Goal: Book appointment/travel/reservation

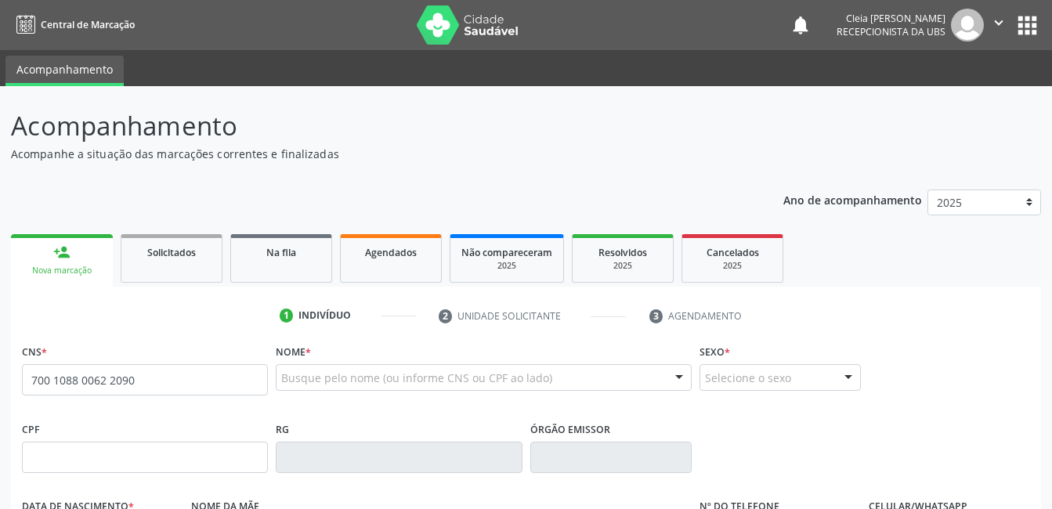
type input "700 1088 0062 2090"
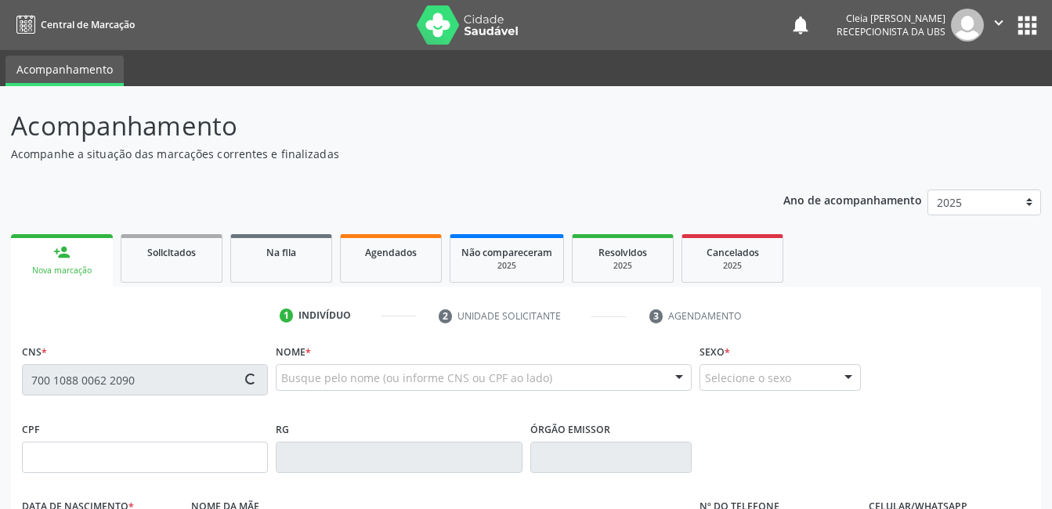
type input "1[DATE]"
type input "[PERSON_NAME]"
type input "[PHONE_NUMBER]"
type input "53"
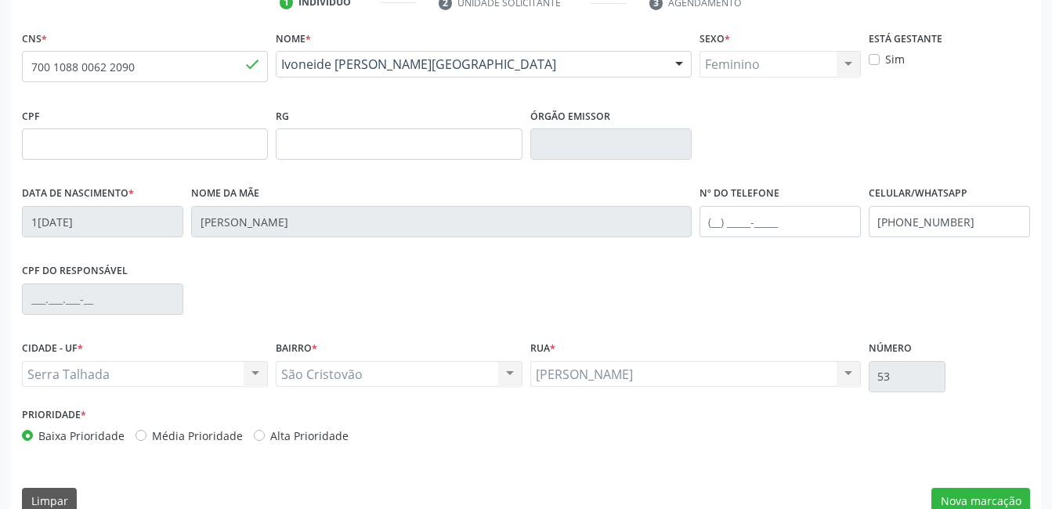
scroll to position [340, 0]
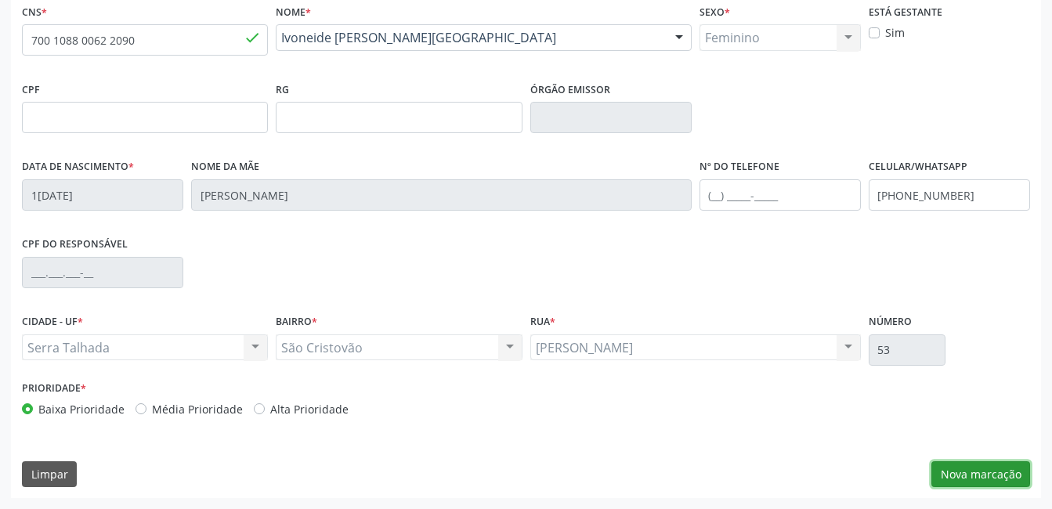
click at [992, 477] on button "Nova marcação" at bounding box center [980, 474] width 99 height 27
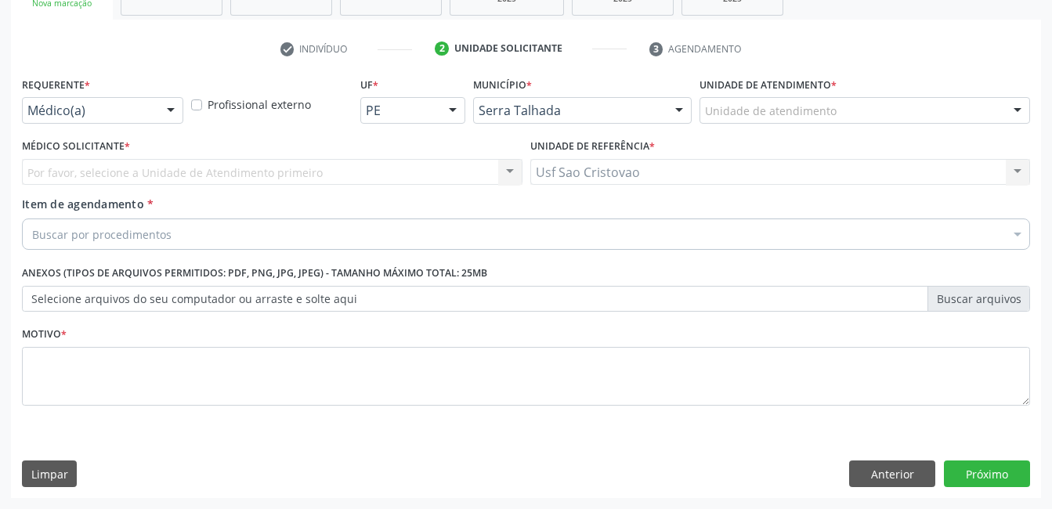
scroll to position [267, 0]
click at [171, 107] on div at bounding box center [171, 111] width 24 height 27
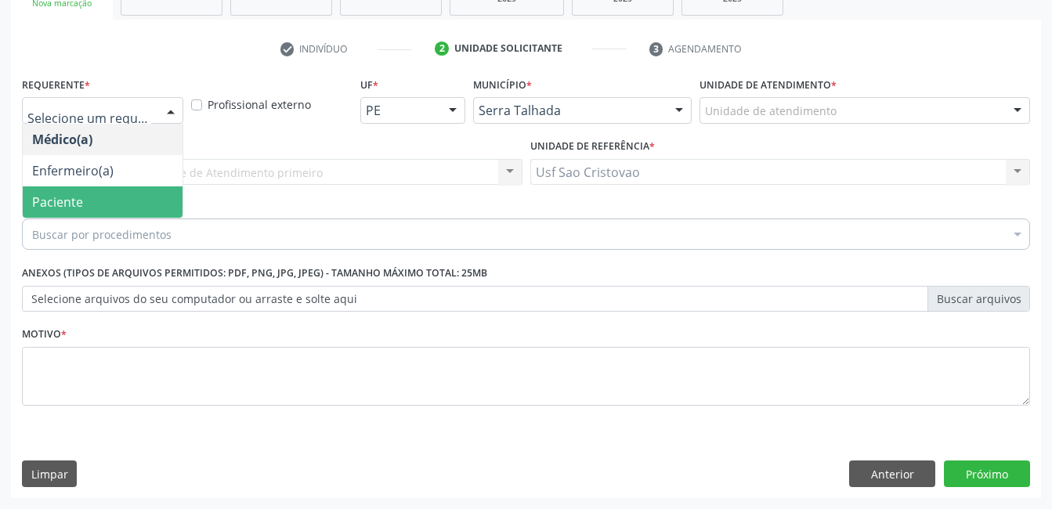
click at [150, 204] on span "Paciente" at bounding box center [103, 201] width 160 height 31
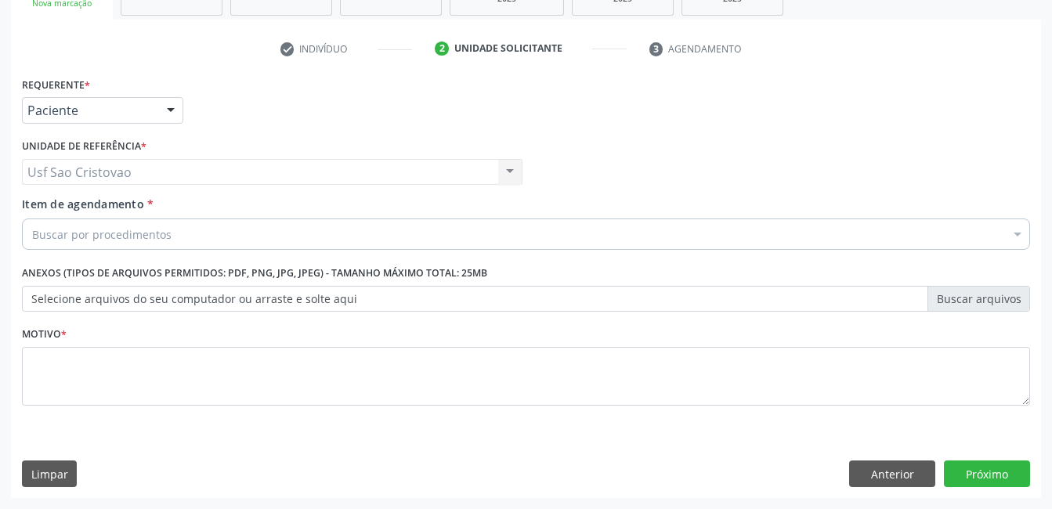
click at [255, 237] on div "Buscar por procedimentos" at bounding box center [526, 234] width 1008 height 31
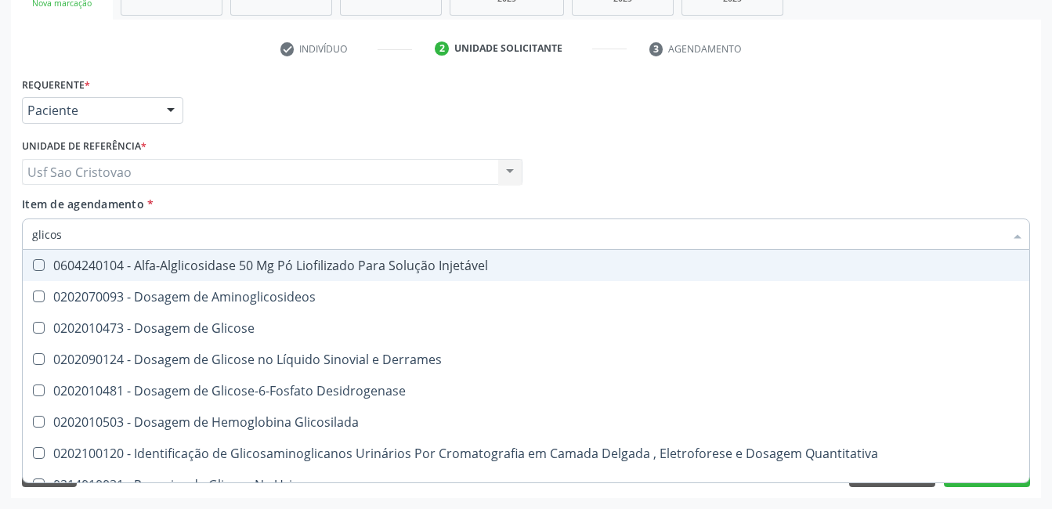
type input "glicose"
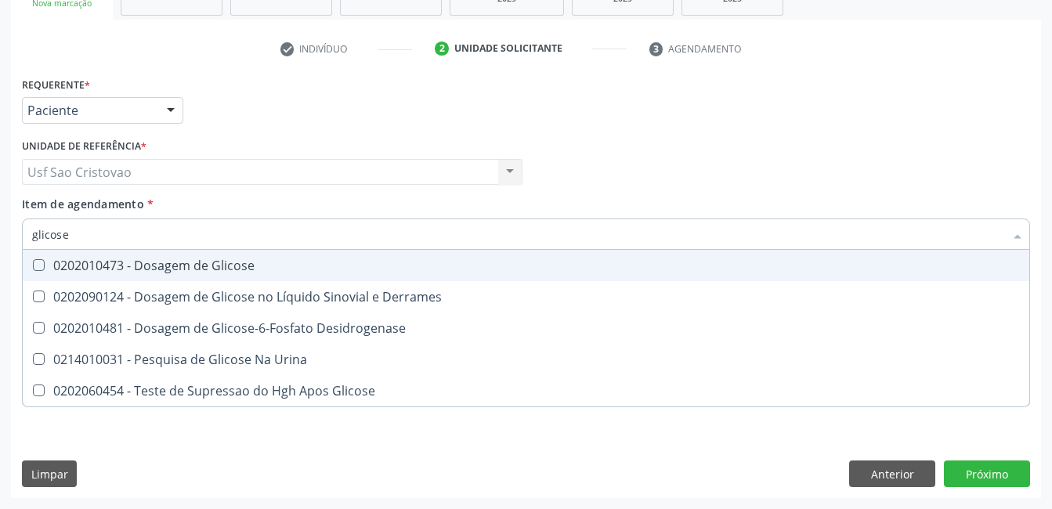
click at [38, 267] on Glicose at bounding box center [39, 265] width 12 height 12
click at [33, 267] on Glicose "checkbox" at bounding box center [28, 265] width 10 height 10
checkbox Glicose "true"
type input "glicos"
checkbox Glicose "false"
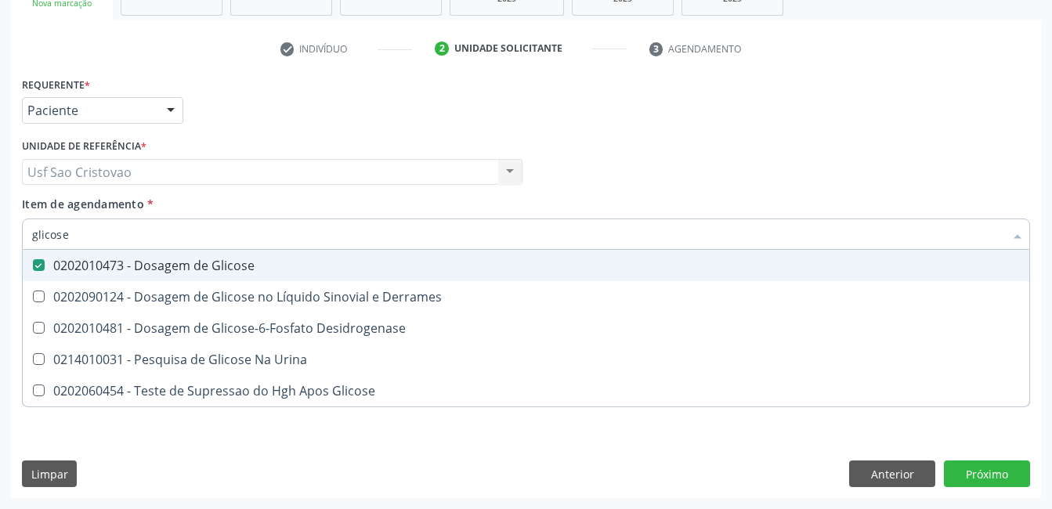
checkbox Desidrogenase "true"
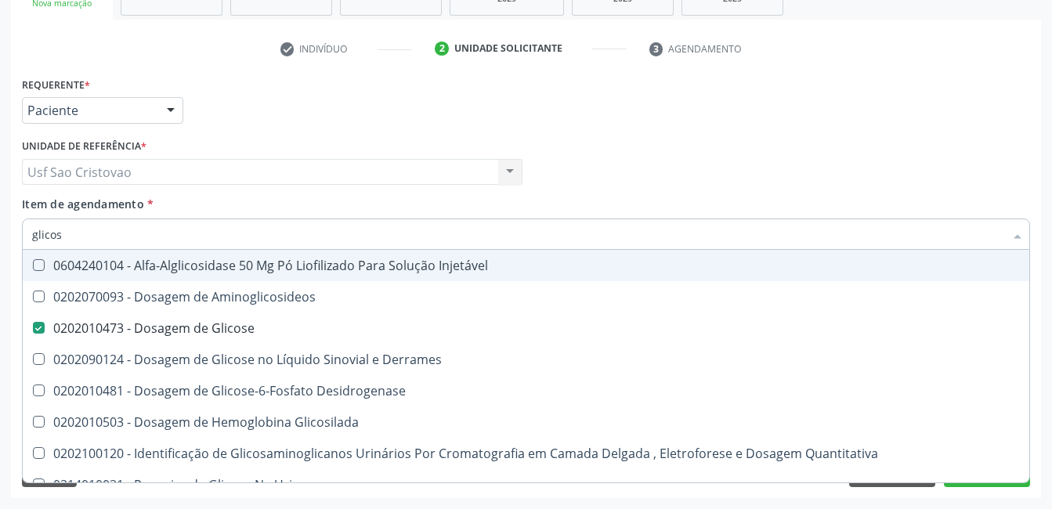
type input "glico"
checkbox Glicose "false"
checkbox Glicosilada "true"
type input "glic"
checkbox Glicosilada "false"
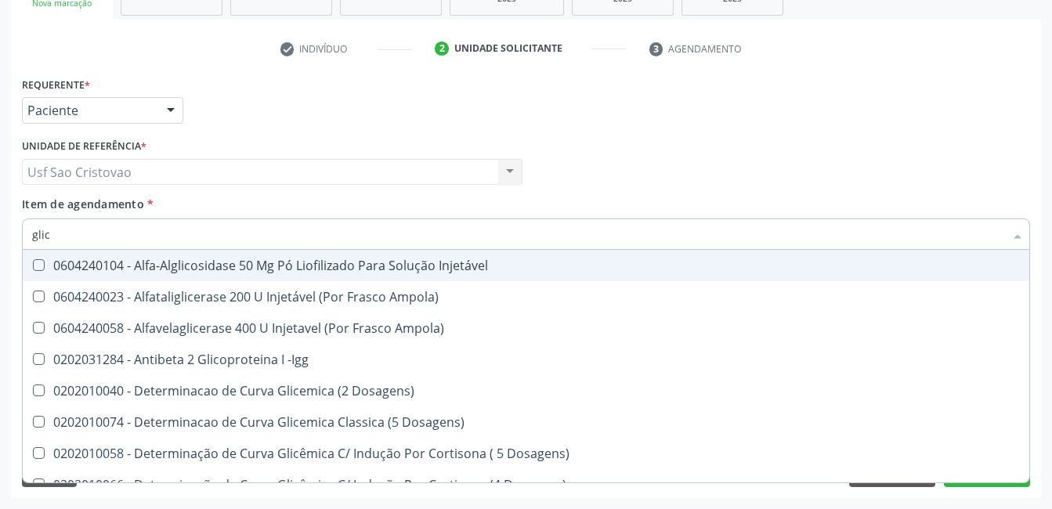
type input "gli"
checkbox Glicose "false"
checkbox Glicosilada "true"
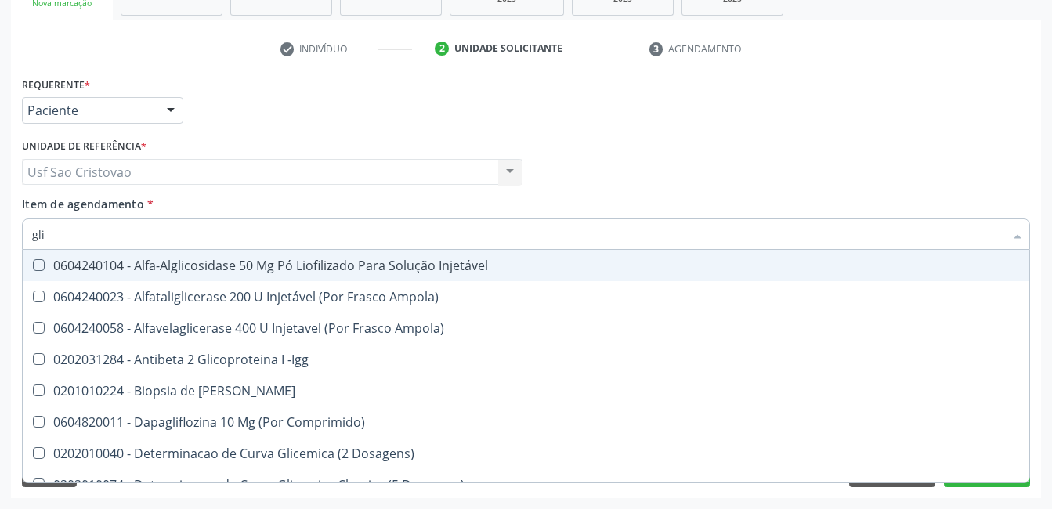
type input "gl"
checkbox Glicose "false"
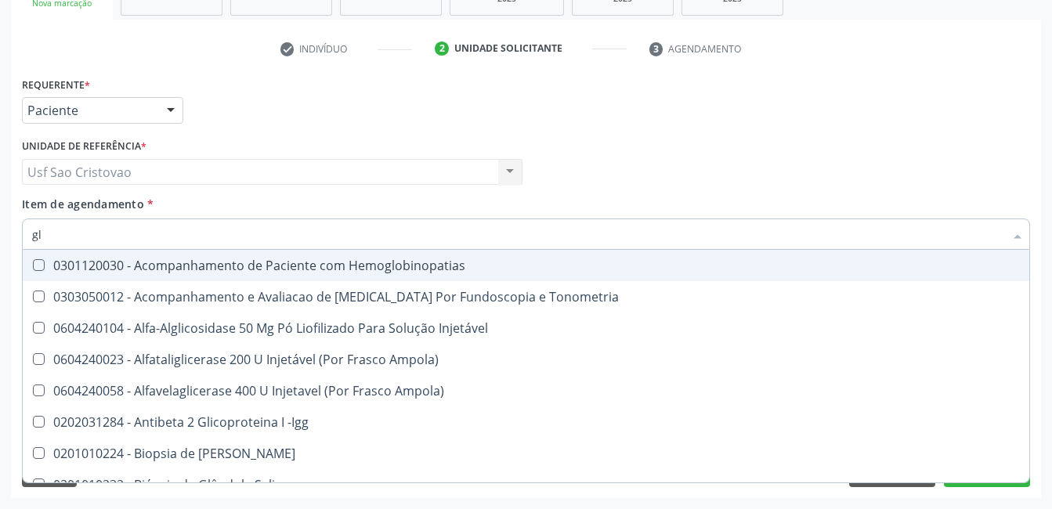
type input "g"
checkbox Glicose "false"
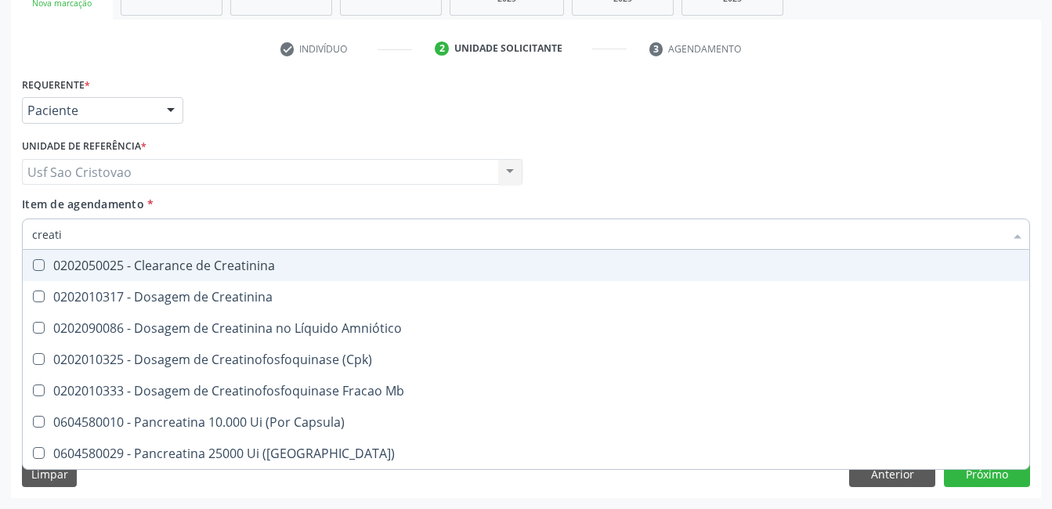
type input "creatin"
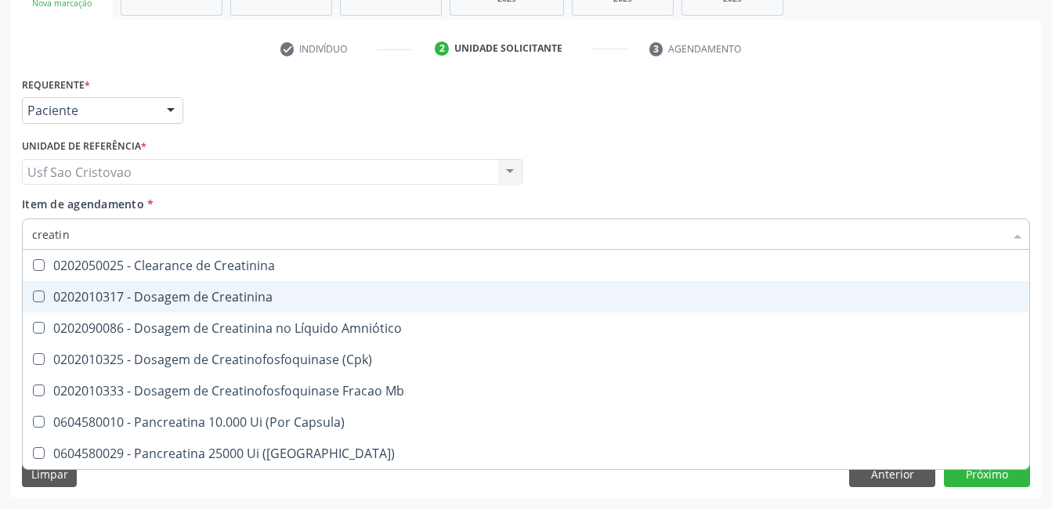
click at [42, 293] on Creatinina at bounding box center [39, 297] width 12 height 12
click at [33, 293] on Creatinina "checkbox" at bounding box center [28, 296] width 10 height 10
checkbox Creatinina "true"
type input "creat"
checkbox Creatinina "false"
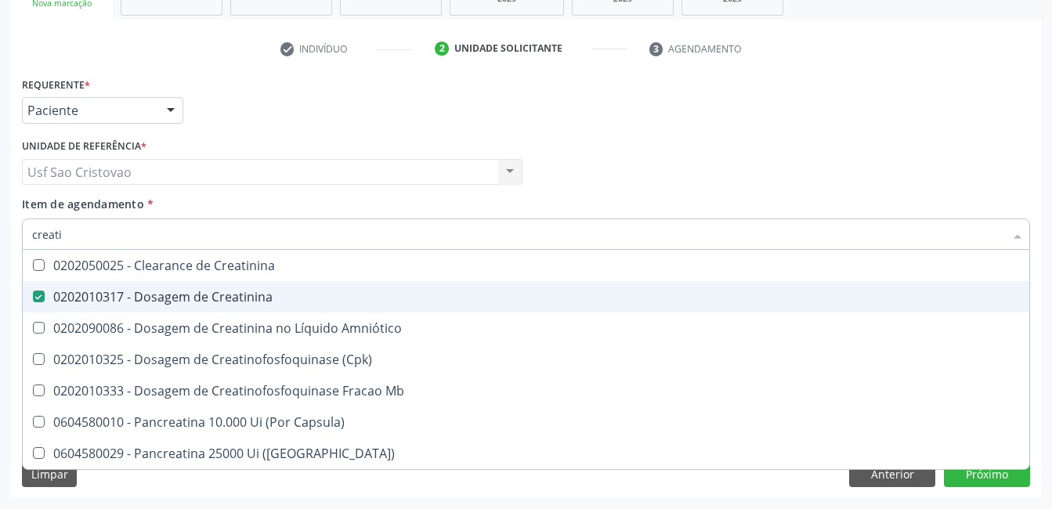
checkbox \(Cpk\) "true"
type input "crea"
checkbox \(Cpk\) "false"
checkbox Capsula\) "true"
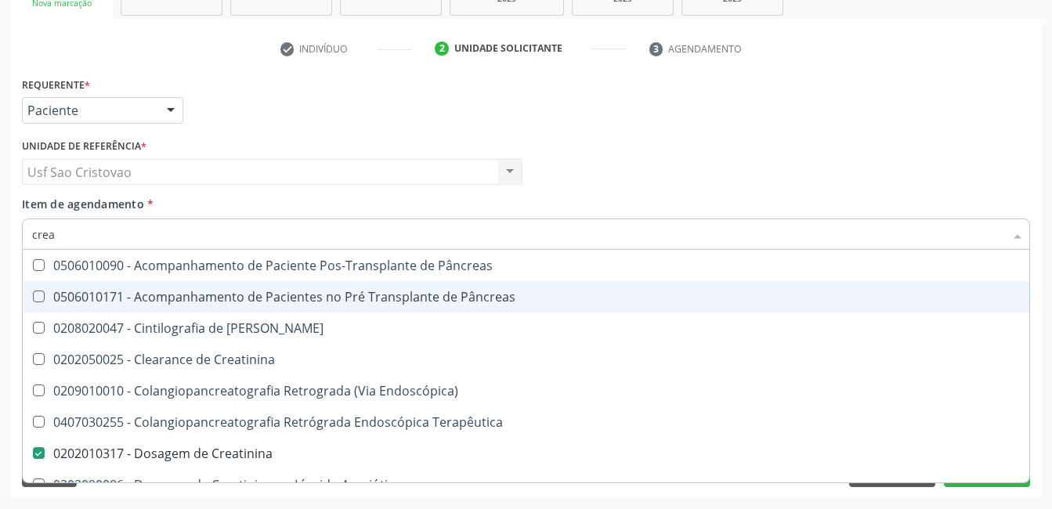
type input "cre"
checkbox Creatinina "false"
checkbox Oncologia "true"
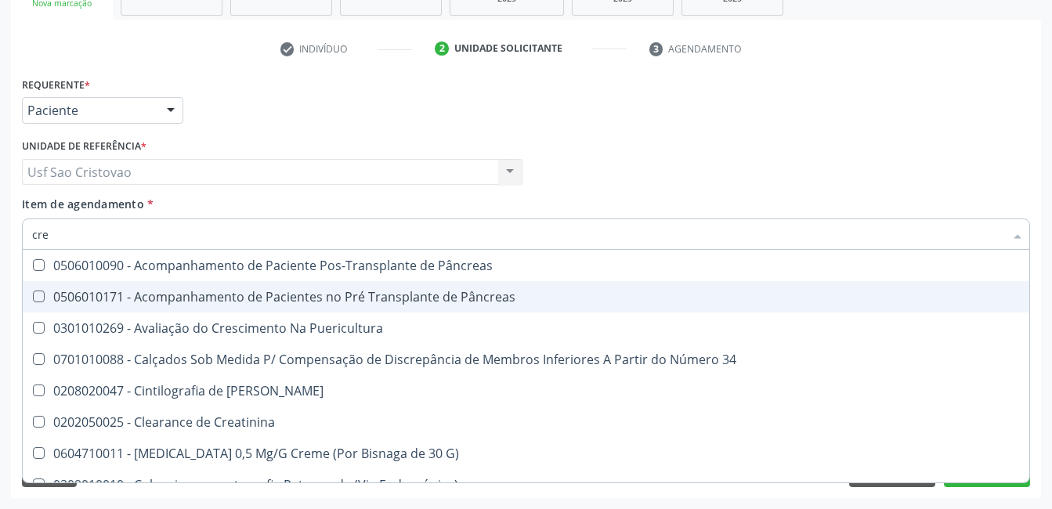
type input "cr"
checkbox Creatinina "false"
type input "c"
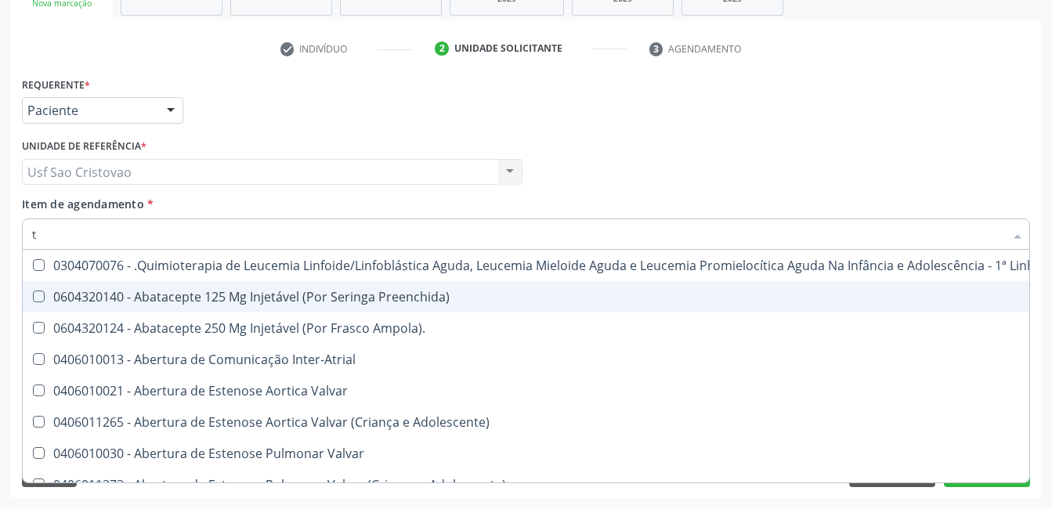
type input "tg"
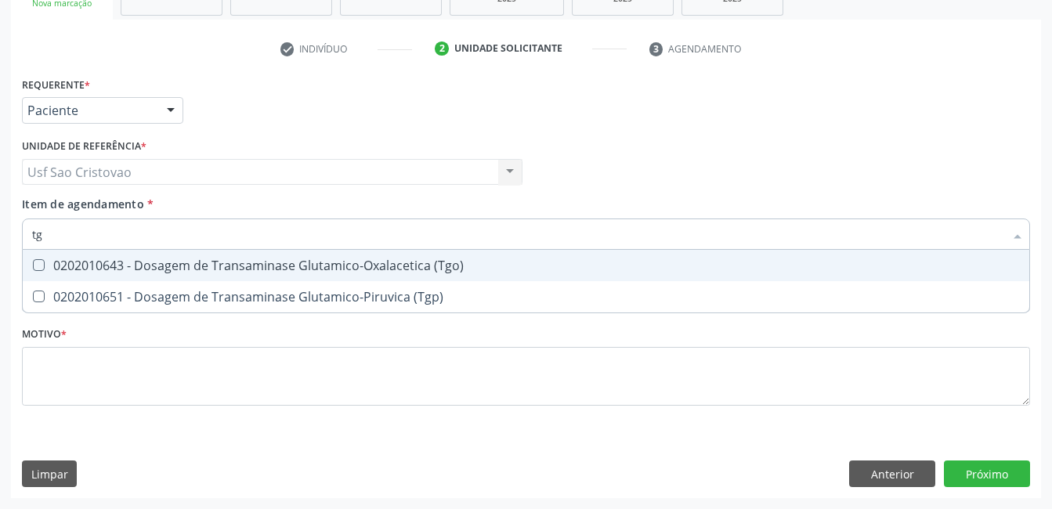
click at [34, 266] on \(Tgo\) at bounding box center [39, 265] width 12 height 12
click at [33, 266] on \(Tgo\) "checkbox" at bounding box center [28, 265] width 10 height 10
checkbox \(Tgo\) "true"
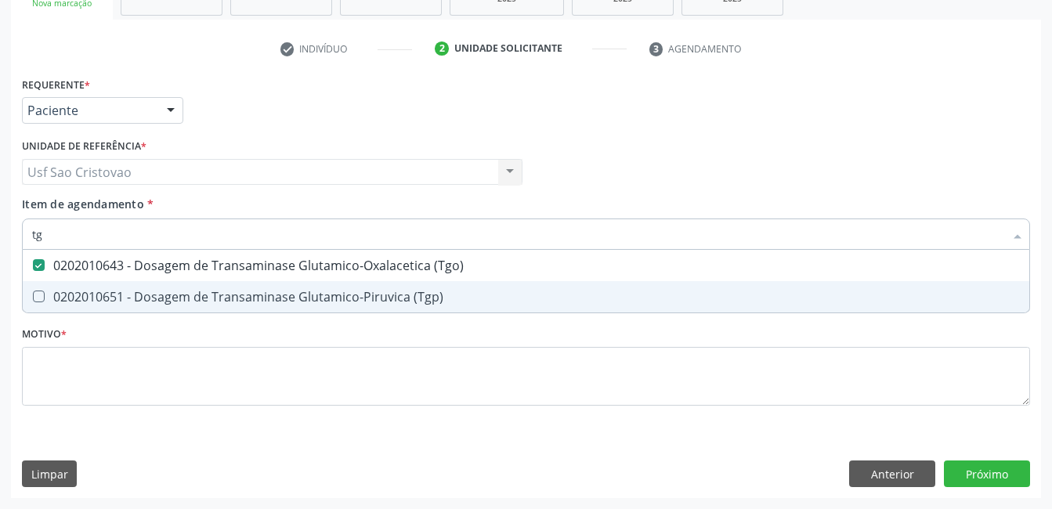
drag, startPoint x: 42, startPoint y: 292, endPoint x: 74, endPoint y: 293, distance: 32.1
click at [40, 292] on \(Tgp\) at bounding box center [39, 297] width 12 height 12
click at [33, 292] on \(Tgp\) "checkbox" at bounding box center [28, 296] width 10 height 10
checkbox \(Tgp\) "true"
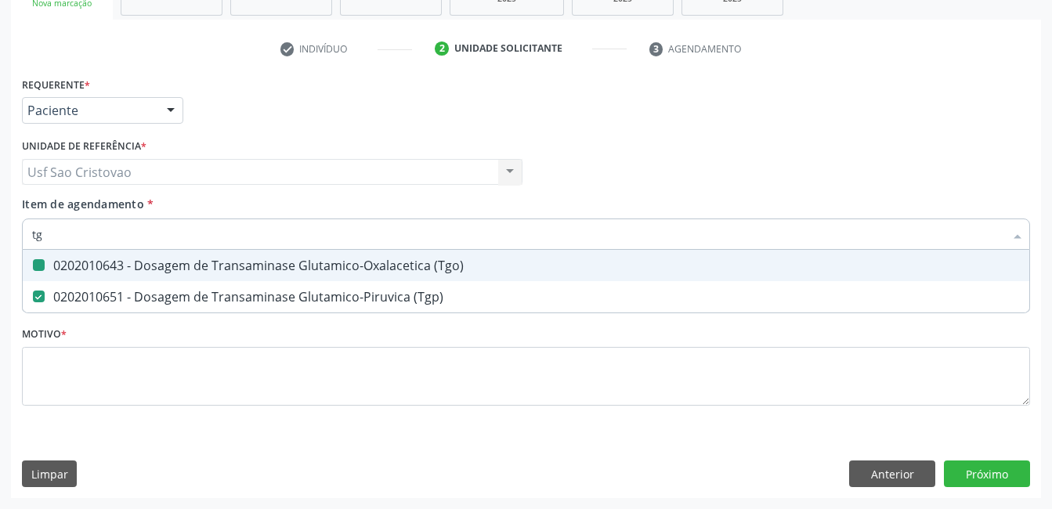
type input "t"
checkbox \(Tgo\) "false"
checkbox \(Tgp\) "false"
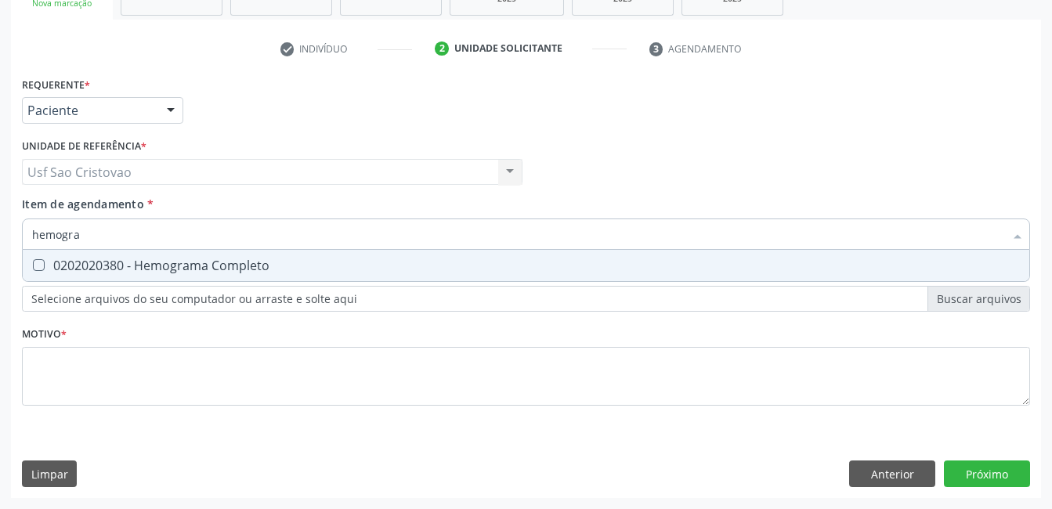
type input "hemogram"
click at [37, 269] on Completo at bounding box center [39, 265] width 12 height 12
click at [33, 269] on Completo "checkbox" at bounding box center [28, 265] width 10 height 10
checkbox Completo "true"
type input "hemog"
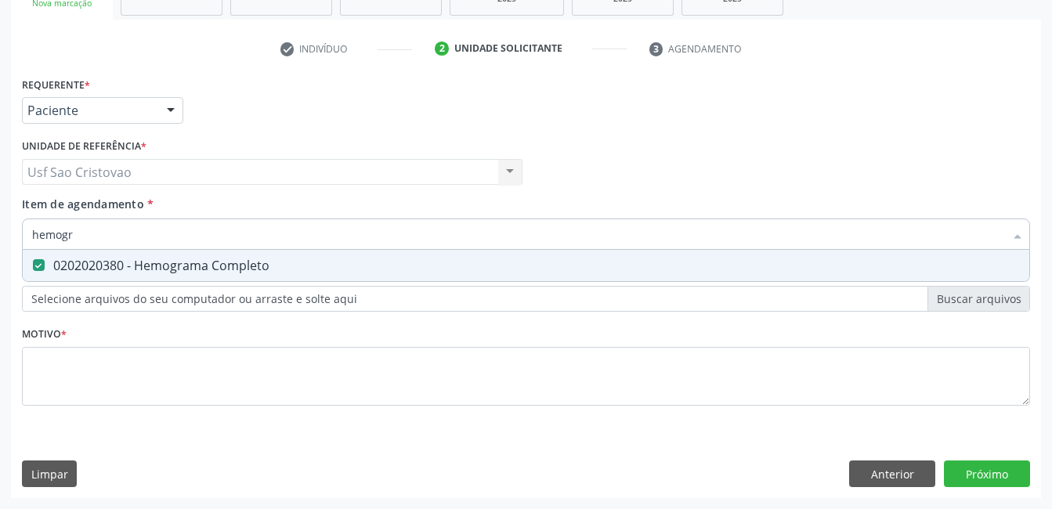
checkbox Completo "false"
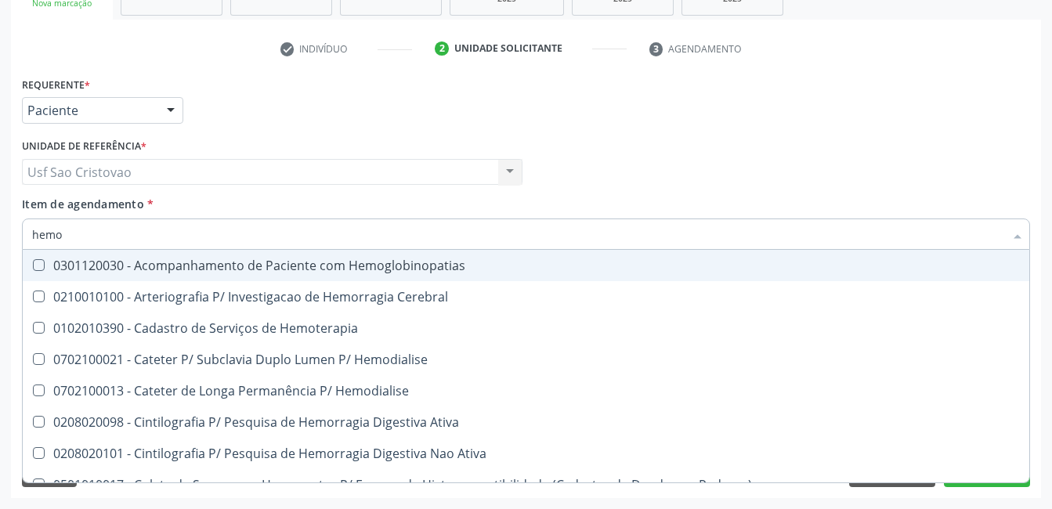
type input "hem"
checkbox Completo "false"
checkbox Elástica "true"
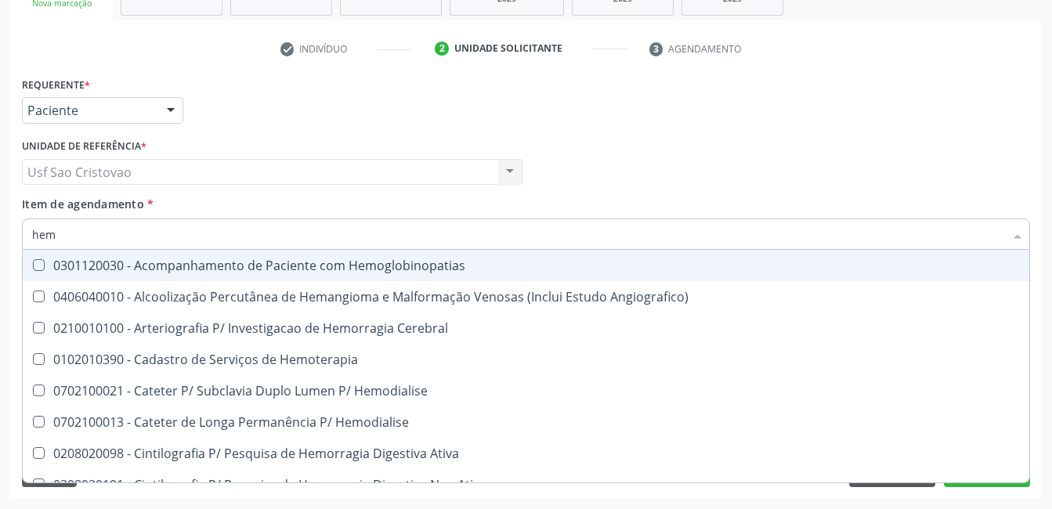
type input "he"
checkbox Completo "false"
checkbox Orgaos "true"
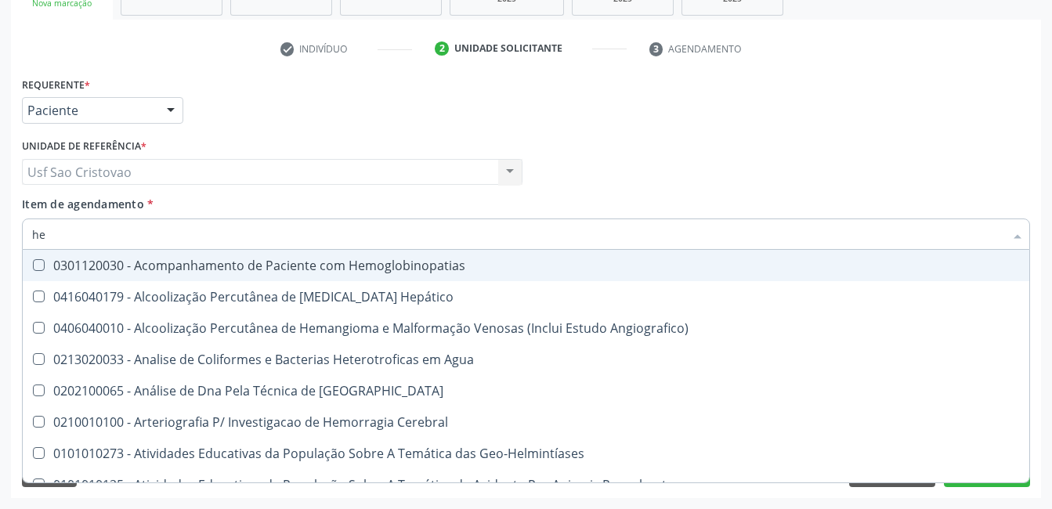
type input "h"
checkbox Completo "false"
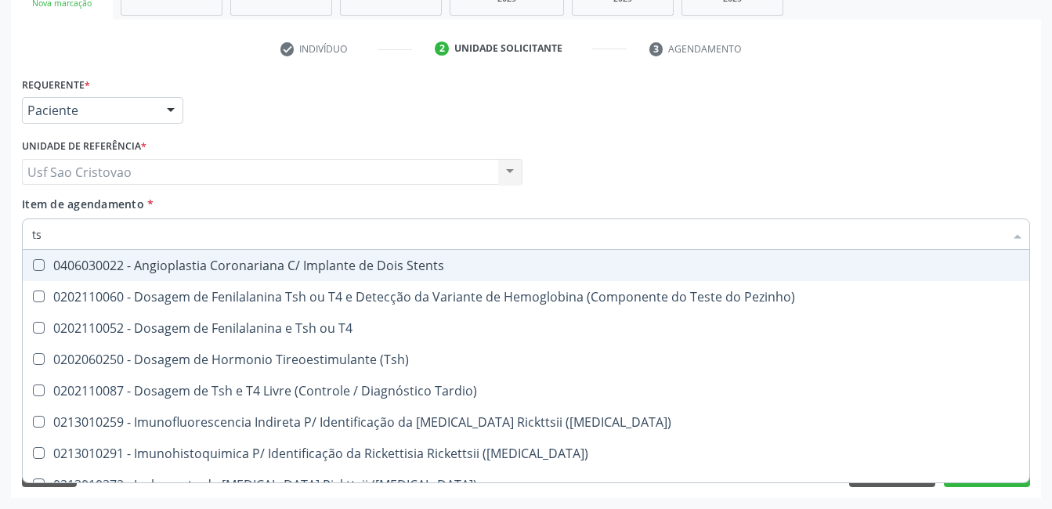
type input "tsh"
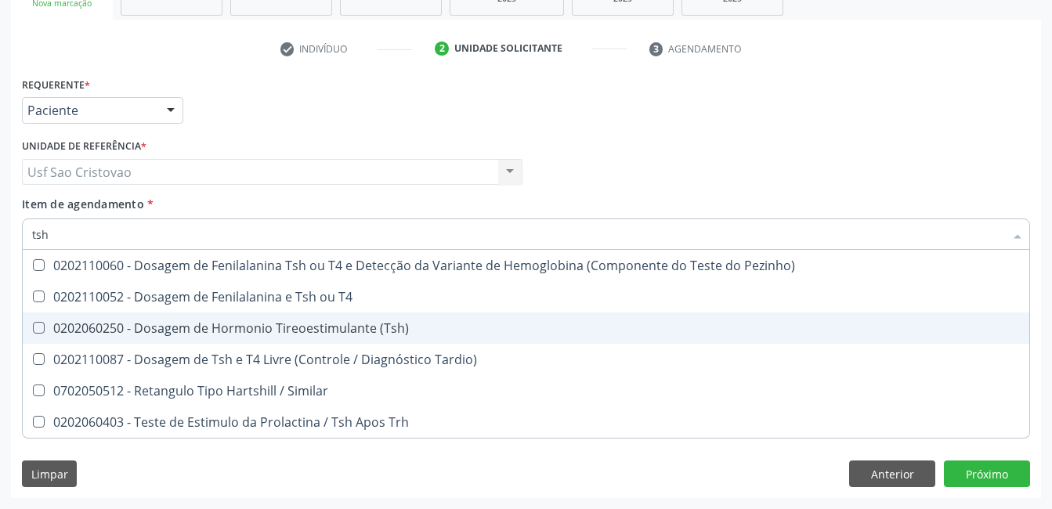
click at [42, 327] on \(Tsh\) at bounding box center [39, 328] width 12 height 12
click at [33, 327] on \(Tsh\) "checkbox" at bounding box center [28, 328] width 10 height 10
checkbox \(Tsh\) "true"
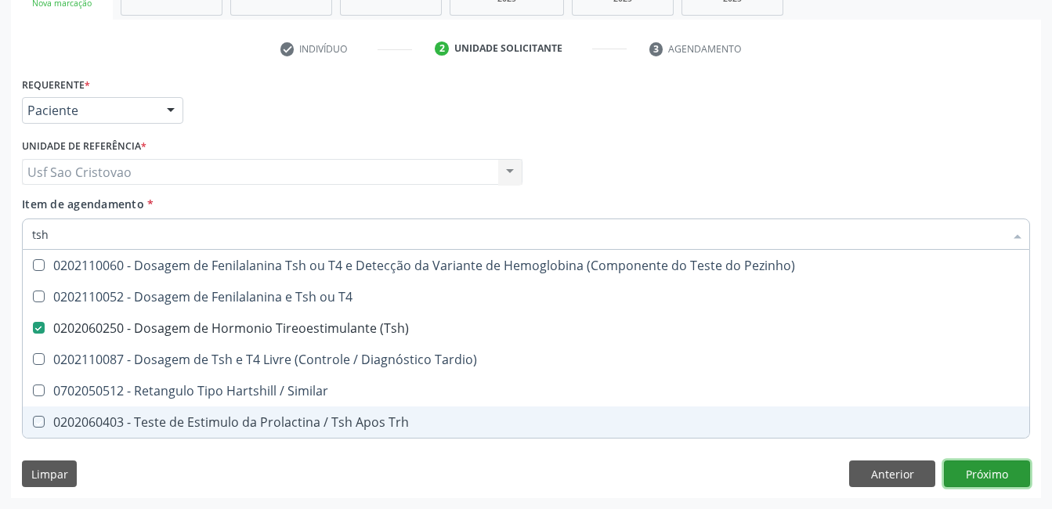
click at [1004, 476] on div "Requerente * Paciente Médico(a) Enfermeiro(a) Paciente Nenhum resultado encontr…" at bounding box center [526, 285] width 1030 height 425
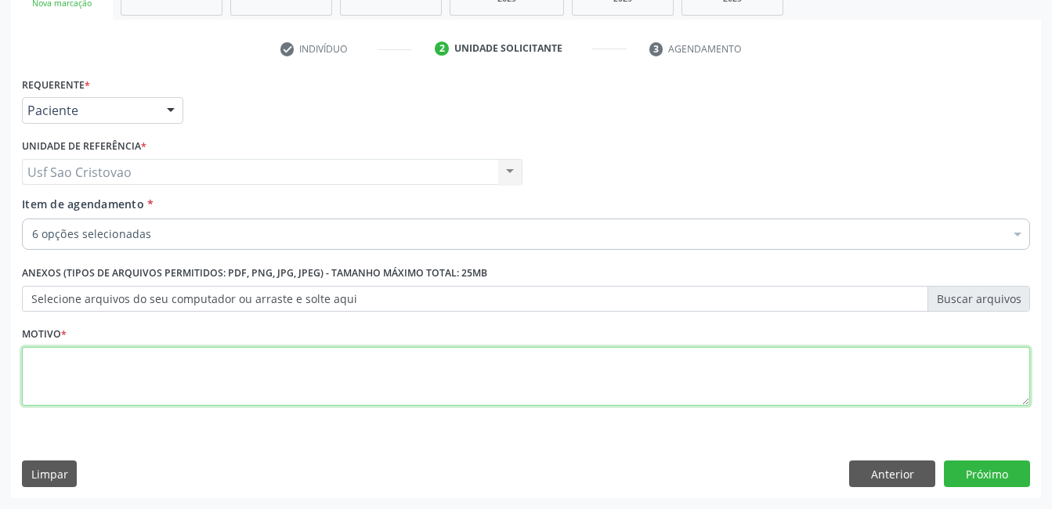
click at [77, 369] on textarea at bounding box center [526, 377] width 1008 height 60
type textarea "."
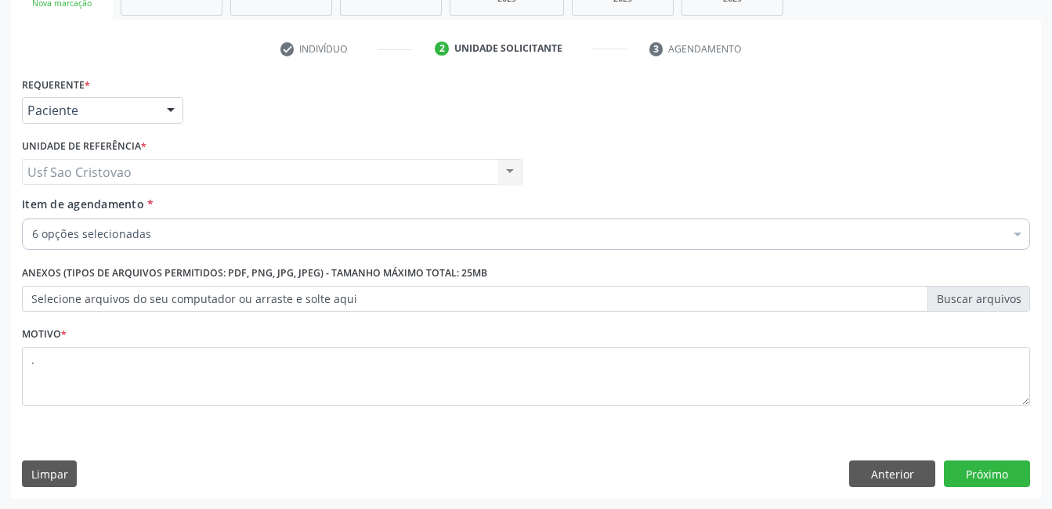
click at [194, 468] on div "Limpar Anterior Próximo" at bounding box center [526, 474] width 1008 height 27
click at [984, 475] on button "Próximo" at bounding box center [987, 474] width 86 height 27
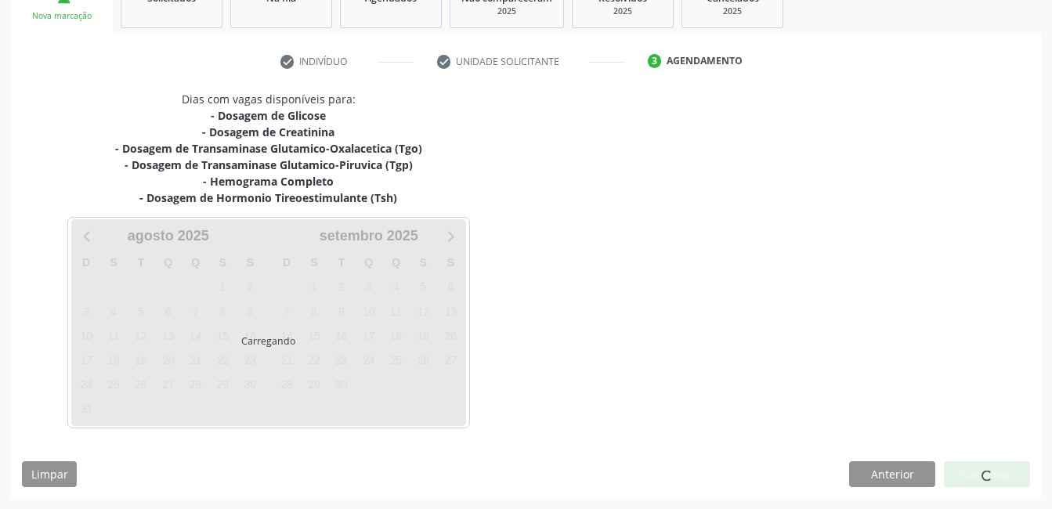
scroll to position [255, 0]
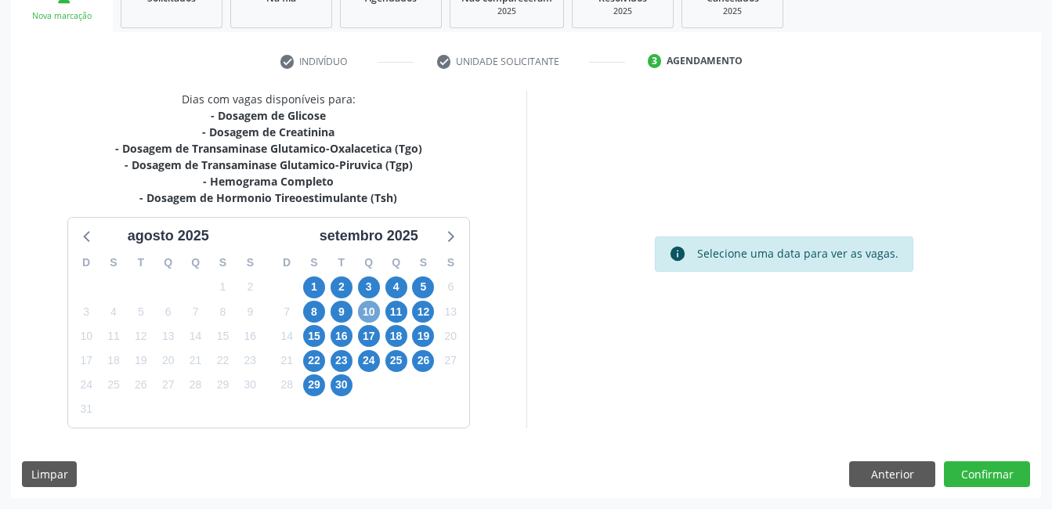
click at [370, 313] on span "10" at bounding box center [369, 312] width 22 height 22
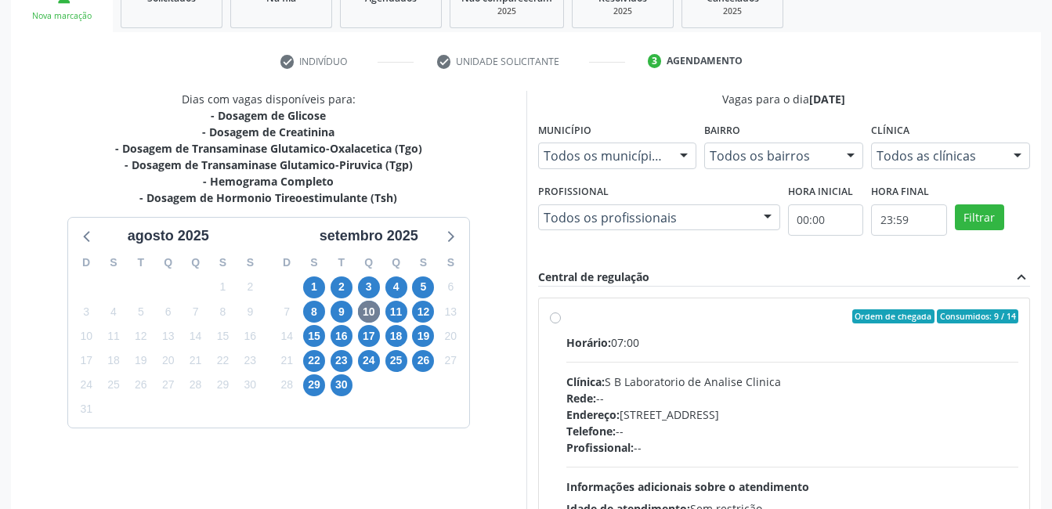
click at [566, 321] on label "Ordem de chegada Consumidos: 9 / 14 Horário: 07:00 Clínica: S B Laboratorio de …" at bounding box center [792, 429] width 453 height 240
click at [551, 321] on input "Ordem de chegada Consumidos: 9 / 14 Horário: 07:00 Clínica: S B Laboratorio de …" at bounding box center [555, 316] width 11 height 14
radio input "true"
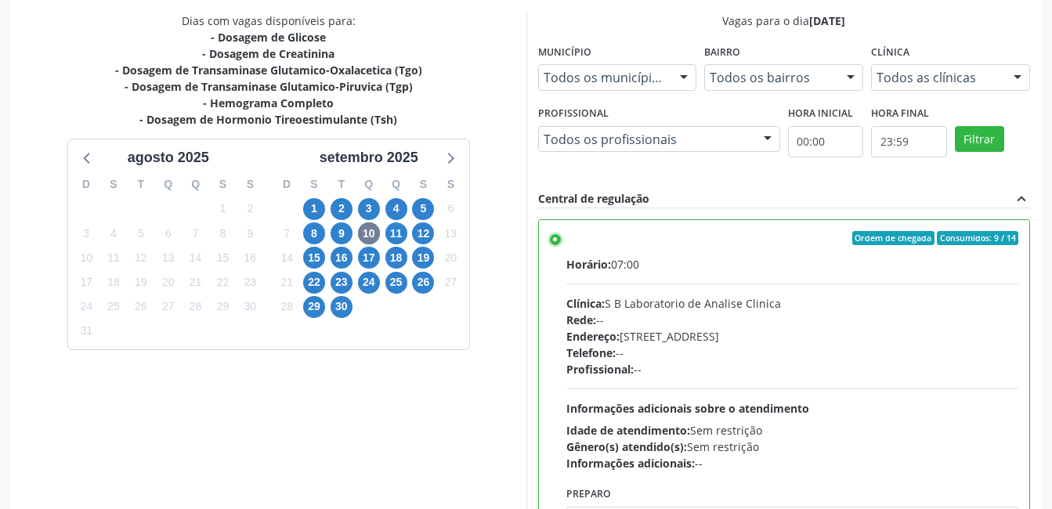
scroll to position [427, 0]
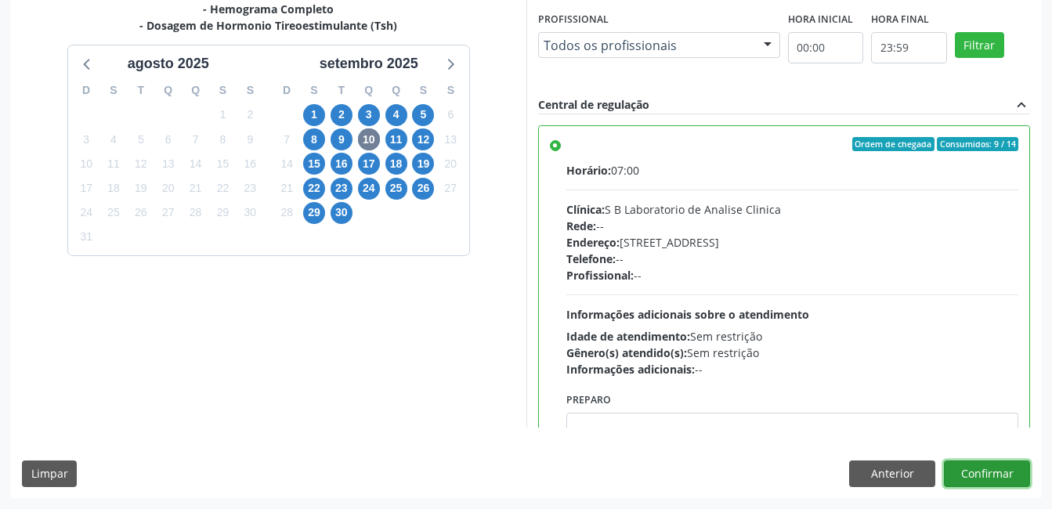
click at [960, 476] on button "Confirmar" at bounding box center [987, 474] width 86 height 27
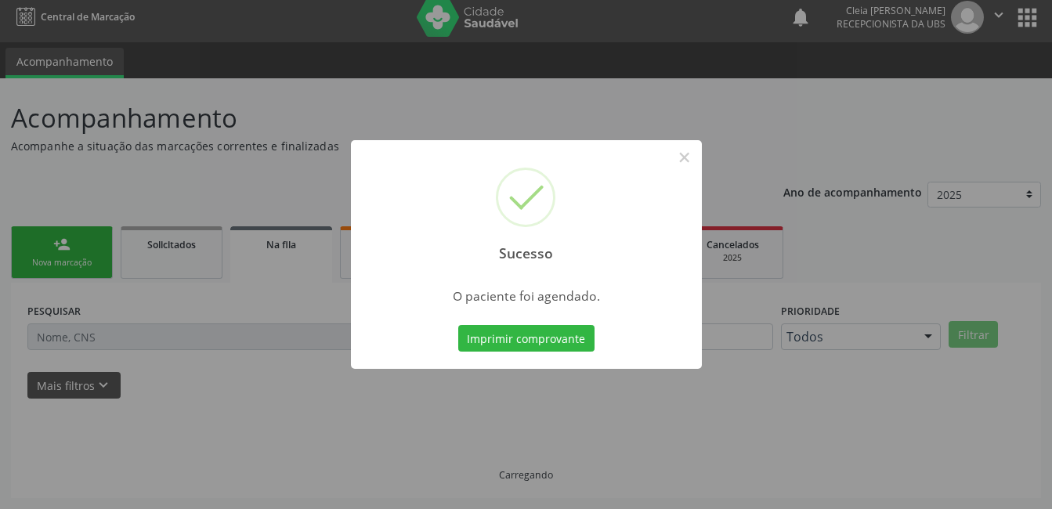
scroll to position [0, 0]
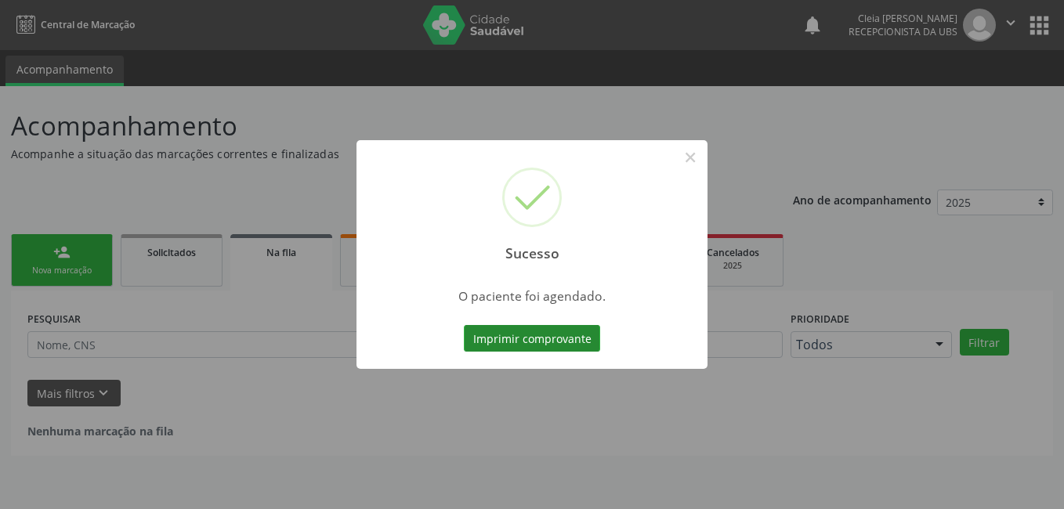
click at [546, 341] on button "Imprimir comprovante" at bounding box center [532, 338] width 136 height 27
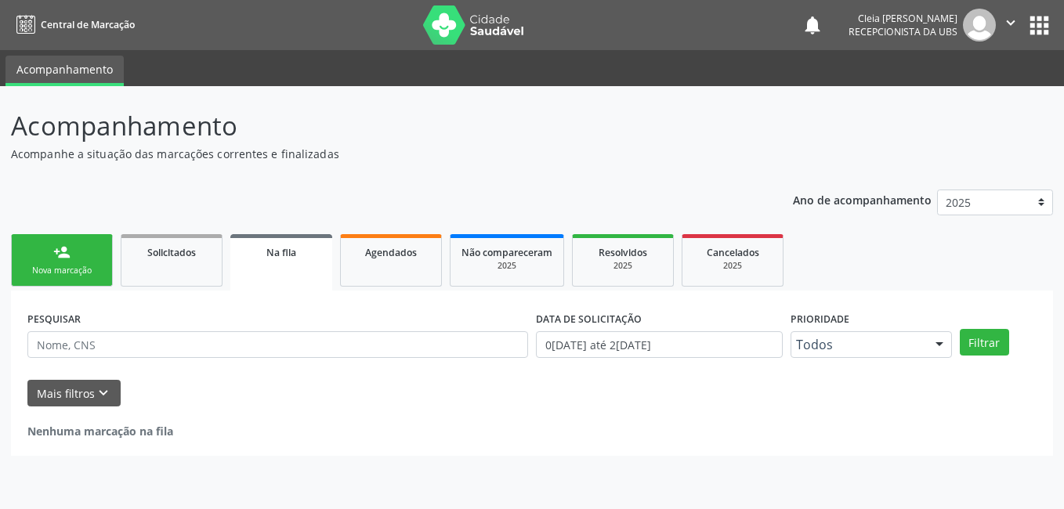
click at [25, 263] on link "person_add Nova marcação" at bounding box center [62, 260] width 102 height 52
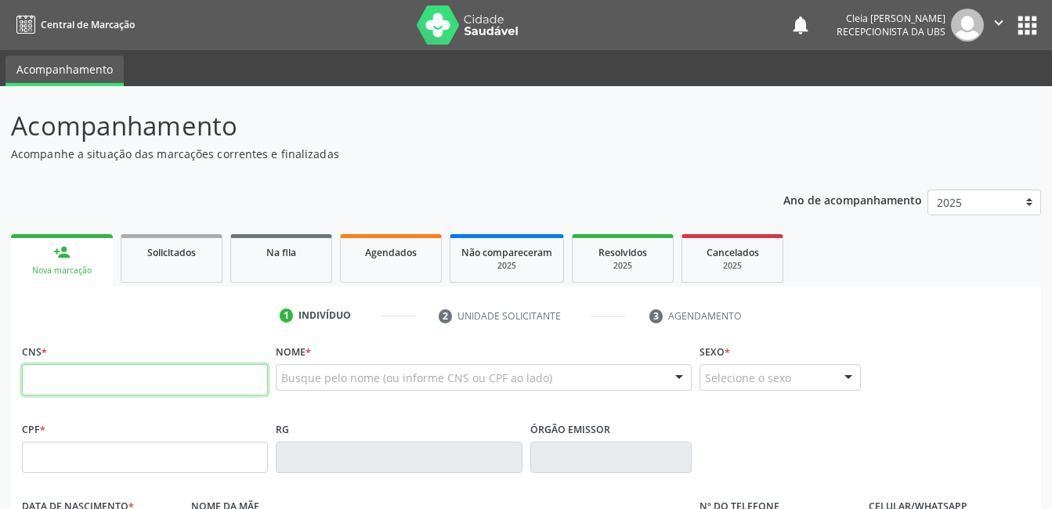
click at [121, 378] on input "text" at bounding box center [145, 379] width 246 height 31
type input "898 0034 5399 8954"
type input "901.493.274-04"
type input "[DATE]"
type input "[PERSON_NAME]"
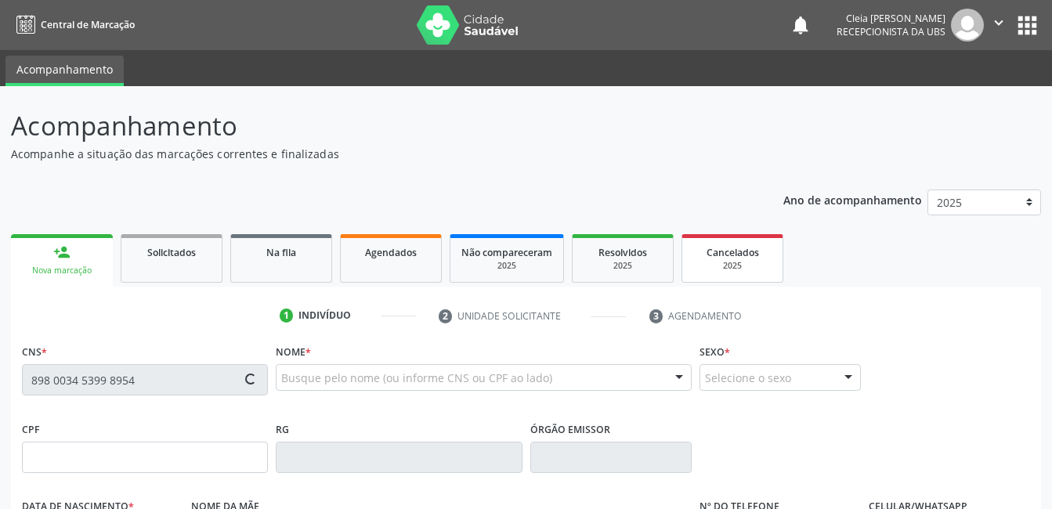
type input "[PHONE_NUMBER]"
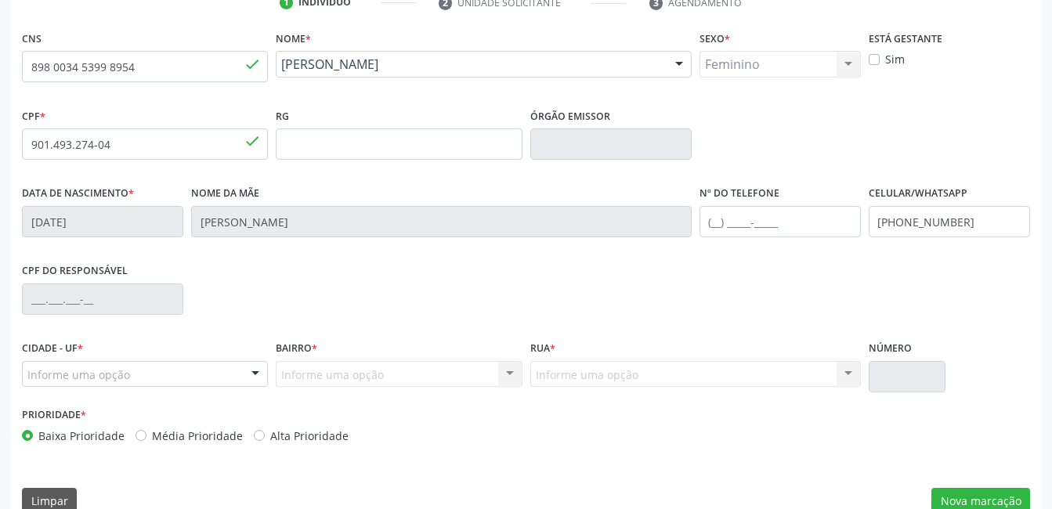
scroll to position [340, 0]
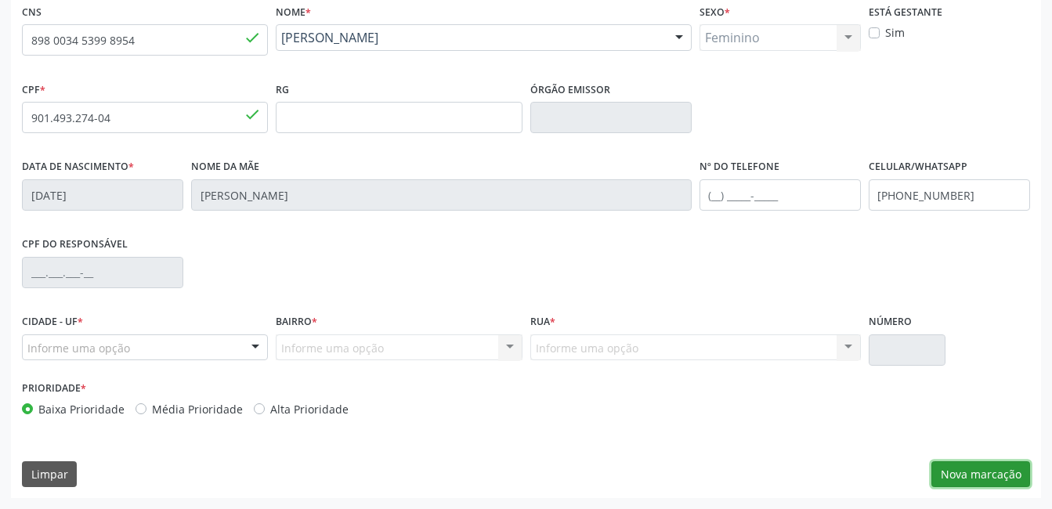
click at [956, 478] on button "Nova marcação" at bounding box center [980, 474] width 99 height 27
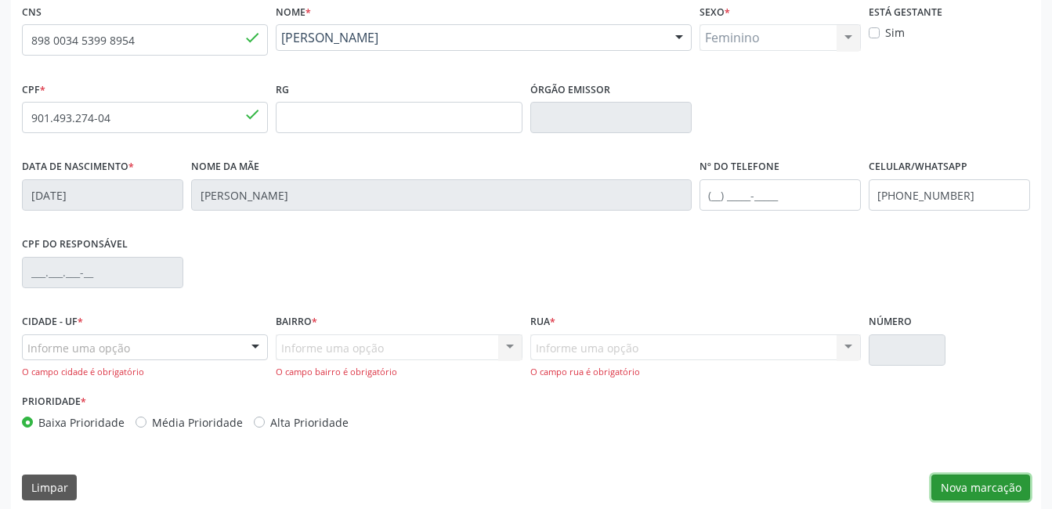
click at [982, 488] on button "Nova marcação" at bounding box center [980, 488] width 99 height 27
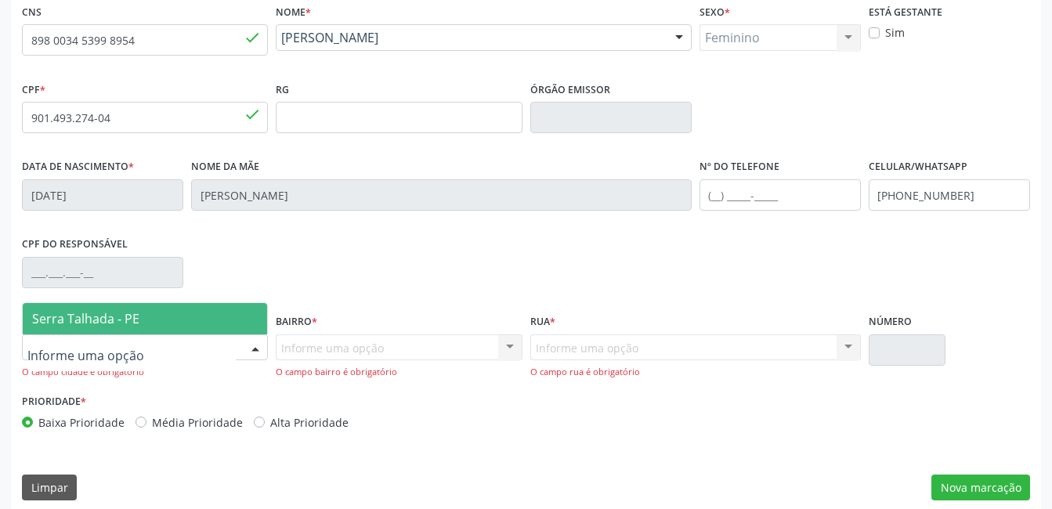
click at [170, 347] on div at bounding box center [145, 347] width 246 height 27
click at [186, 326] on span "Serra Talhada - PE" at bounding box center [145, 318] width 244 height 31
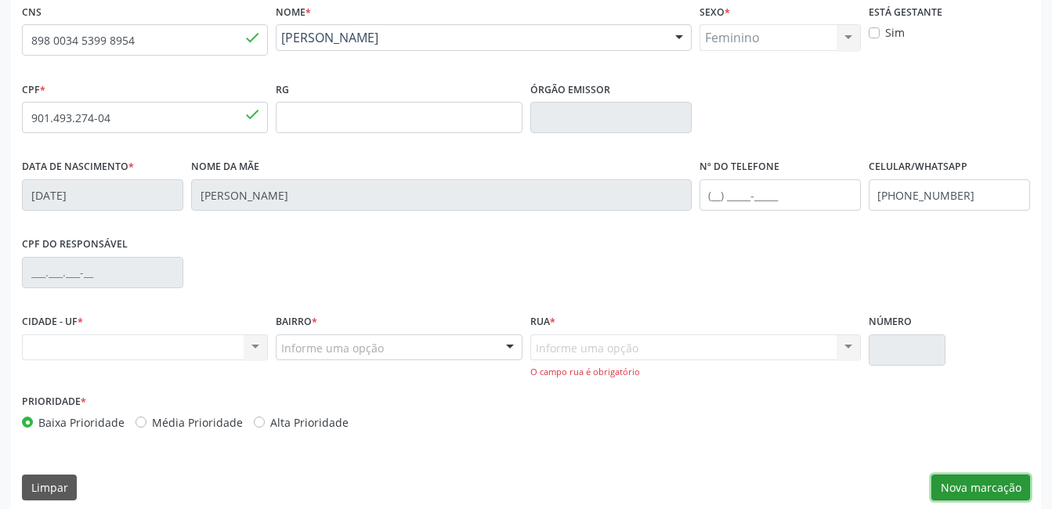
click at [1019, 484] on button "Nova marcação" at bounding box center [980, 488] width 99 height 27
click at [508, 353] on div at bounding box center [510, 348] width 24 height 27
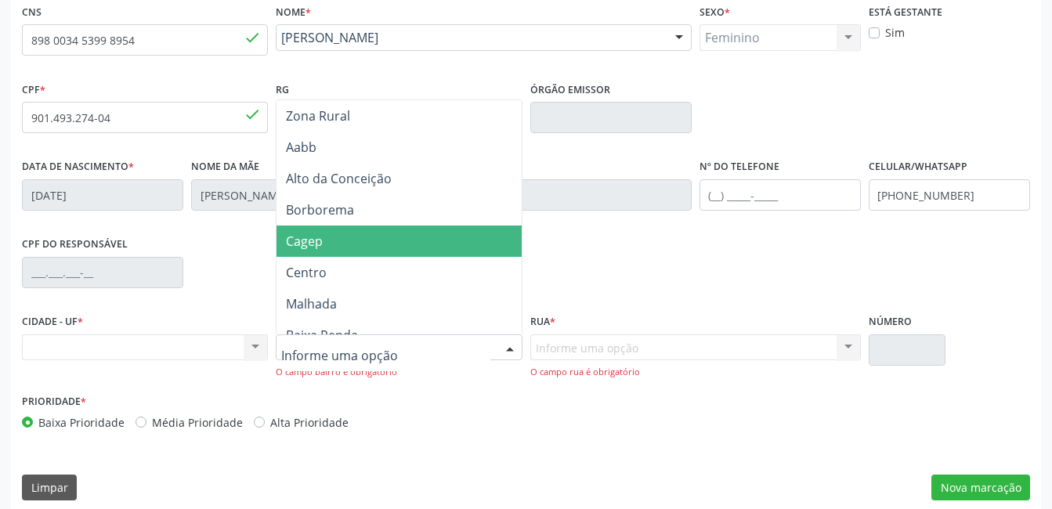
scroll to position [235, 0]
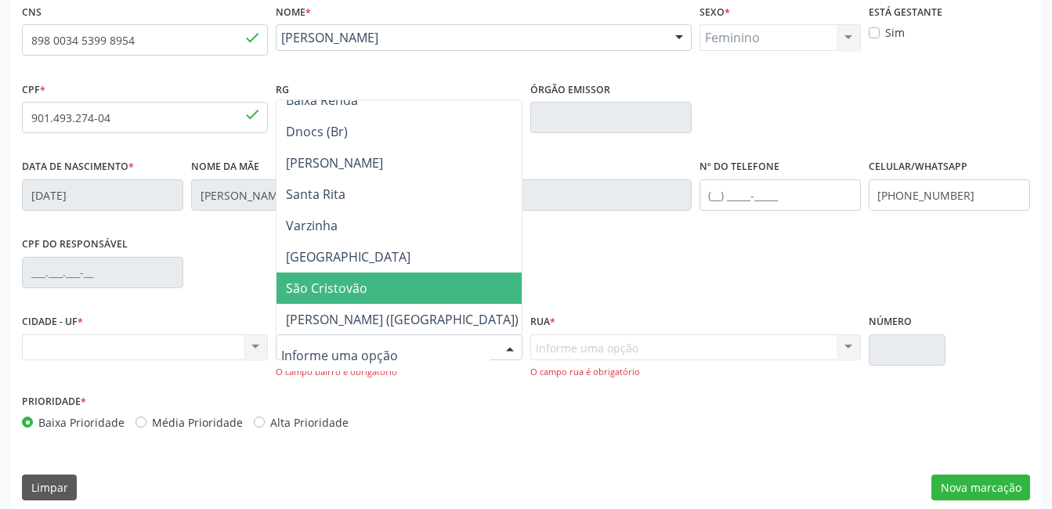
click at [368, 287] on span "São Cristovão" at bounding box center [402, 288] width 251 height 31
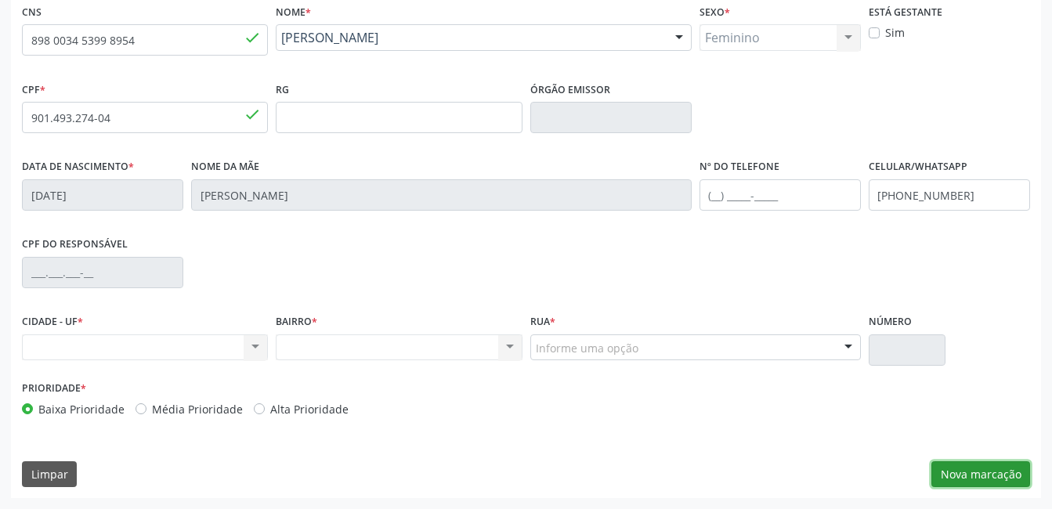
click at [979, 465] on button "Nova marcação" at bounding box center [980, 474] width 99 height 27
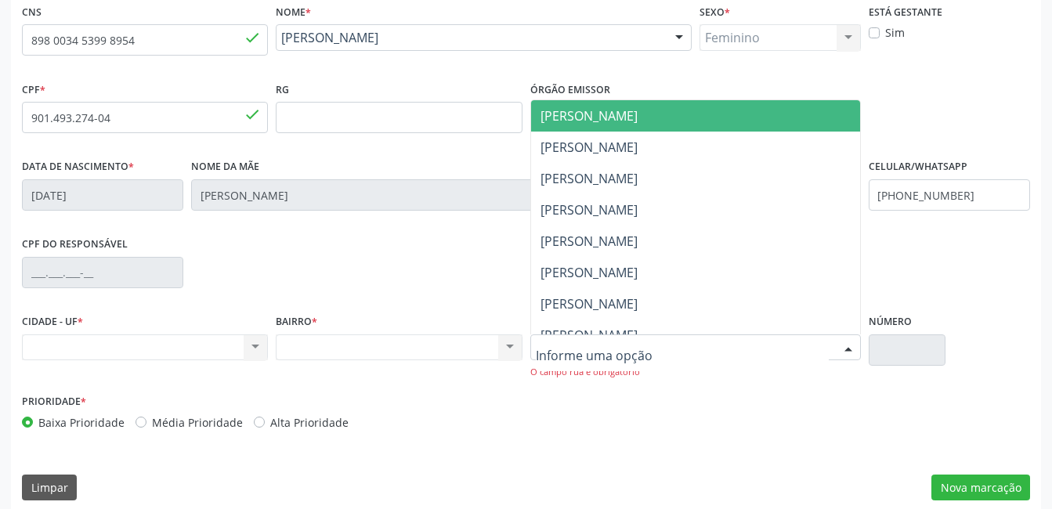
click at [855, 353] on div at bounding box center [849, 348] width 24 height 27
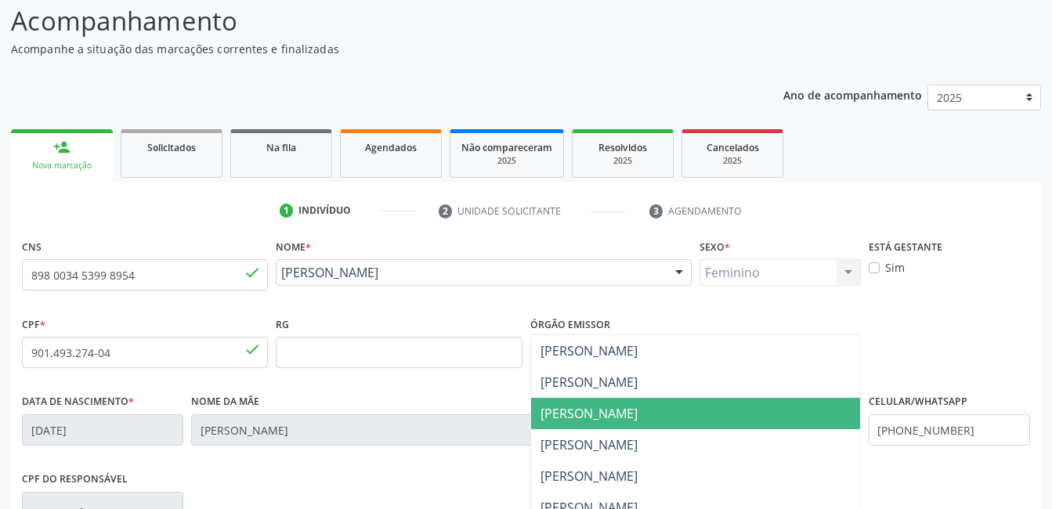
scroll to position [313, 0]
click at [705, 410] on span "[PERSON_NAME]" at bounding box center [695, 413] width 329 height 31
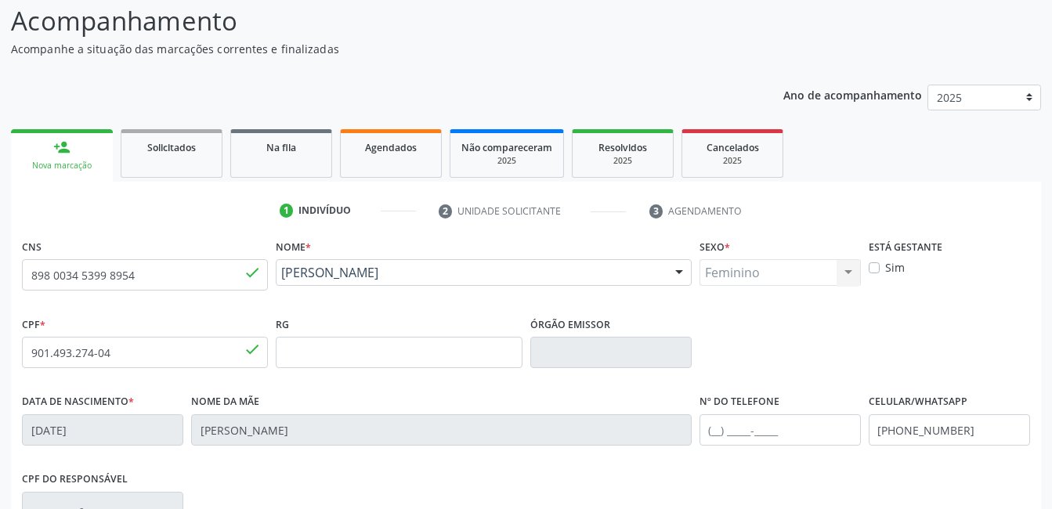
scroll to position [340, 0]
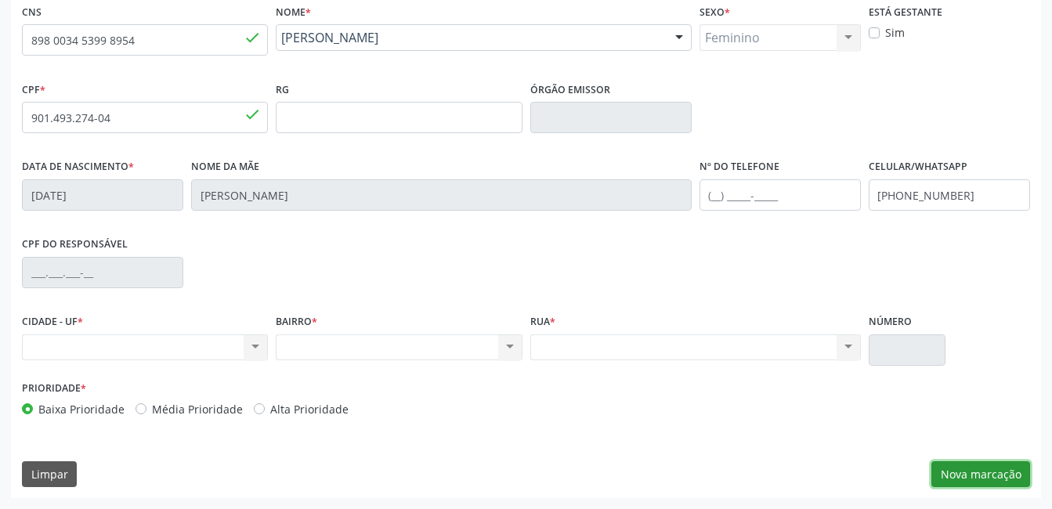
click at [1023, 474] on button "Nova marcação" at bounding box center [980, 474] width 99 height 27
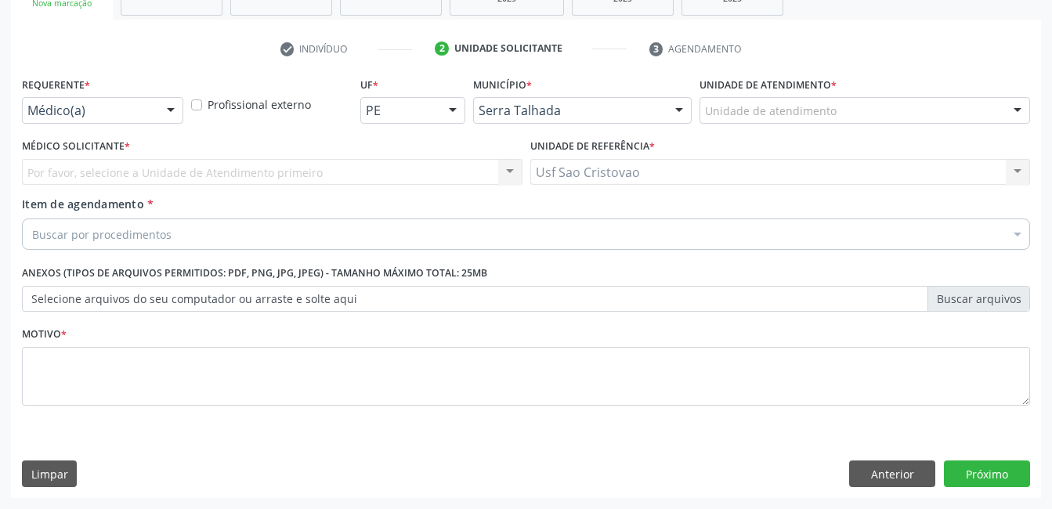
scroll to position [267, 0]
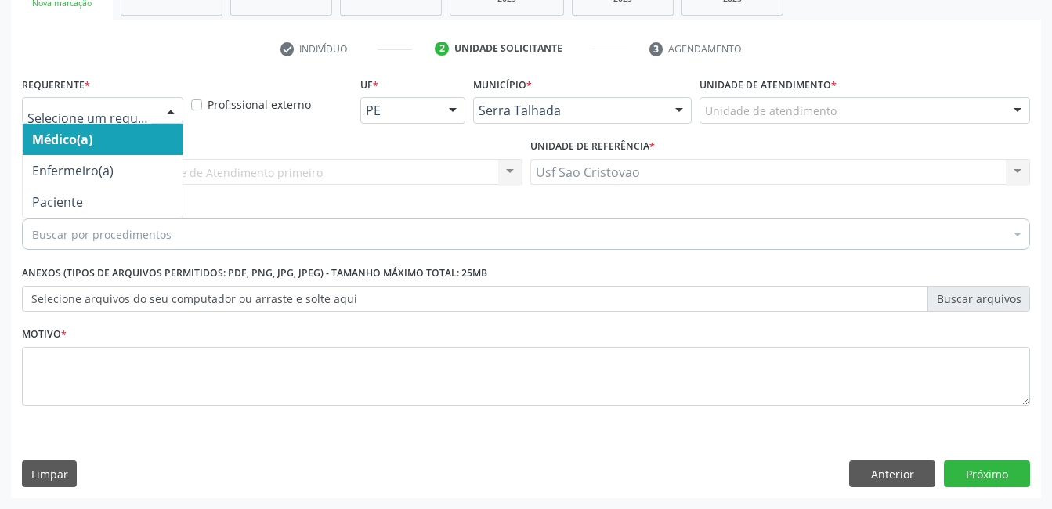
click at [177, 110] on div at bounding box center [171, 111] width 24 height 27
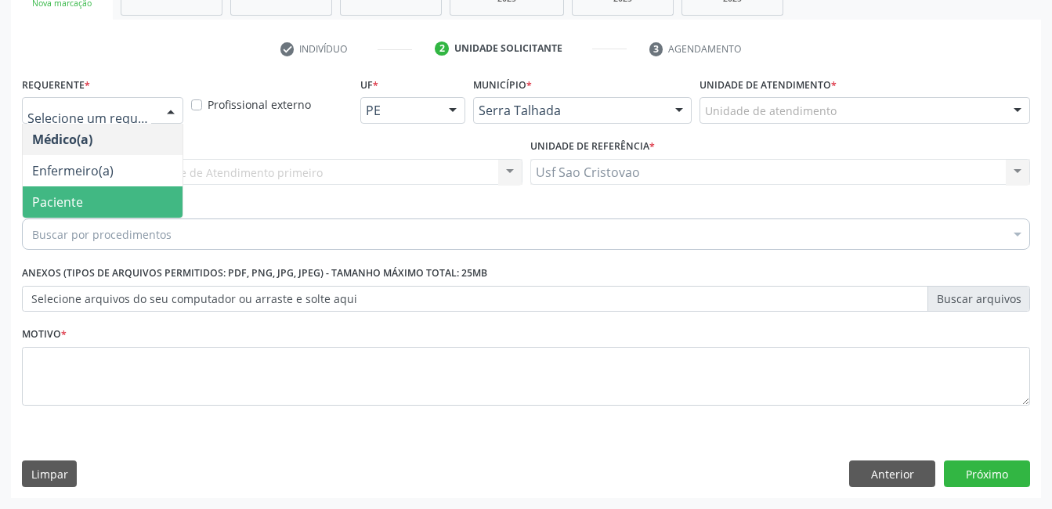
click at [145, 213] on span "Paciente" at bounding box center [103, 201] width 160 height 31
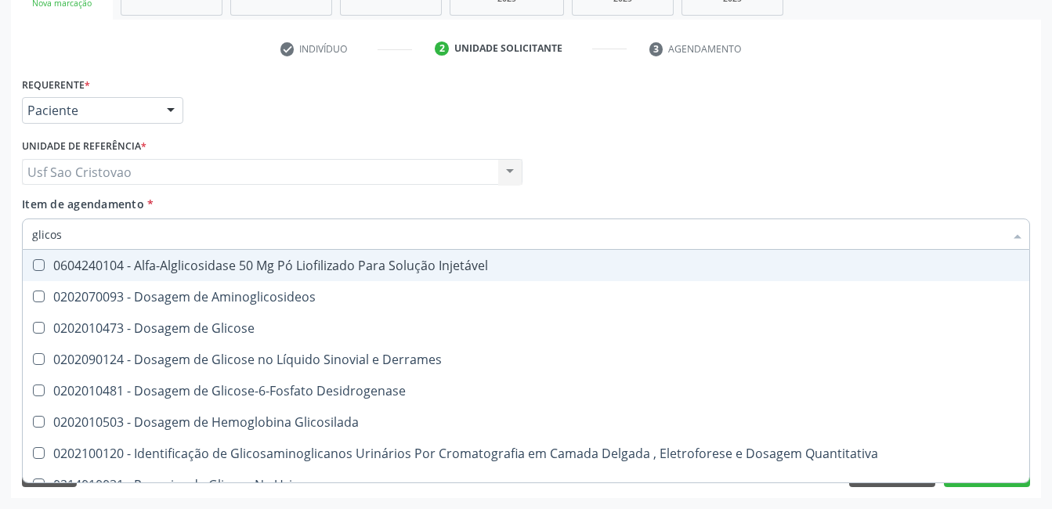
type input "glicose"
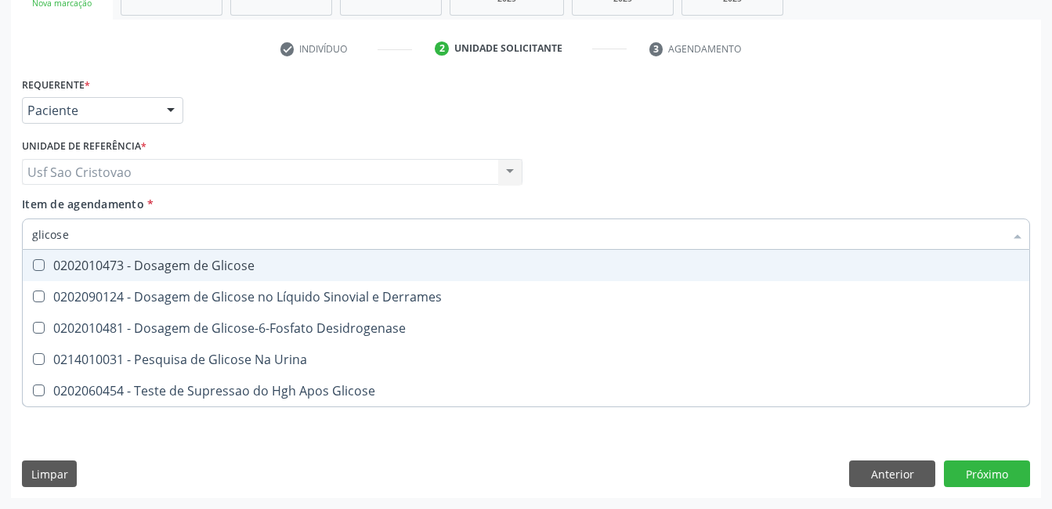
click at [42, 266] on Glicose at bounding box center [39, 265] width 12 height 12
click at [33, 266] on Glicose "checkbox" at bounding box center [28, 265] width 10 height 10
checkbox Glicose "true"
type input "glicos"
checkbox Glicose "false"
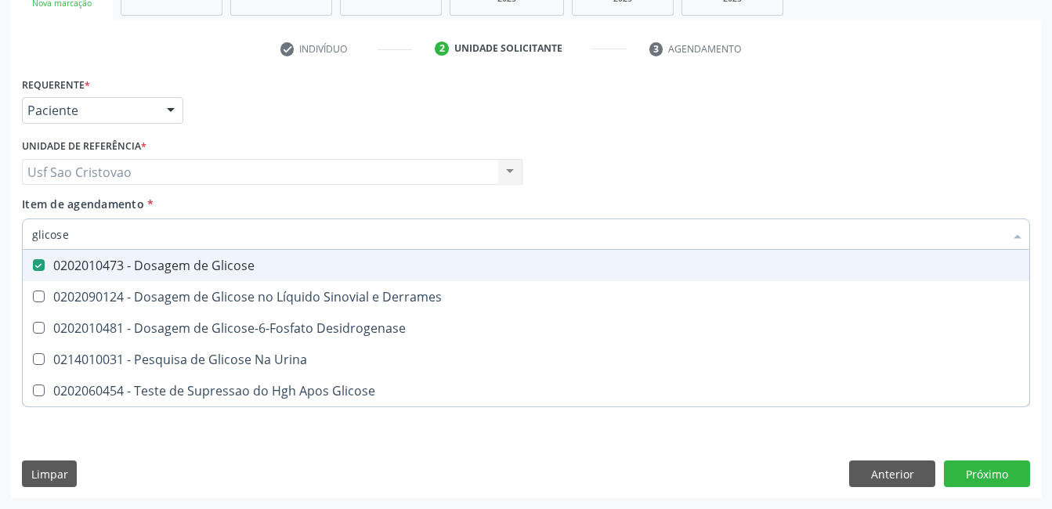
checkbox Desidrogenase "true"
type input "glico"
checkbox Desidrogenase "false"
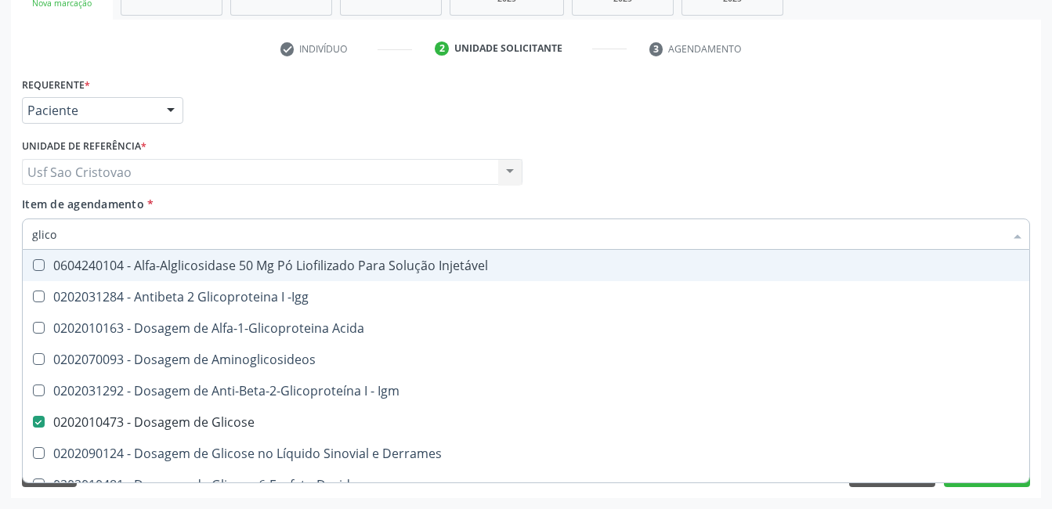
type input "glic"
checkbox Glicose "false"
checkbox Glicose "true"
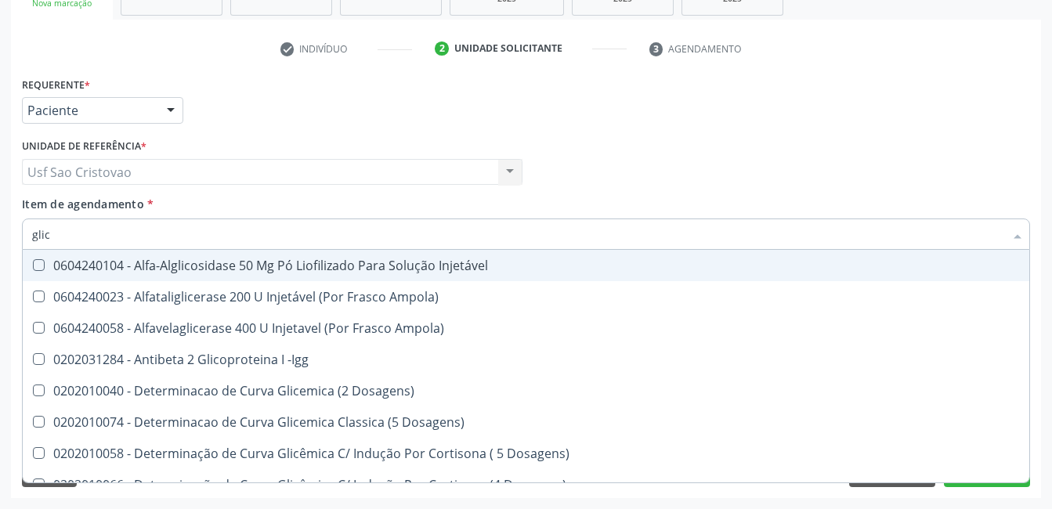
type input "gli"
checkbox Glicose "false"
checkbox Glicosilada "true"
type input "gl"
checkbox Glicosilada "false"
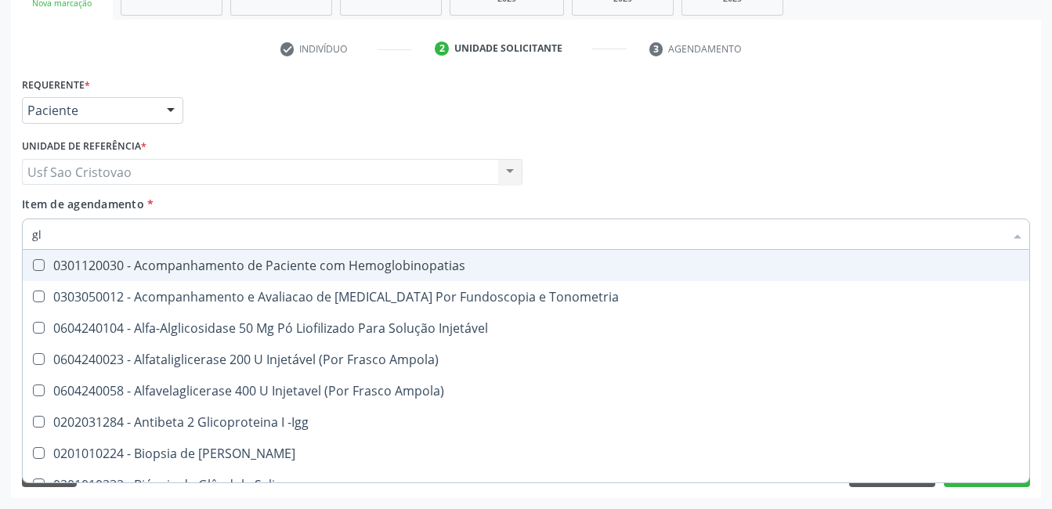
type input "g"
checkbox Glicose "false"
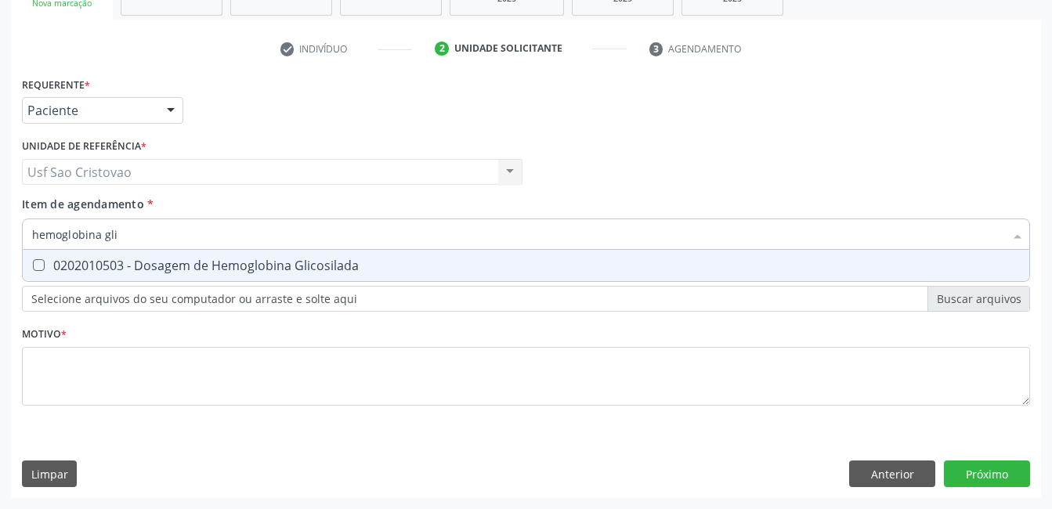
type input "hemoglobina glic"
click at [33, 264] on Glicosilada at bounding box center [39, 265] width 12 height 12
click at [33, 264] on Glicosilada "checkbox" at bounding box center [28, 265] width 10 height 10
checkbox Glicosilada "true"
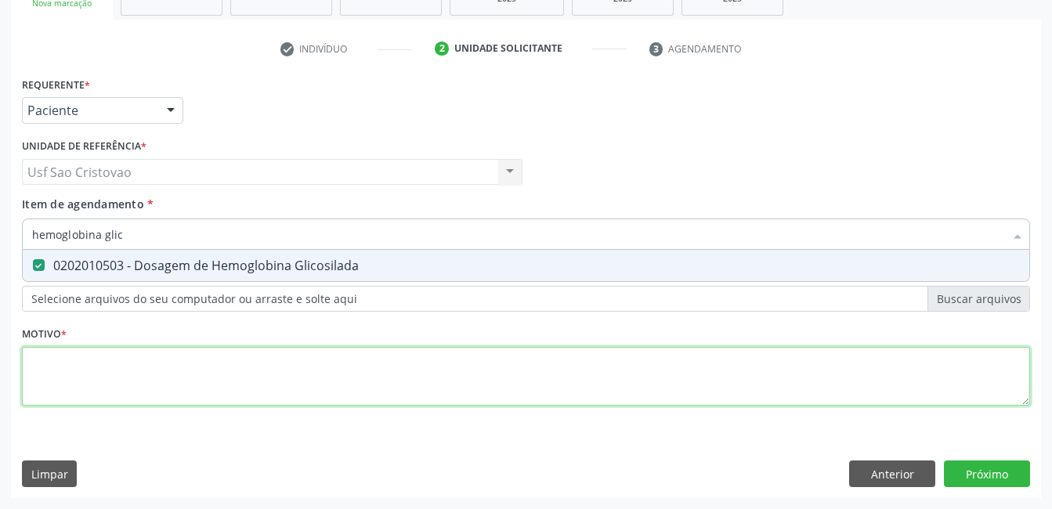
click at [99, 377] on div "Requerente * Paciente Médico(a) Enfermeiro(a) Paciente Nenhum resultado encontr…" at bounding box center [526, 250] width 1008 height 355
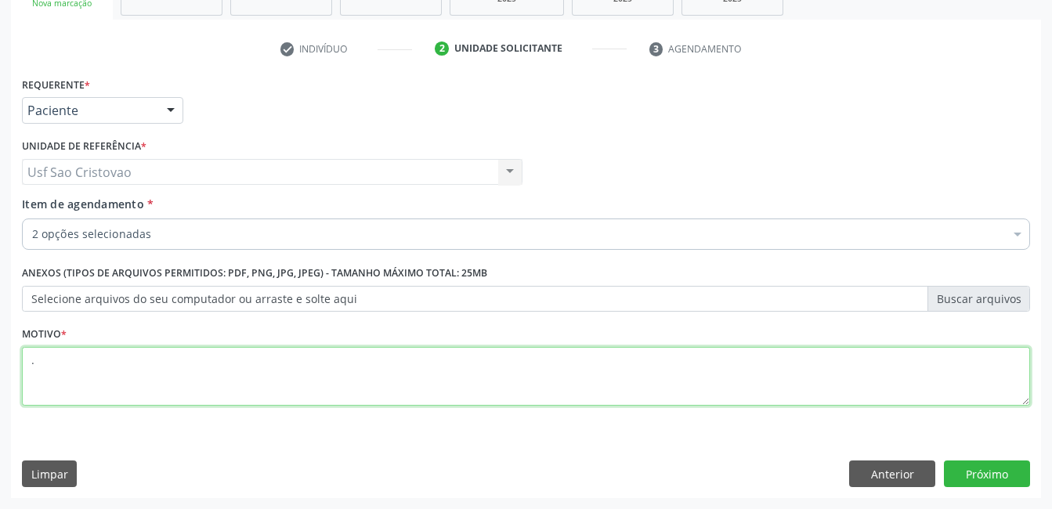
type textarea "."
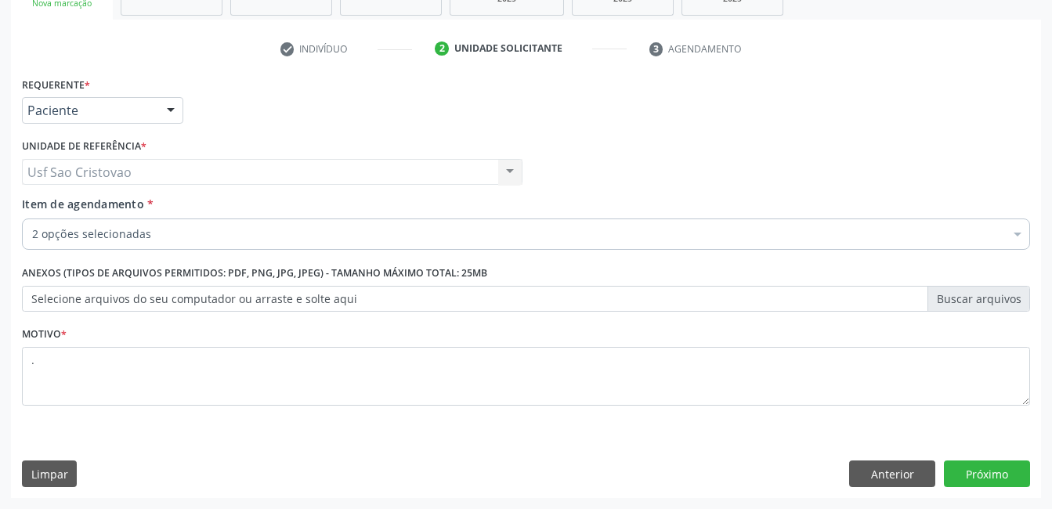
click at [533, 468] on div "Limpar Anterior Próximo" at bounding box center [526, 474] width 1008 height 27
click at [1009, 472] on button "Próximo" at bounding box center [987, 474] width 86 height 27
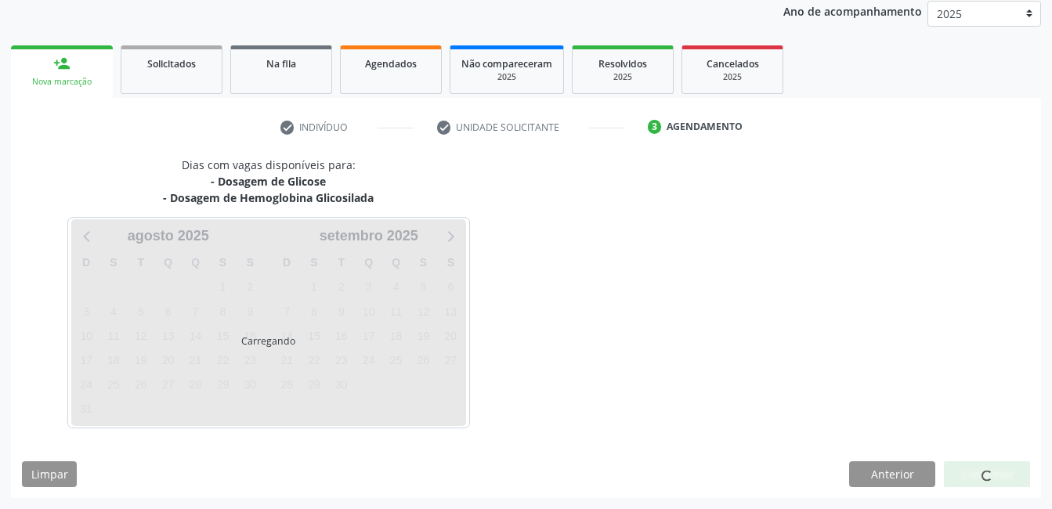
scroll to position [189, 0]
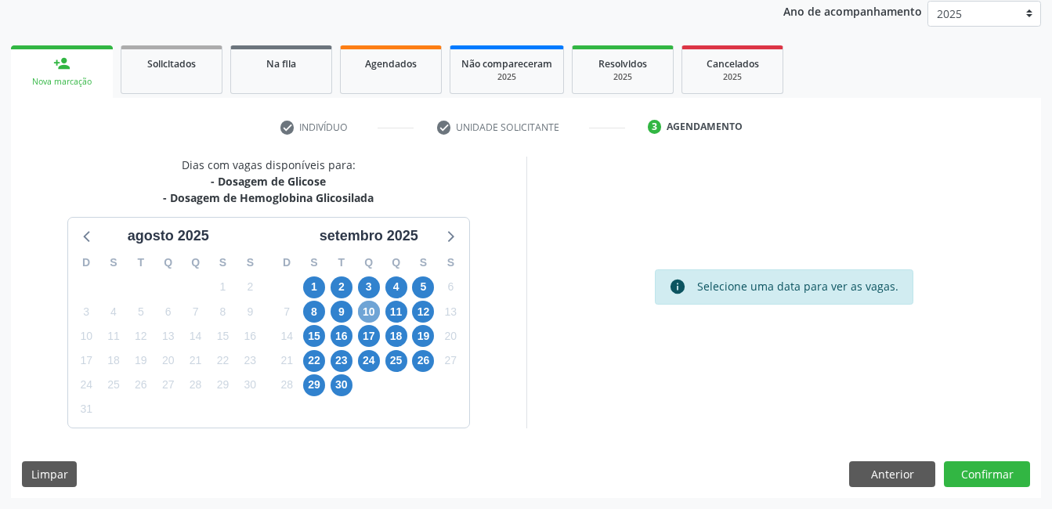
click at [368, 306] on span "10" at bounding box center [369, 312] width 22 height 22
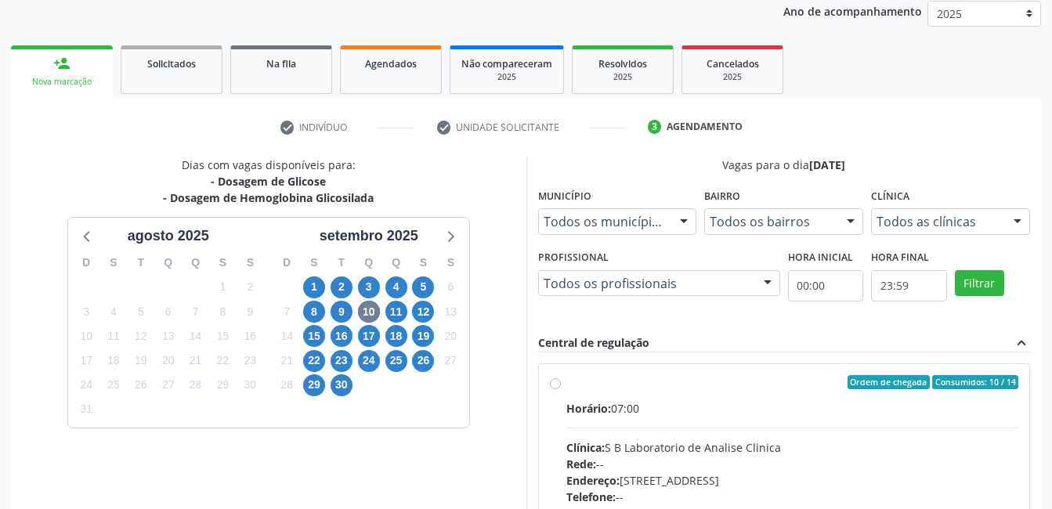
click at [566, 382] on label "Ordem de chegada Consumidos: 10 / 14 Horário: 07:00 Clínica: S B Laboratorio de…" at bounding box center [792, 495] width 453 height 240
click at [555, 382] on input "Ordem de chegada Consumidos: 10 / 14 Horário: 07:00 Clínica: S B Laboratorio de…" at bounding box center [555, 382] width 11 height 14
radio input "true"
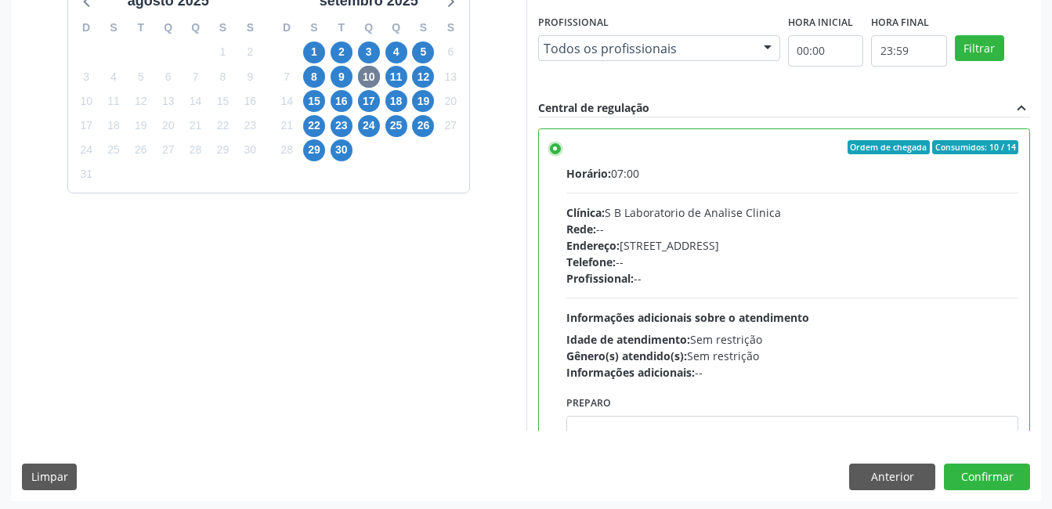
scroll to position [427, 0]
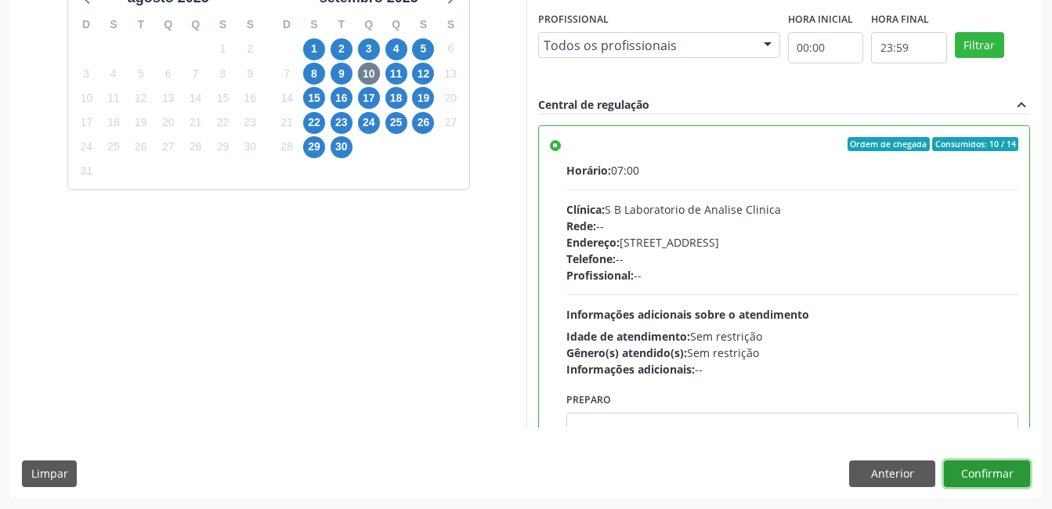
click at [1000, 477] on button "Confirmar" at bounding box center [987, 474] width 86 height 27
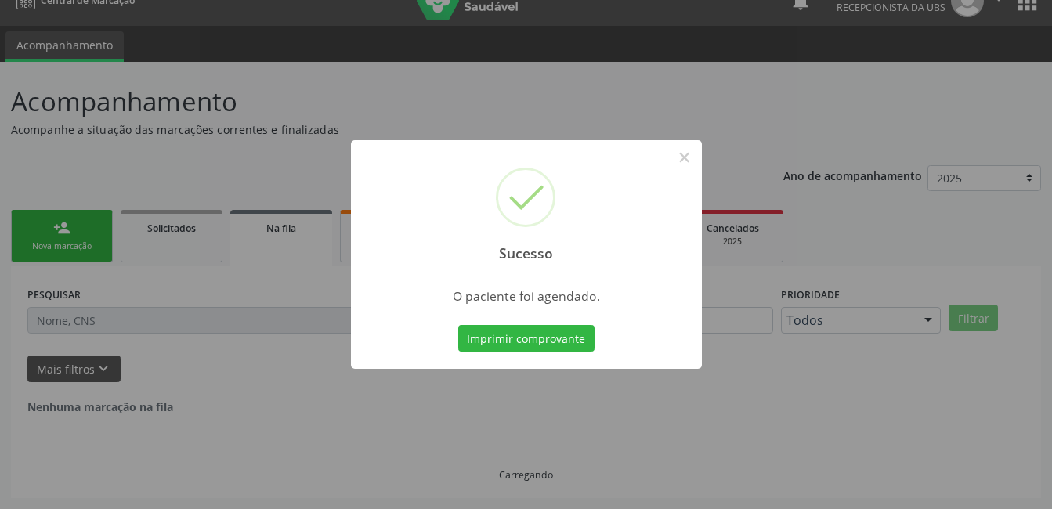
scroll to position [0, 0]
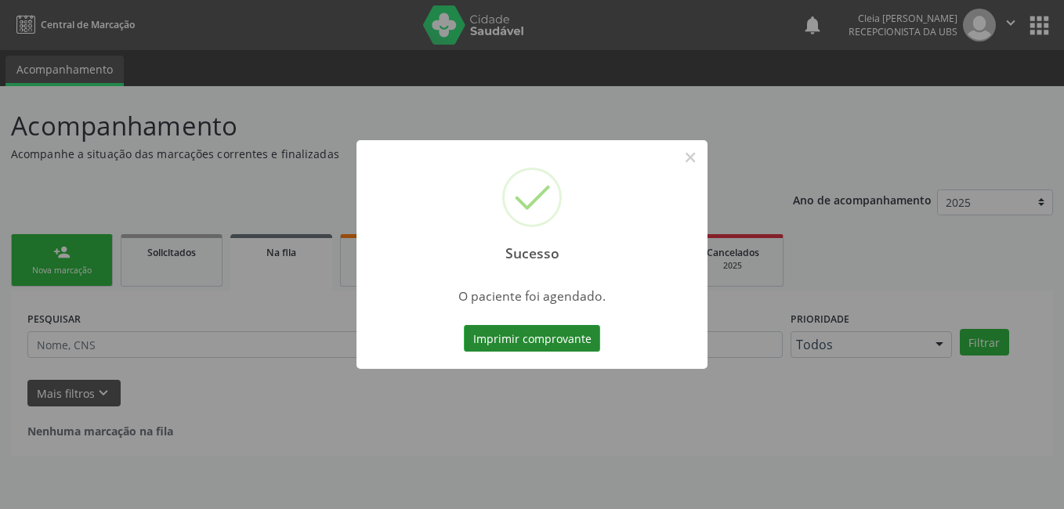
click at [557, 344] on button "Imprimir comprovante" at bounding box center [532, 338] width 136 height 27
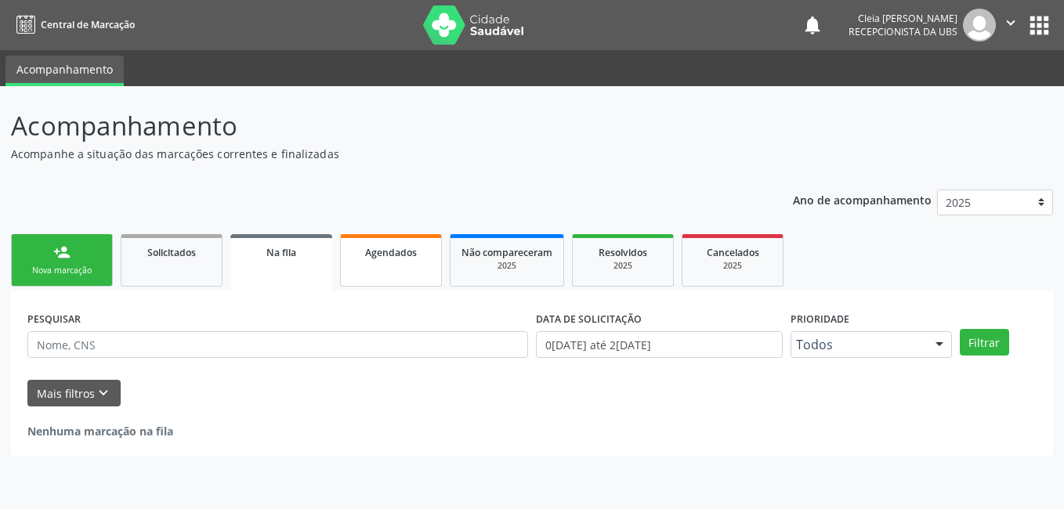
click at [400, 259] on div "Agendados" at bounding box center [391, 252] width 78 height 16
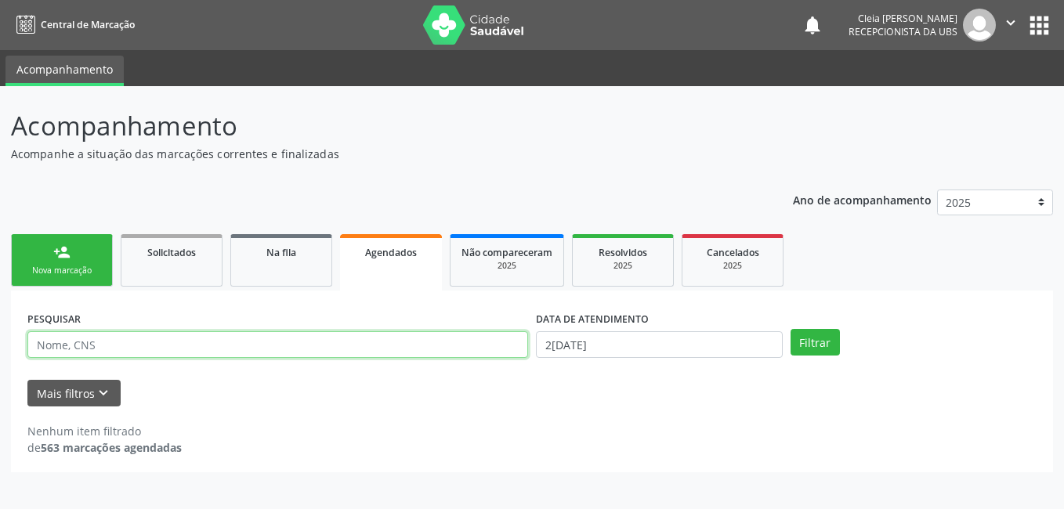
click at [271, 349] on input "text" at bounding box center [277, 344] width 501 height 27
type input "700008830763203"
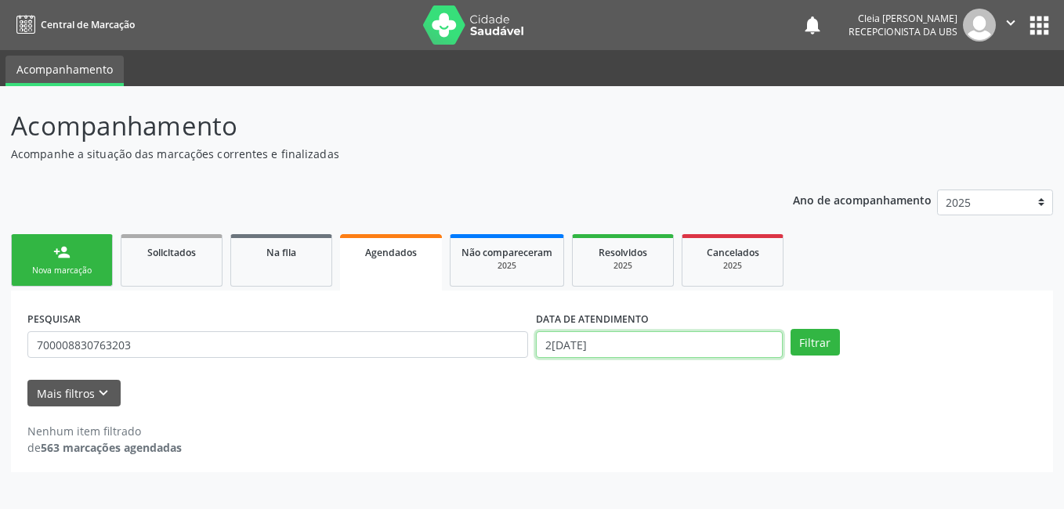
click at [641, 342] on input "2[DATE]" at bounding box center [659, 344] width 247 height 27
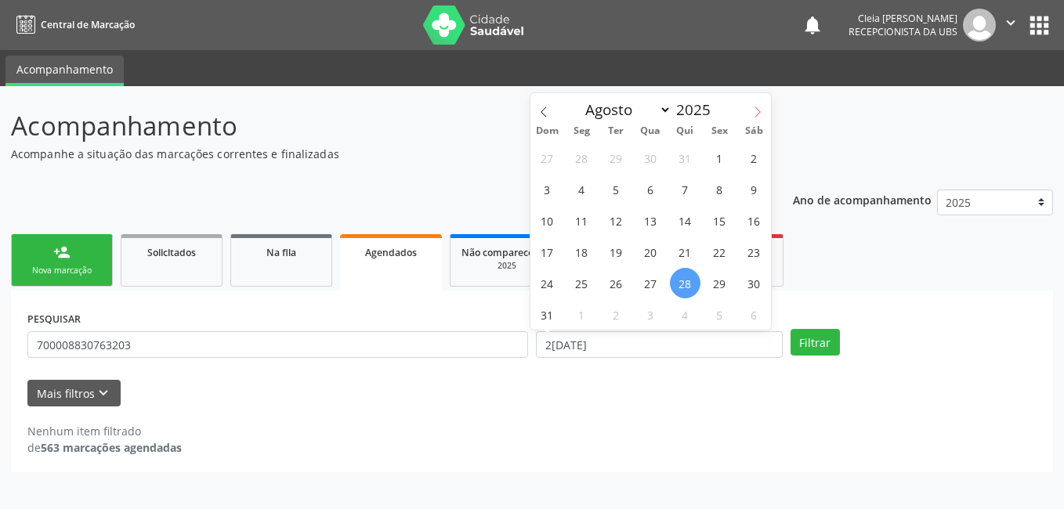
click at [760, 111] on icon at bounding box center [757, 112] width 5 height 10
select select "8"
click at [613, 161] on span "2" at bounding box center [616, 158] width 31 height 31
type input "0[DATE]"
click at [613, 161] on span "2" at bounding box center [616, 158] width 31 height 31
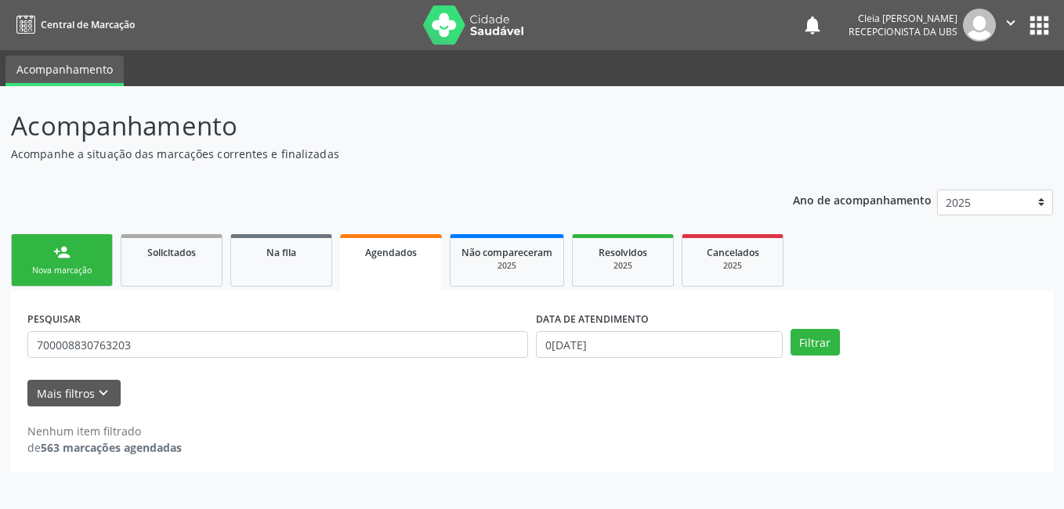
click at [613, 161] on p "Acompanhe a situação das marcações correntes e finalizadas" at bounding box center [375, 154] width 729 height 16
click at [819, 342] on button "Filtrar" at bounding box center [814, 342] width 49 height 27
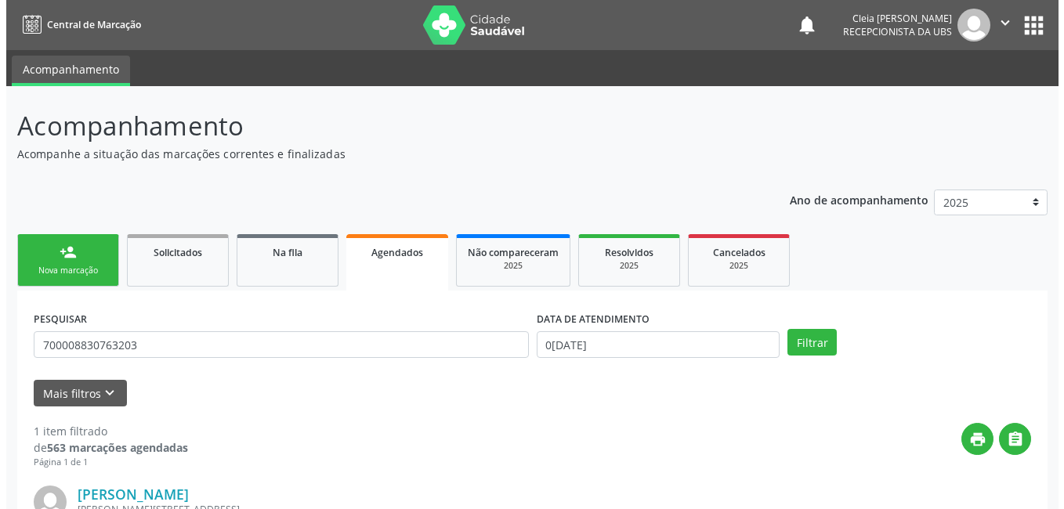
scroll to position [212, 0]
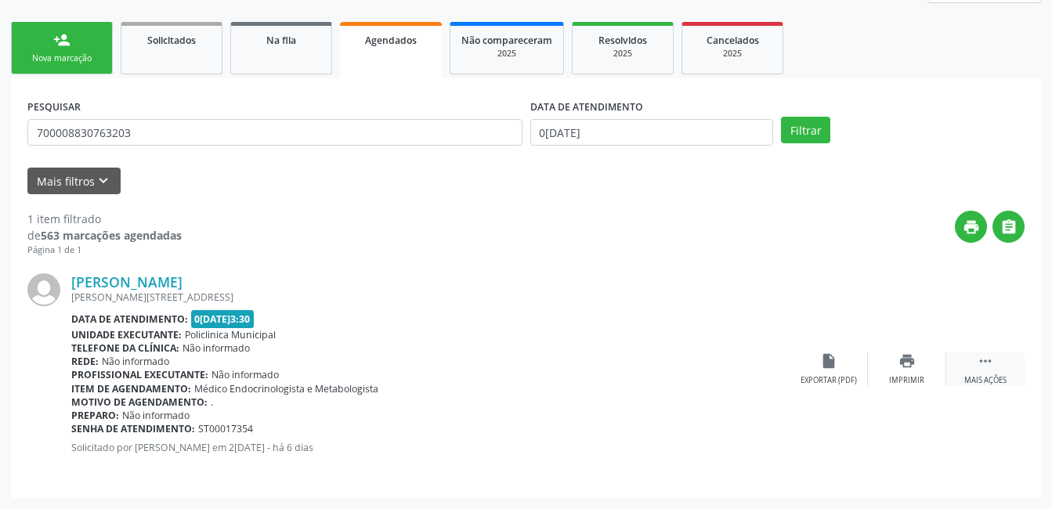
click at [976, 377] on div "Mais ações" at bounding box center [985, 380] width 42 height 11
click at [834, 382] on div "Cancelar" at bounding box center [828, 380] width 37 height 11
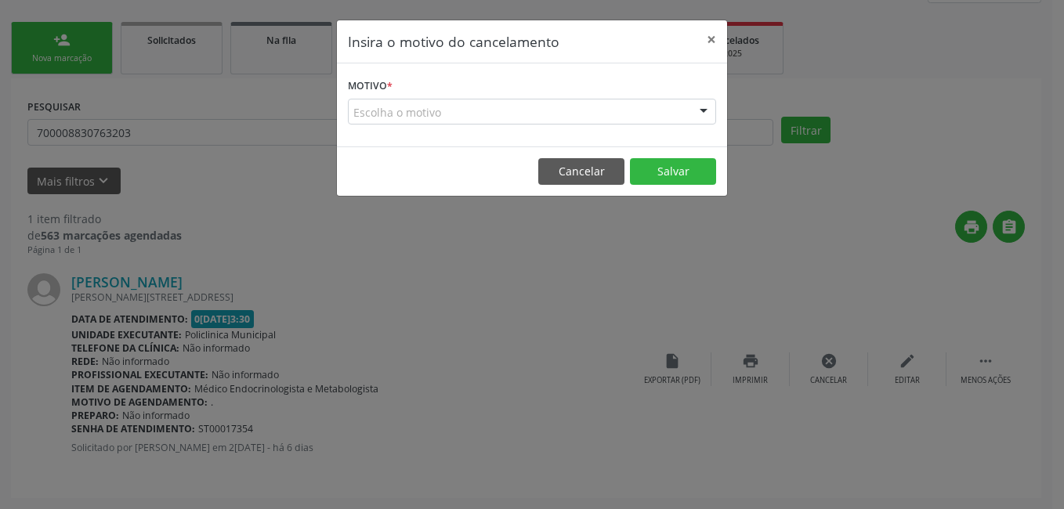
click at [502, 113] on div "Escolha o motivo" at bounding box center [532, 112] width 368 height 27
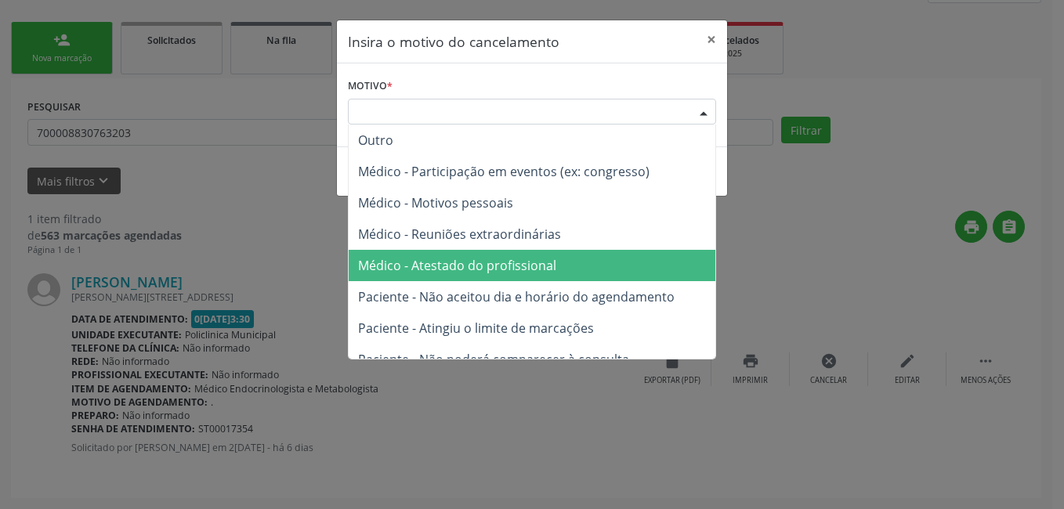
scroll to position [78, 0]
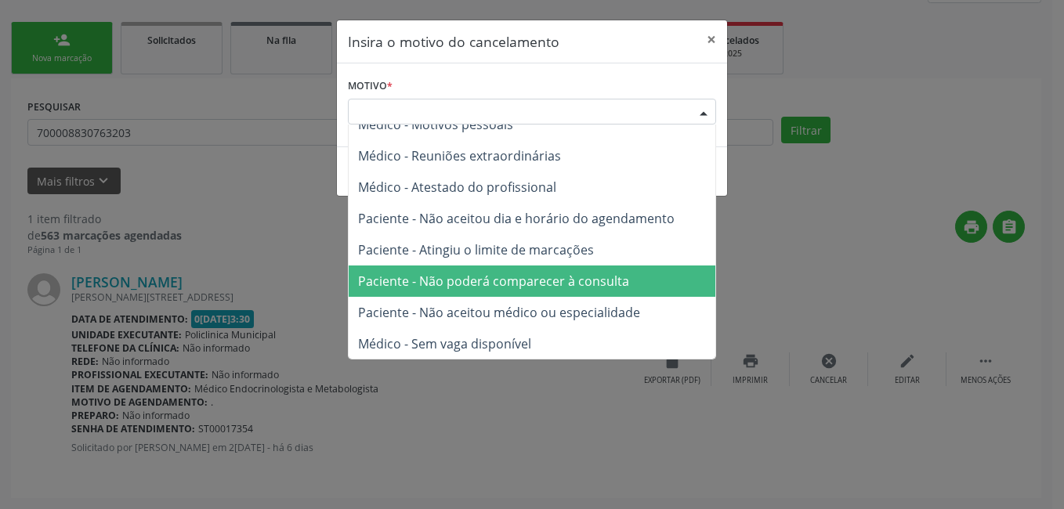
click at [601, 283] on span "Paciente - Não poderá comparecer à consulta" at bounding box center [493, 281] width 271 height 17
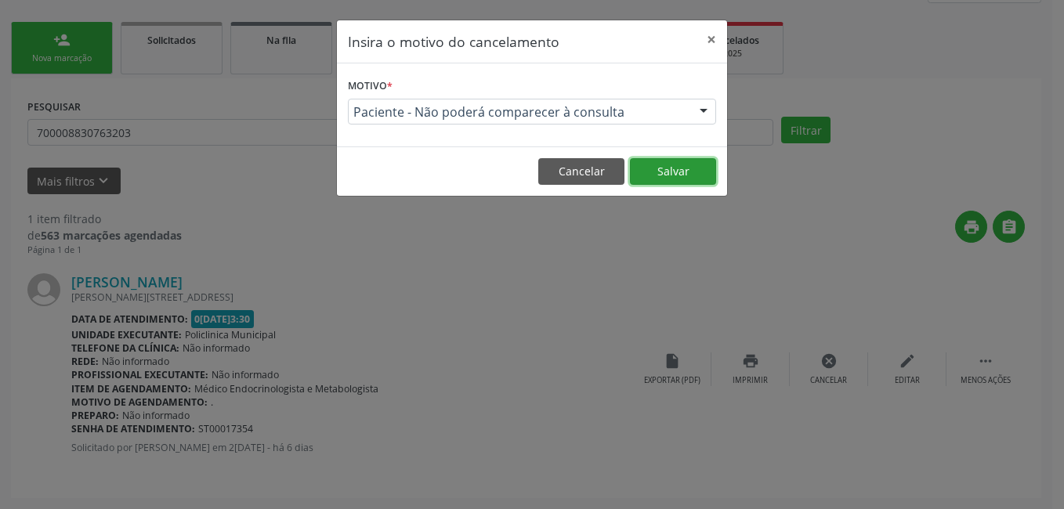
click at [665, 172] on button "Salvar" at bounding box center [673, 171] width 86 height 27
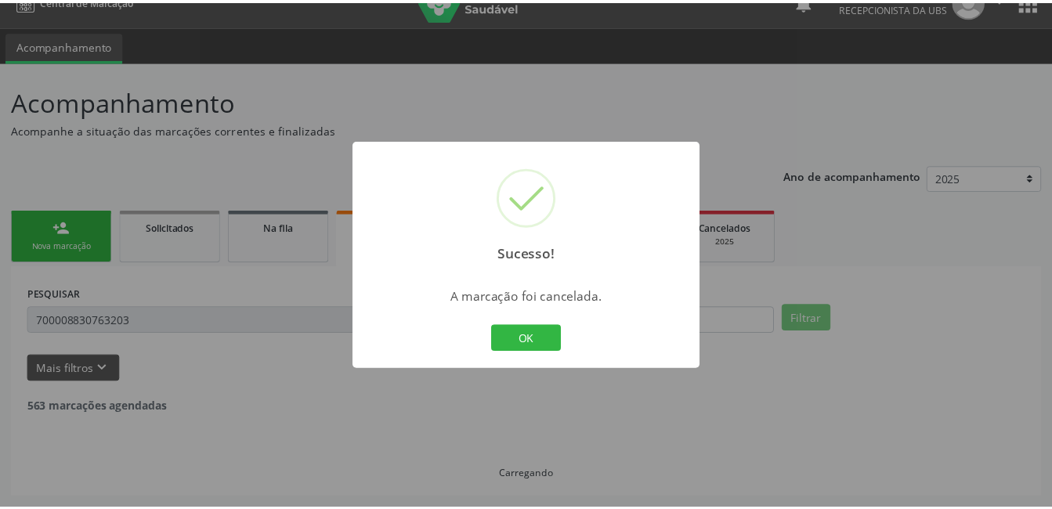
scroll to position [24, 0]
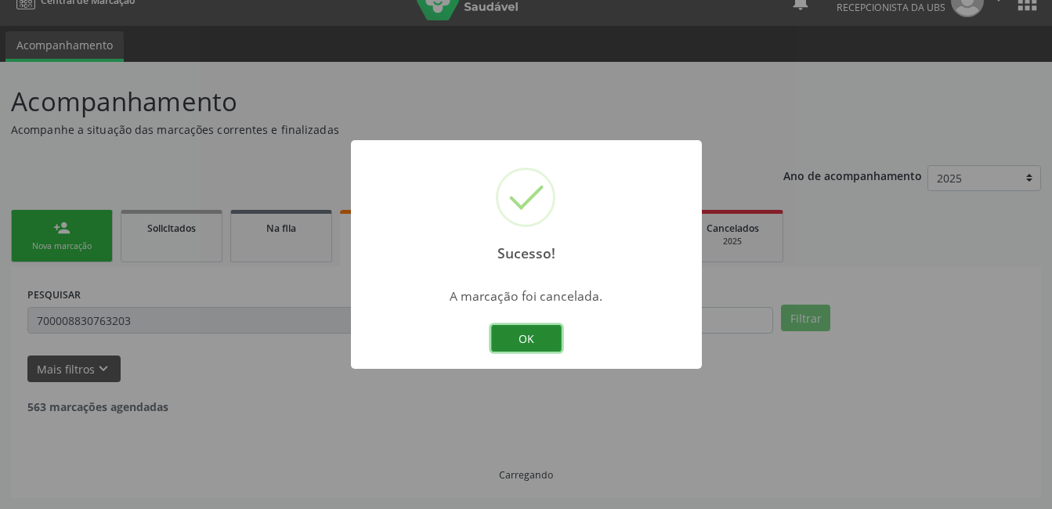
click at [547, 339] on button "OK" at bounding box center [526, 338] width 71 height 27
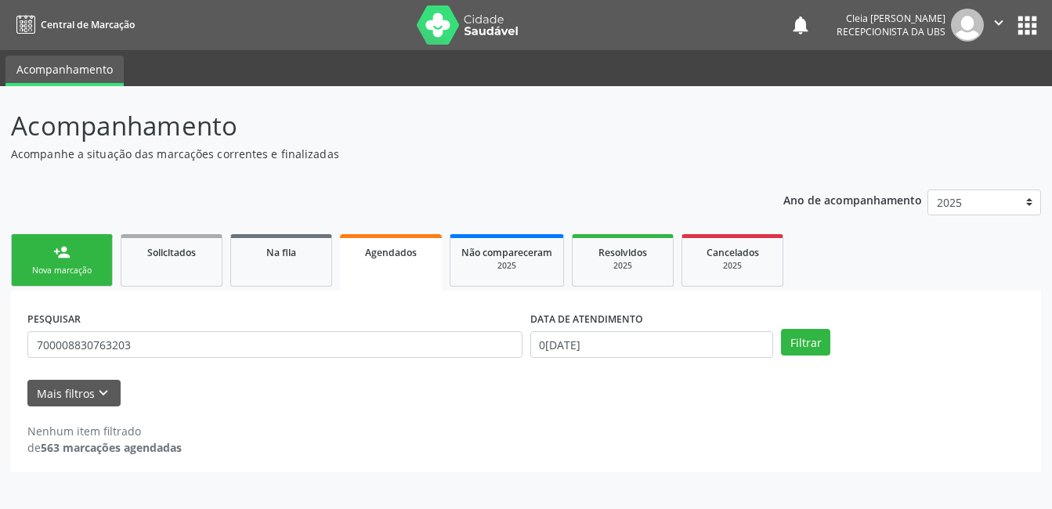
scroll to position [0, 0]
click at [75, 265] on div "Nova marcação" at bounding box center [62, 271] width 78 height 12
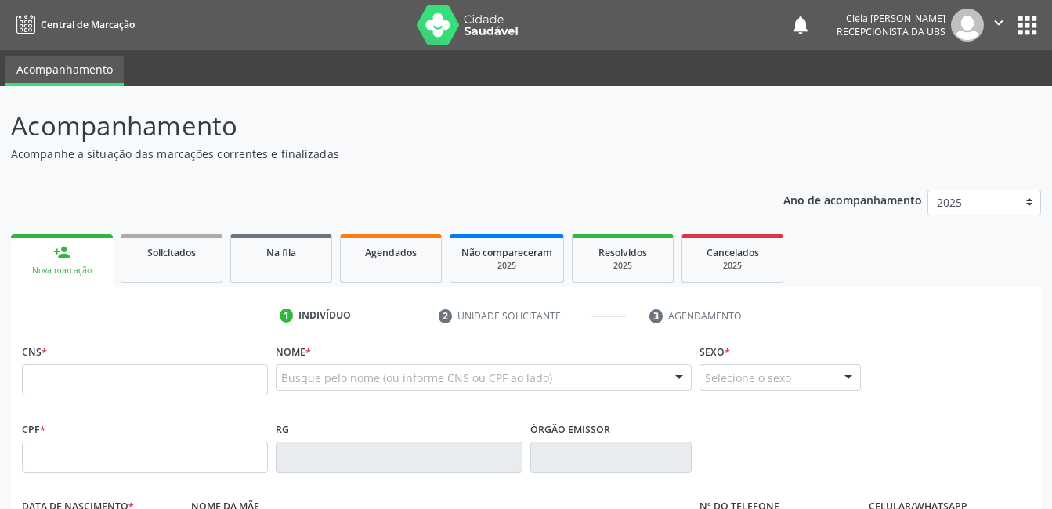
click at [75, 265] on div "Nova marcação" at bounding box center [62, 271] width 80 height 12
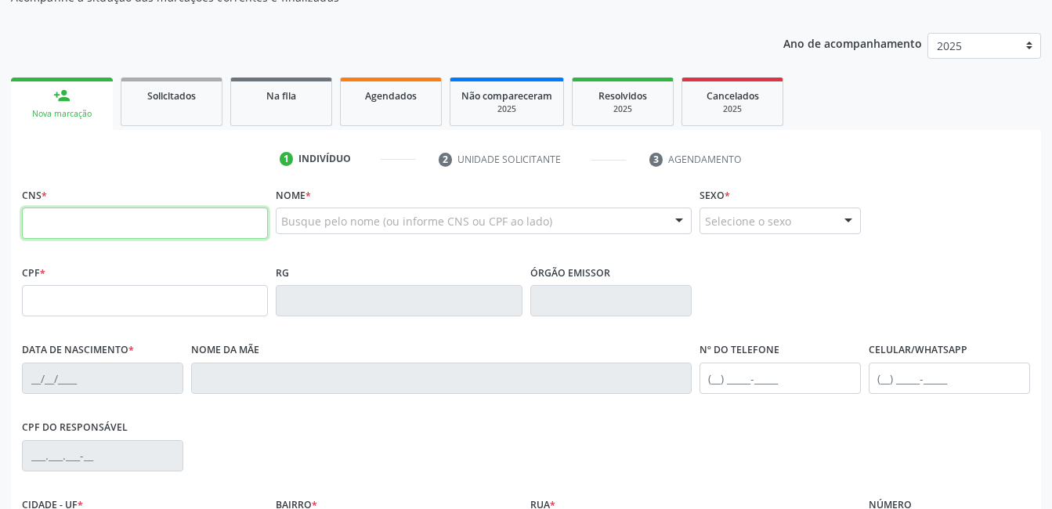
click at [183, 235] on input "text" at bounding box center [145, 223] width 246 height 31
click at [183, 217] on input "text" at bounding box center [145, 223] width 246 height 31
type input "209 2786 9971 0008"
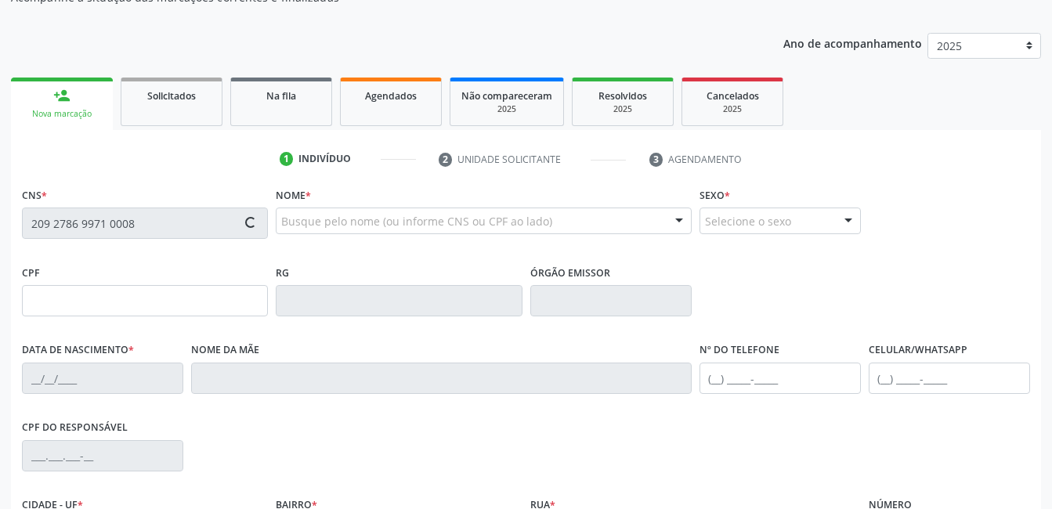
type input "013.465.864-70"
type input "0[DATE]"
type input "[PERSON_NAME]"
type input "[PHONE_NUMBER]"
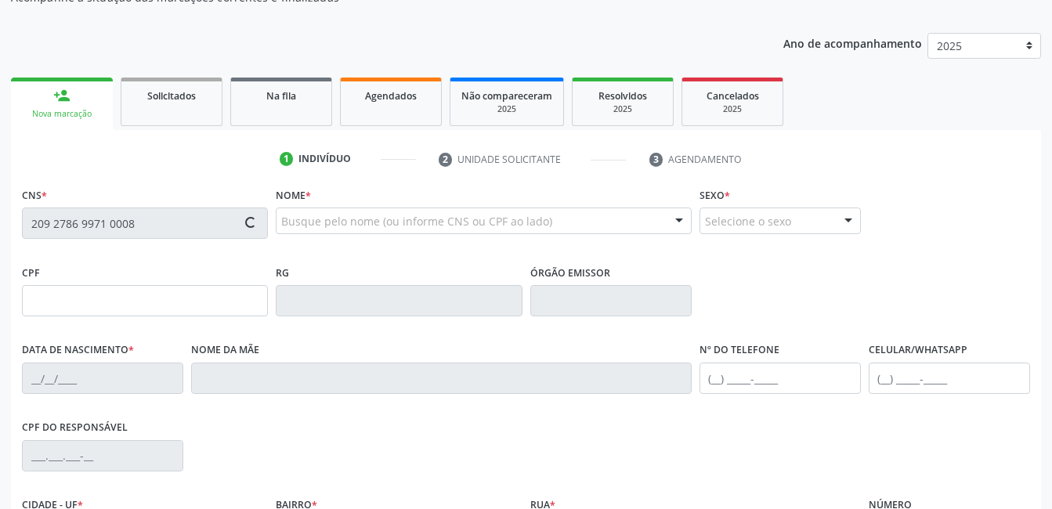
type input "264"
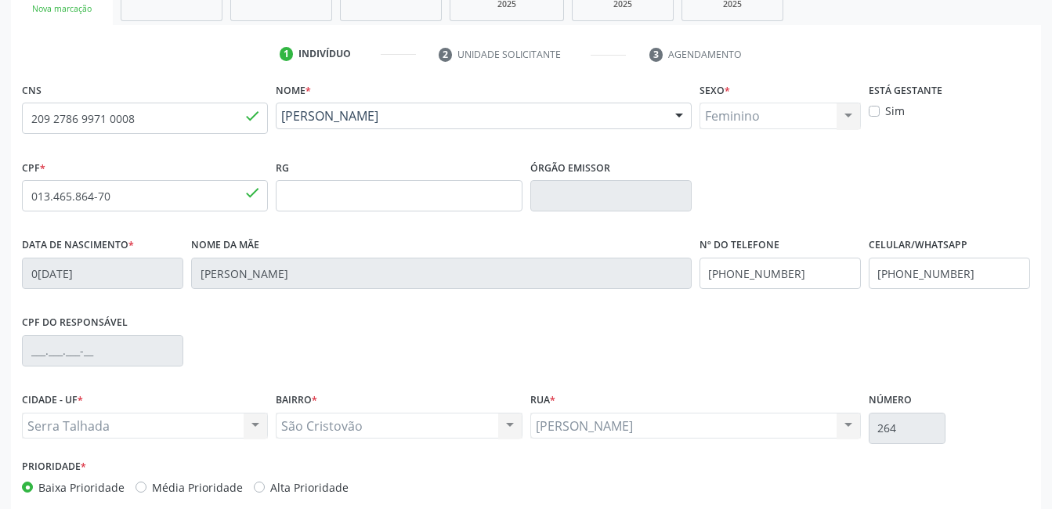
scroll to position [340, 0]
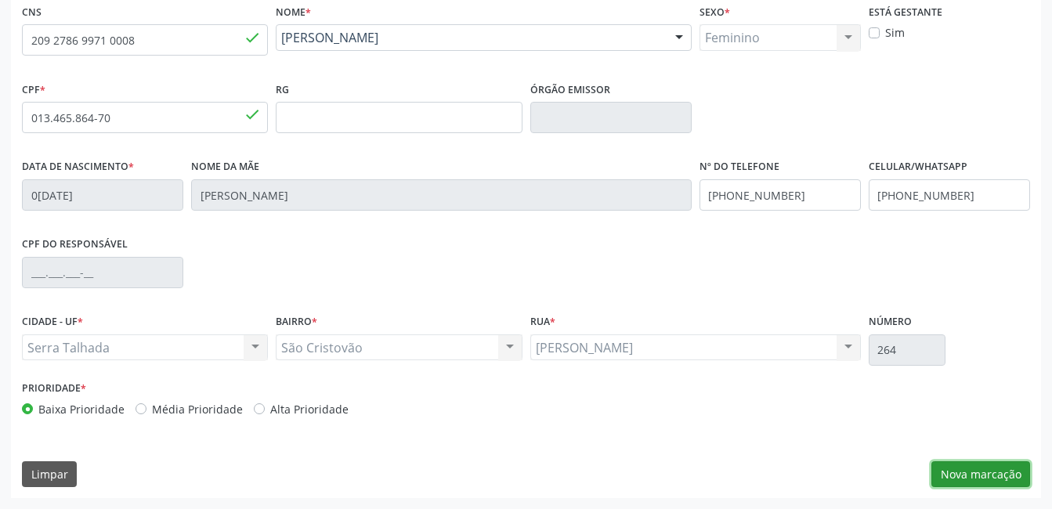
click at [976, 471] on button "Nova marcação" at bounding box center [980, 474] width 99 height 27
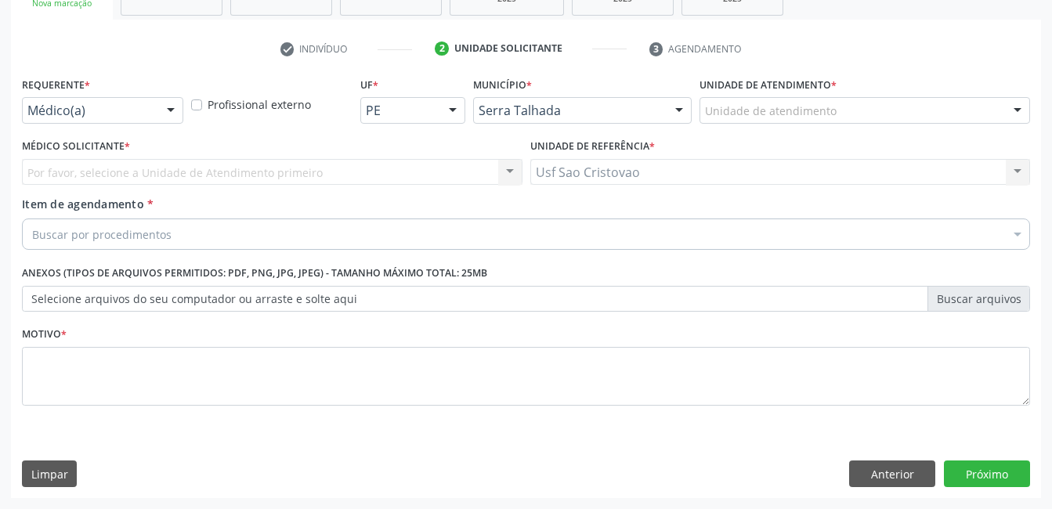
scroll to position [267, 0]
click at [175, 114] on div at bounding box center [171, 111] width 24 height 27
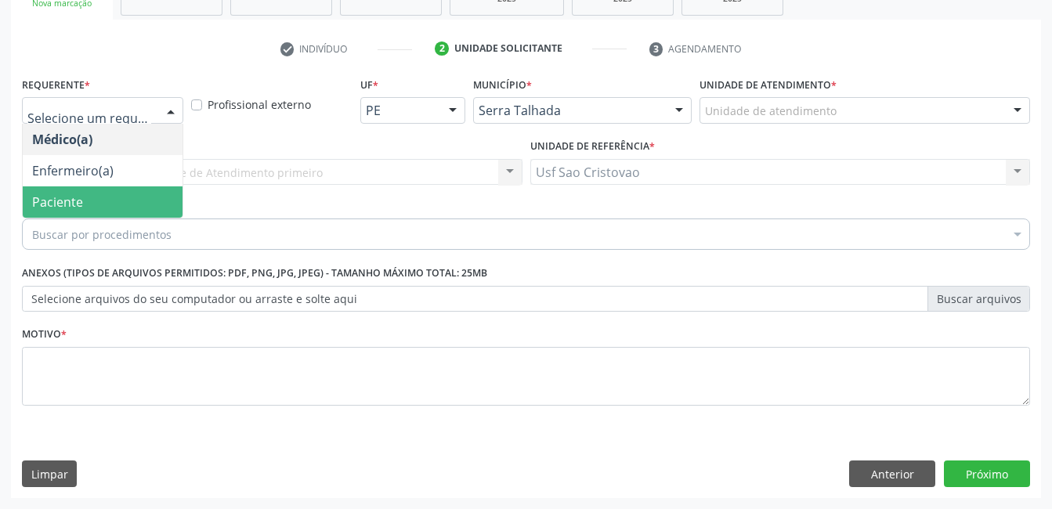
click at [139, 204] on span "Paciente" at bounding box center [103, 201] width 160 height 31
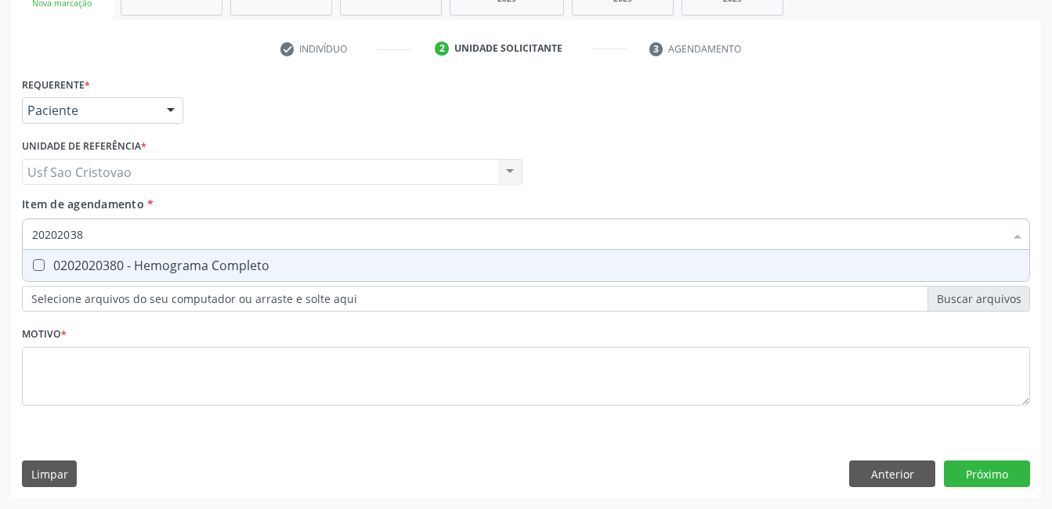
type input "202020380"
click at [34, 266] on Completo at bounding box center [39, 265] width 12 height 12
click at [33, 266] on Completo "checkbox" at bounding box center [28, 265] width 10 height 10
checkbox Completo "true"
type input "2020203"
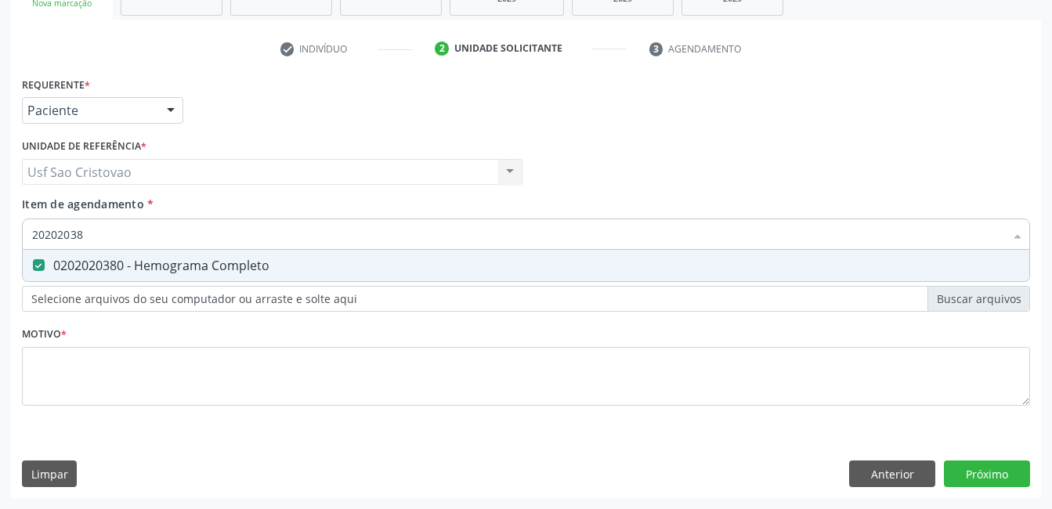
checkbox Completo "false"
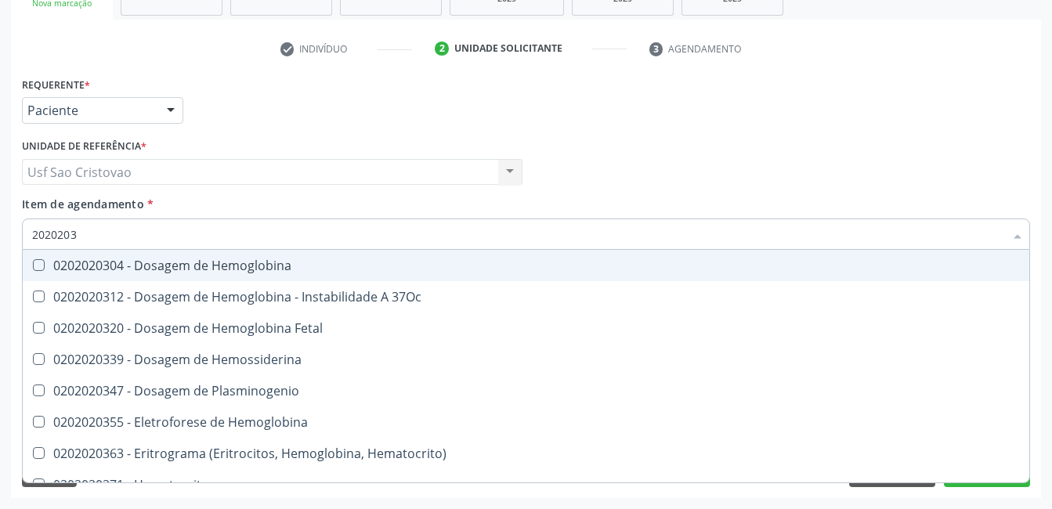
type input "202020"
checkbox Completo "false"
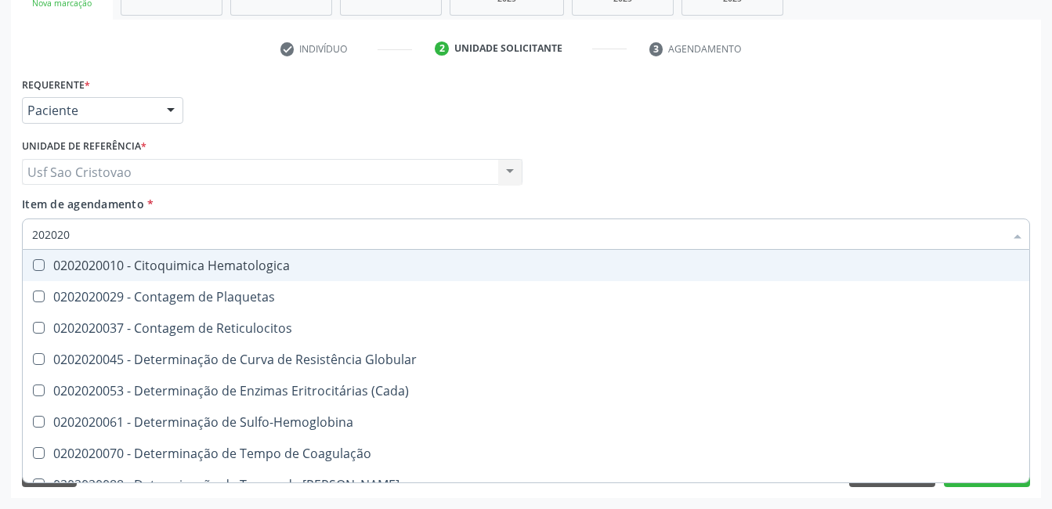
type input "20202"
checkbox Completo "false"
checkbox Leucograma "true"
type input "2020"
checkbox Leucograma "false"
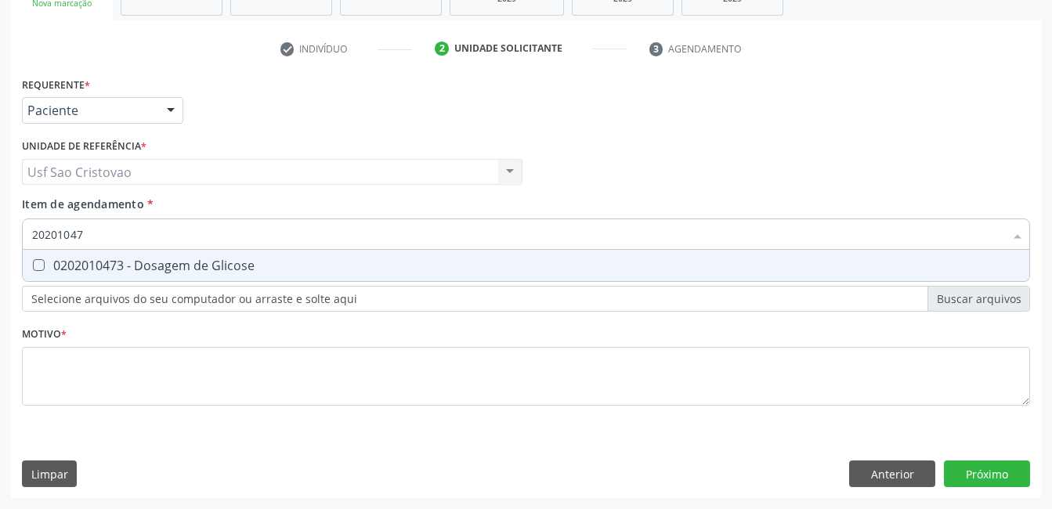
type input "202010473"
click at [39, 266] on Glicose at bounding box center [39, 265] width 12 height 12
click at [33, 266] on Glicose "checkbox" at bounding box center [28, 265] width 10 height 10
checkbox Glicose "true"
type input "2020104"
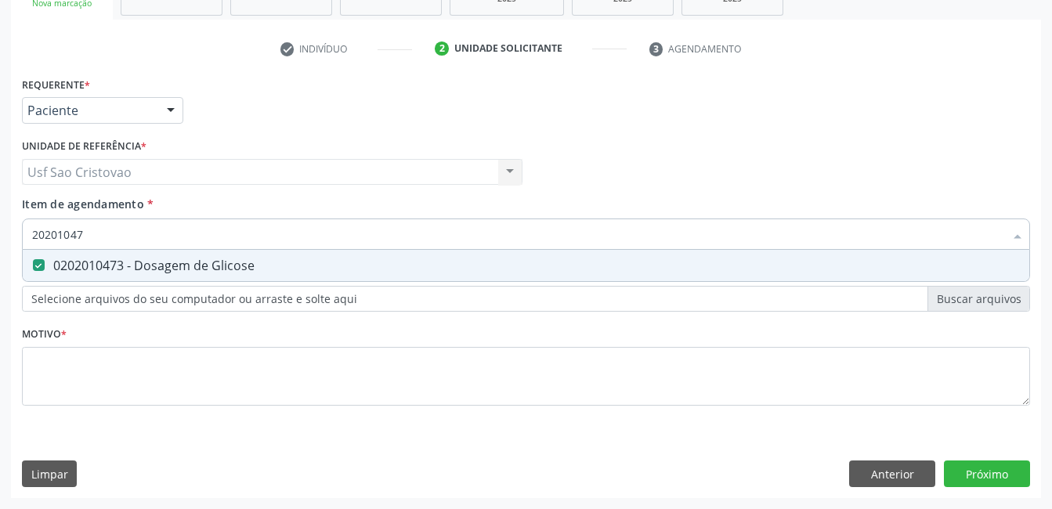
checkbox Glicose "false"
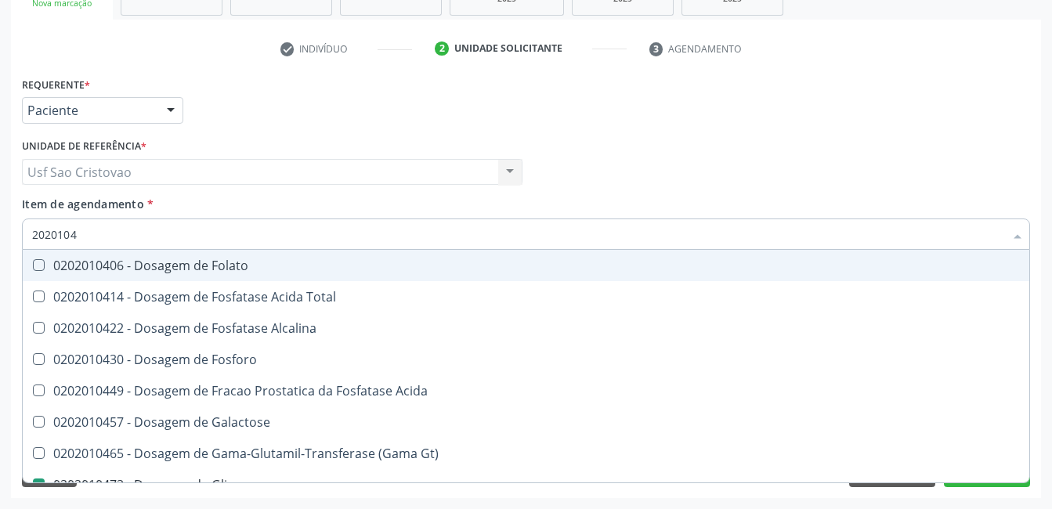
type input "202010"
checkbox Glicose "false"
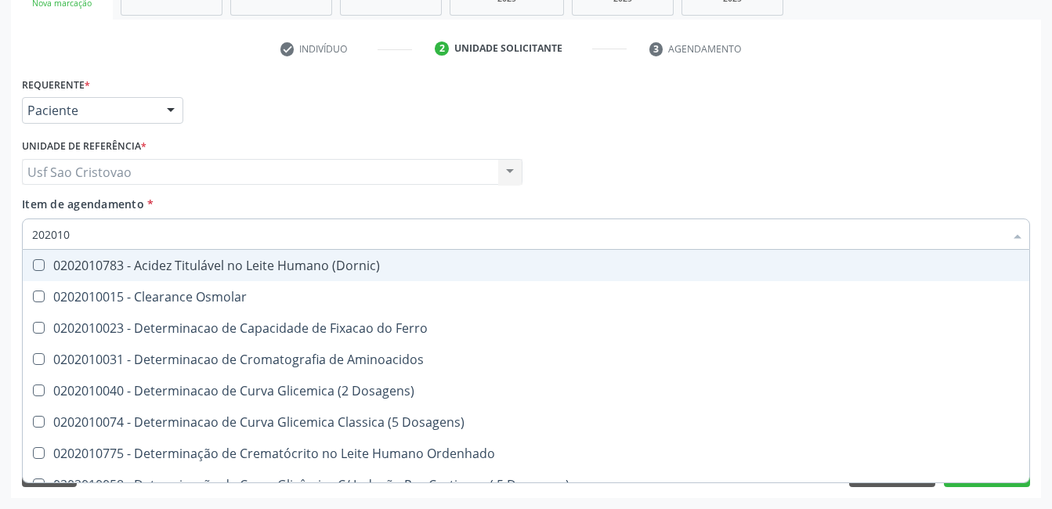
type input "20201"
checkbox Glicose "false"
checkbox Nt-Probnp\) "true"
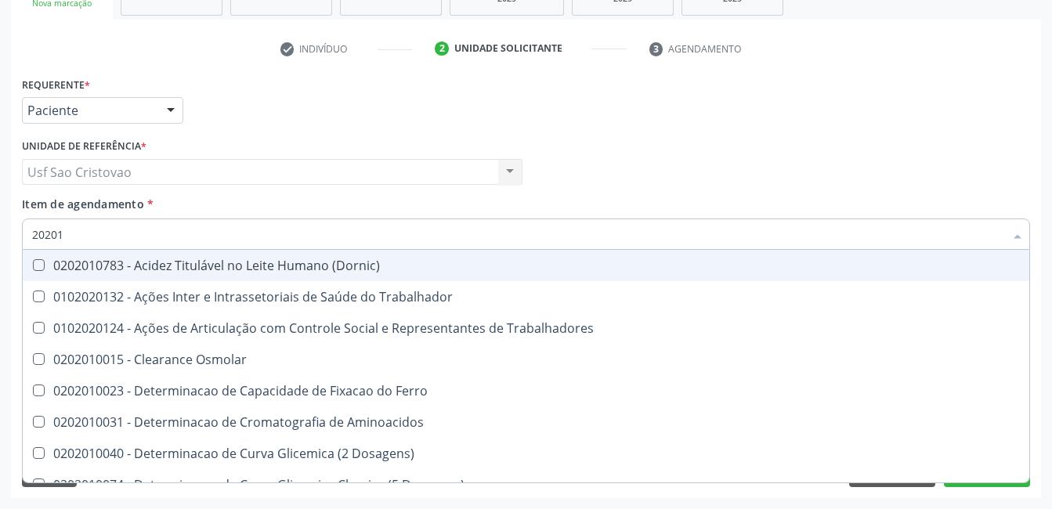
type input "2020"
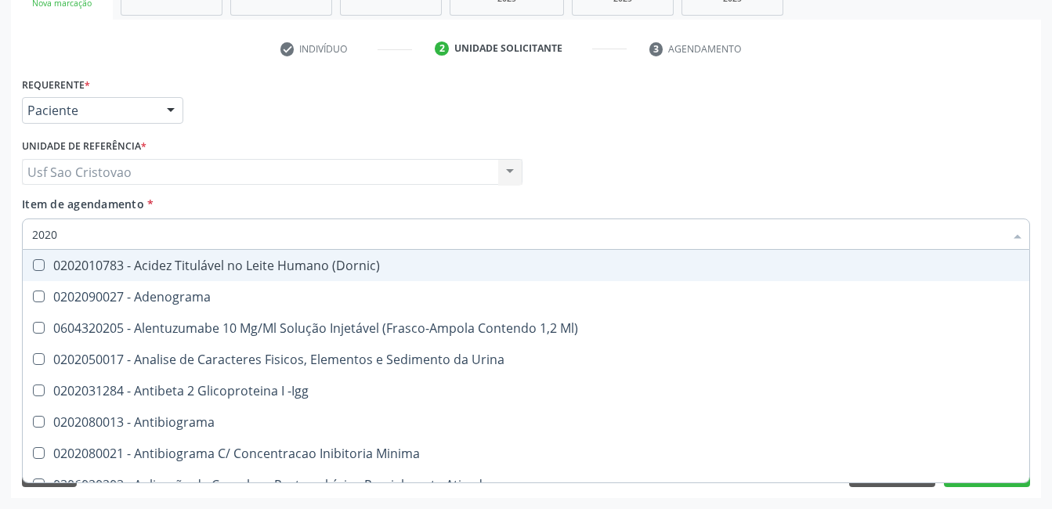
checkbox Reumatoide "false"
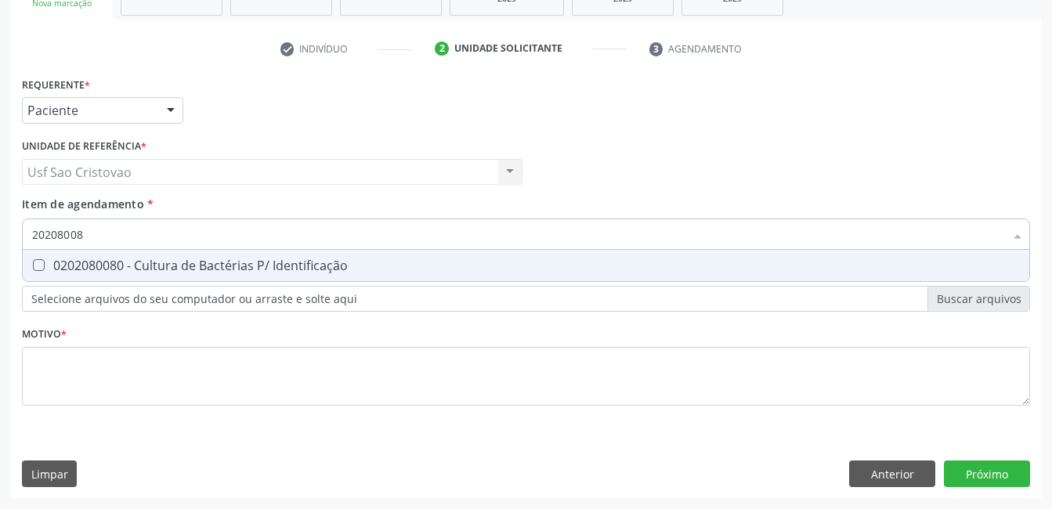
type input "202080080"
click at [41, 265] on Identificação at bounding box center [39, 265] width 12 height 12
click at [33, 265] on Identificação "checkbox" at bounding box center [28, 265] width 10 height 10
checkbox Identificação "true"
type input "2020800"
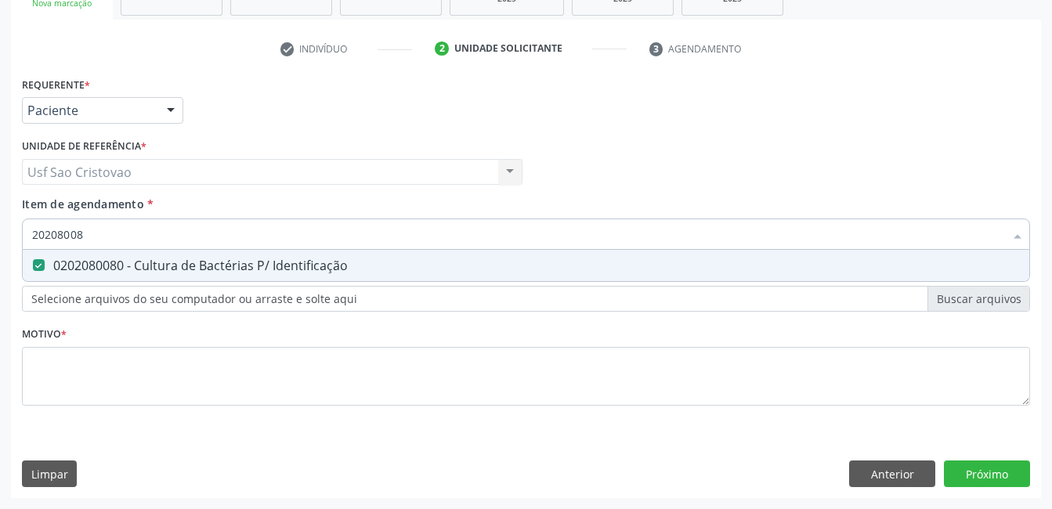
checkbox Identificação "false"
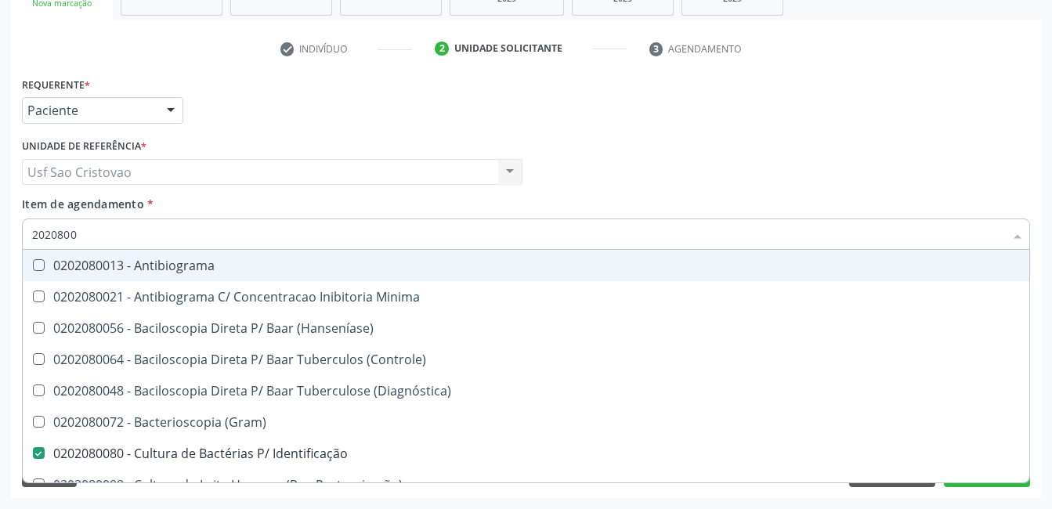
type input "202080"
checkbox Identificação "false"
type input "2020"
checkbox Identificação "false"
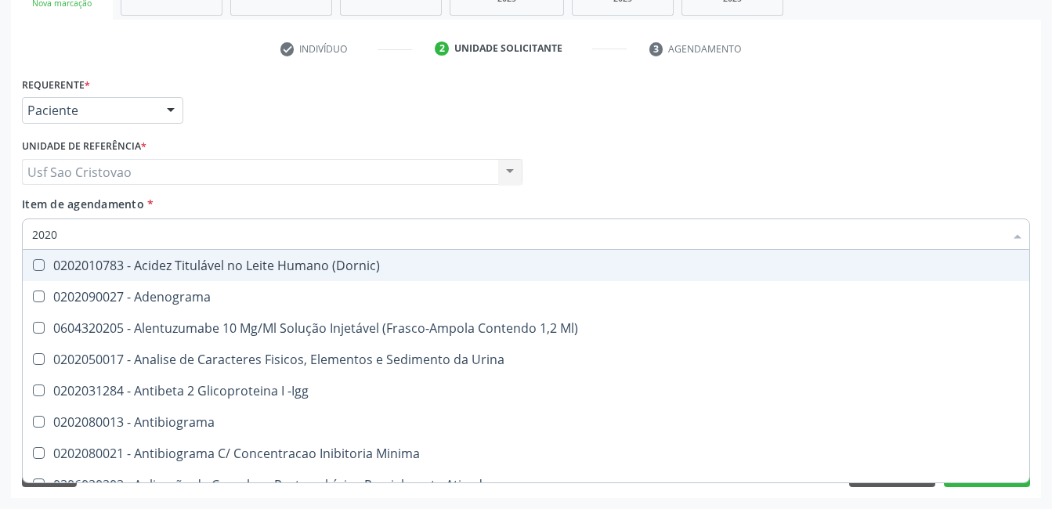
type input "20205"
checkbox Identificação "false"
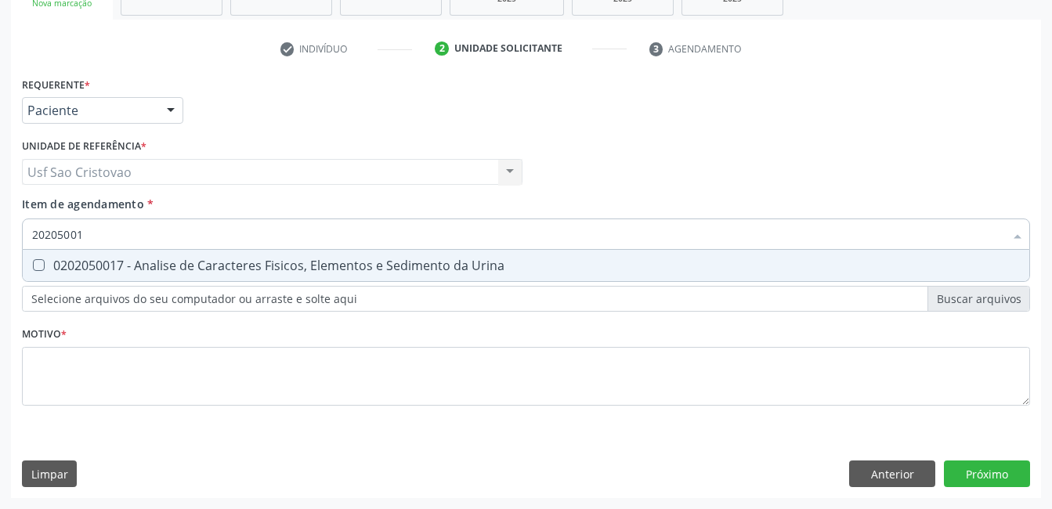
type input "202050017"
click at [41, 265] on Urina at bounding box center [39, 265] width 12 height 12
click at [33, 265] on Urina "checkbox" at bounding box center [28, 265] width 10 height 10
checkbox Urina "true"
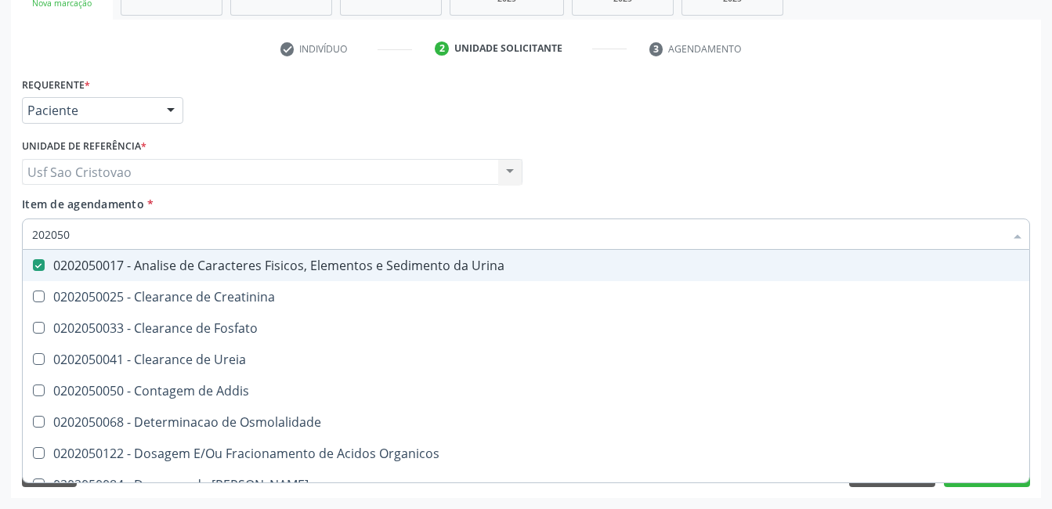
type input "20205"
checkbox Urina "false"
checkbox Creatinina "true"
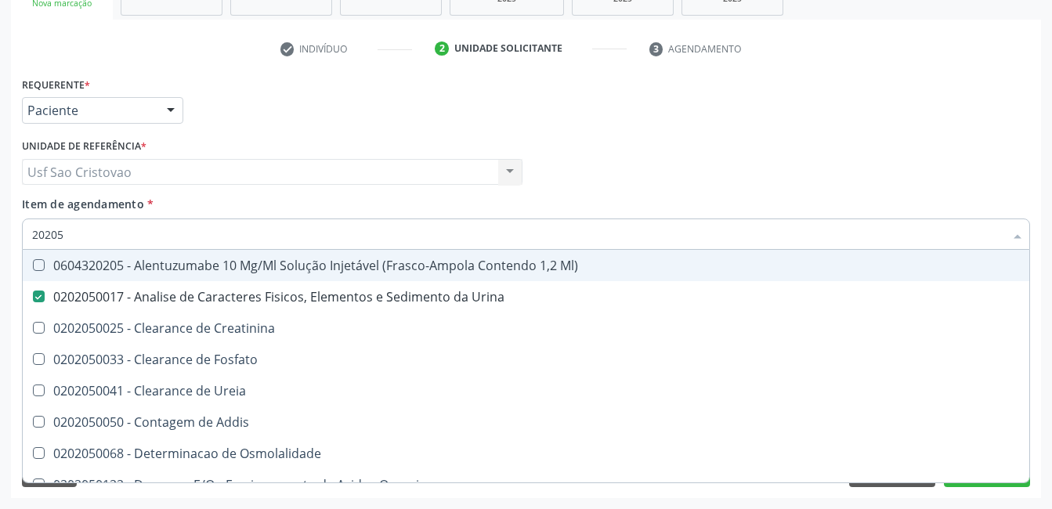
type input "2020"
checkbox Urina "false"
checkbox Fosfato "true"
checkbox \(Tad\) "true"
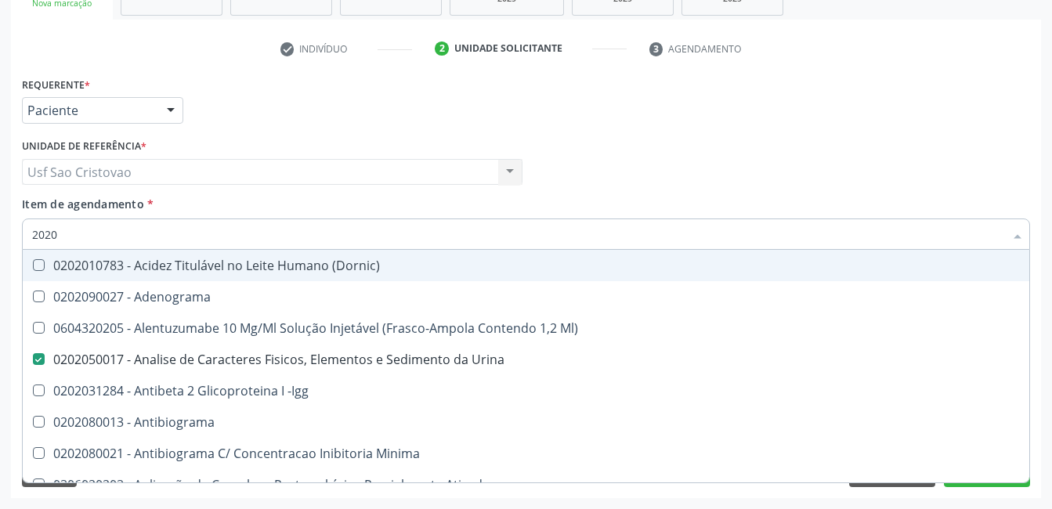
type input "20201"
checkbox Urina "false"
checkbox Identificação "false"
checkbox Reumatoide "true"
type input "202010"
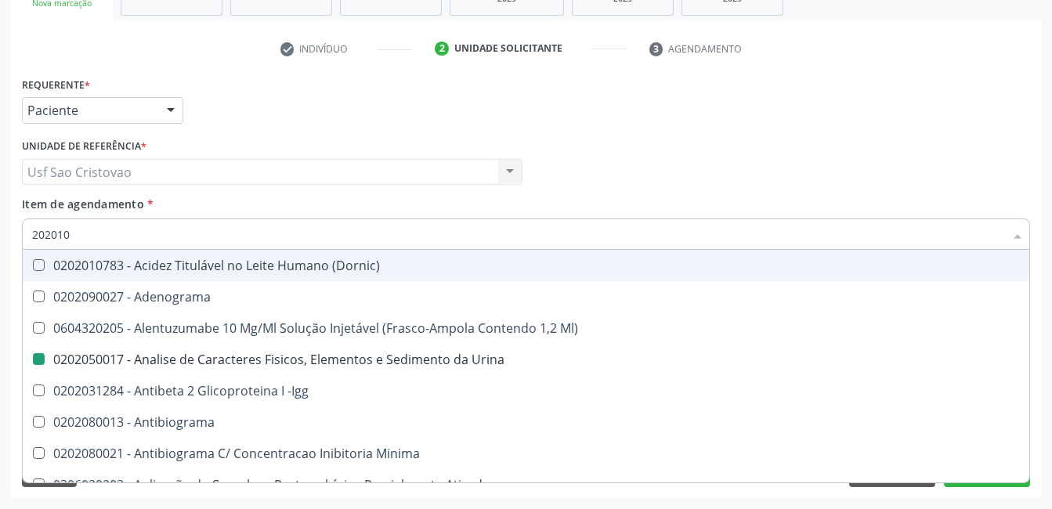
checkbox Aminoacidos "true"
checkbox Reumatoide "false"
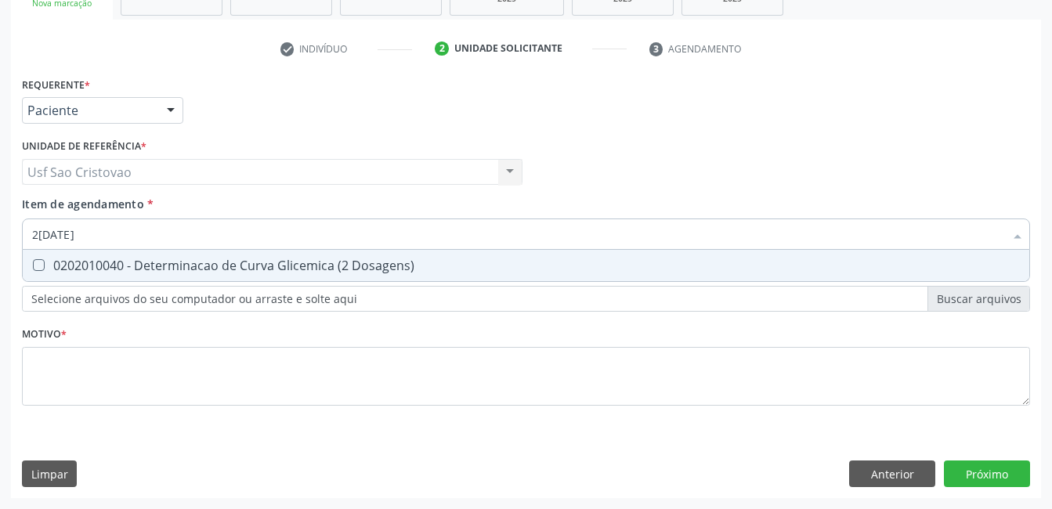
type input "202010040"
click at [41, 265] on Dosagens\) at bounding box center [39, 265] width 12 height 12
click at [33, 265] on Dosagens\) "checkbox" at bounding box center [28, 265] width 10 height 10
checkbox Dosagens\) "true"
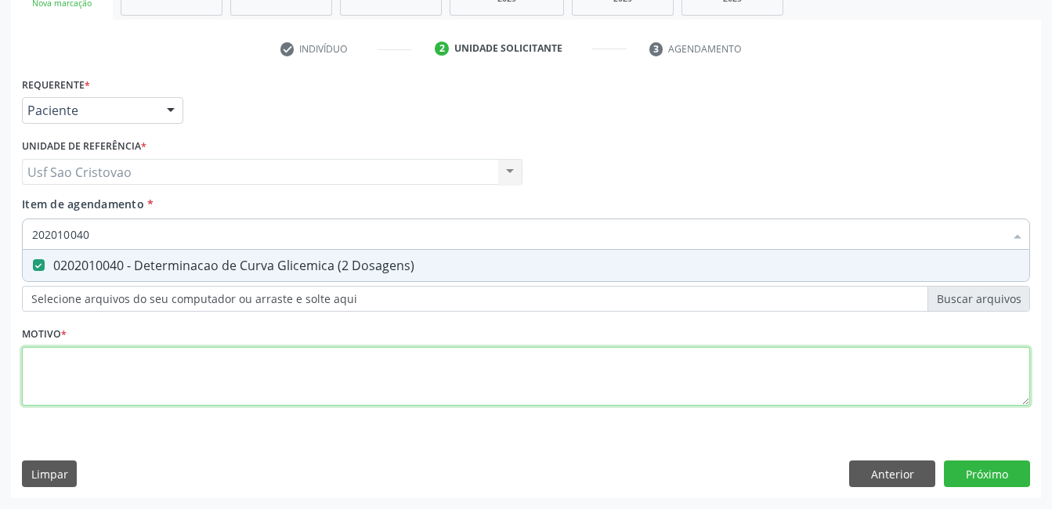
click at [74, 389] on div "Requerente * Paciente Médico(a) Enfermeiro(a) Paciente Nenhum resultado encontr…" at bounding box center [526, 250] width 1008 height 355
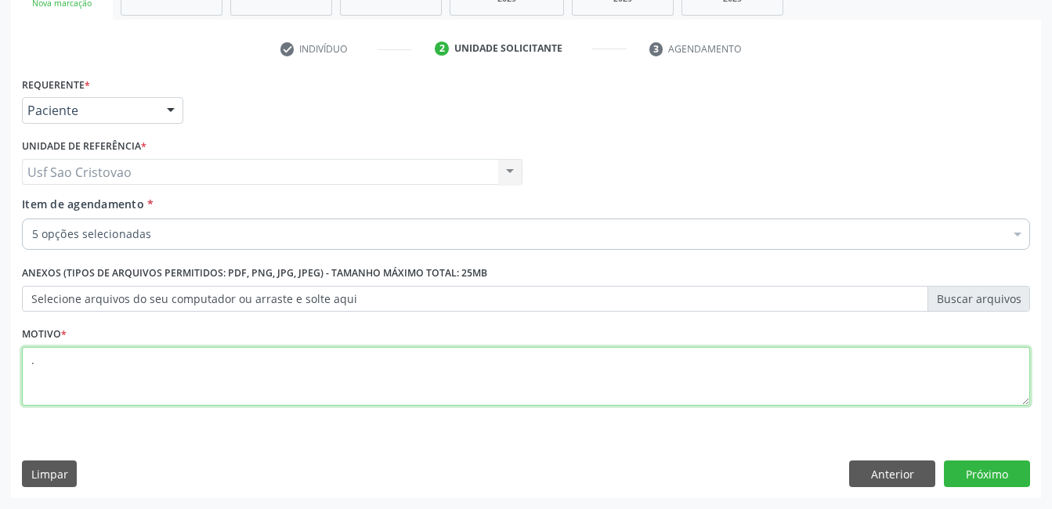
type textarea "."
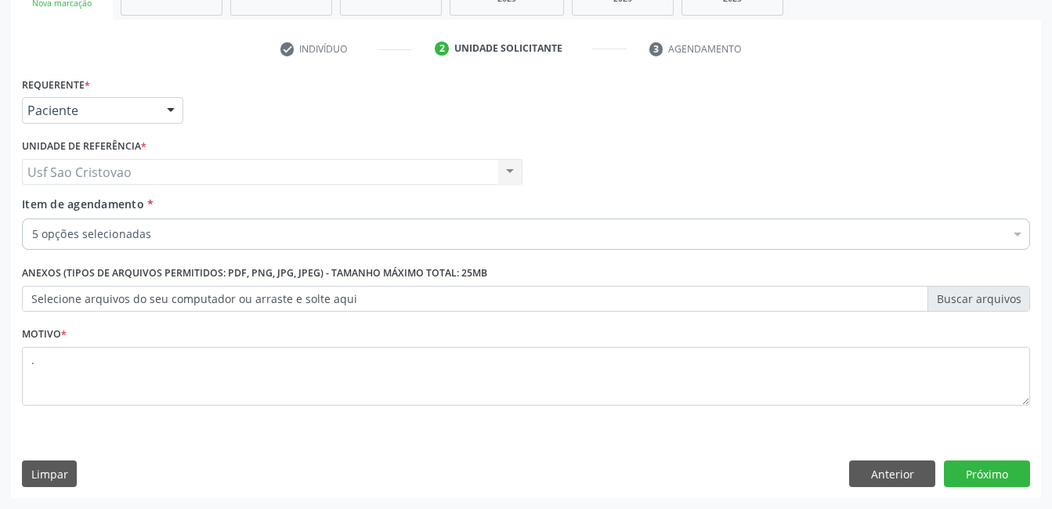
click at [278, 451] on div "Requerente * Paciente Médico(a) Enfermeiro(a) Paciente Nenhum resultado encontr…" at bounding box center [526, 285] width 1030 height 425
click at [1008, 466] on button "Próximo" at bounding box center [987, 474] width 86 height 27
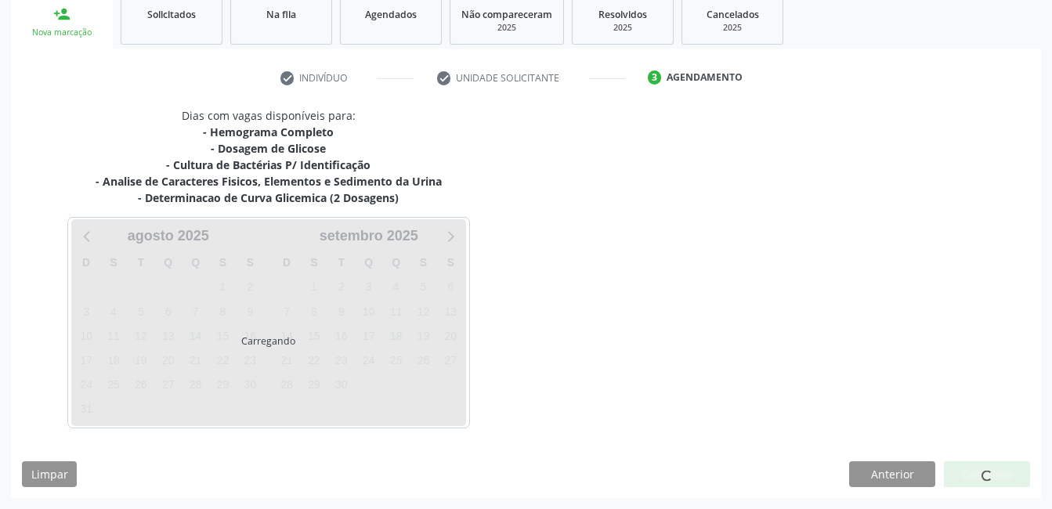
scroll to position [238, 0]
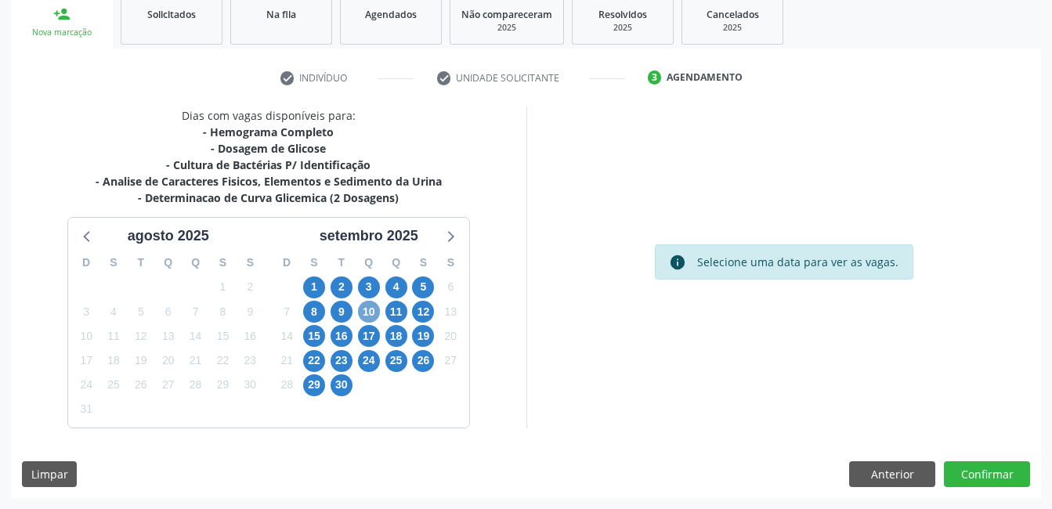
click at [372, 308] on span "10" at bounding box center [369, 312] width 22 height 22
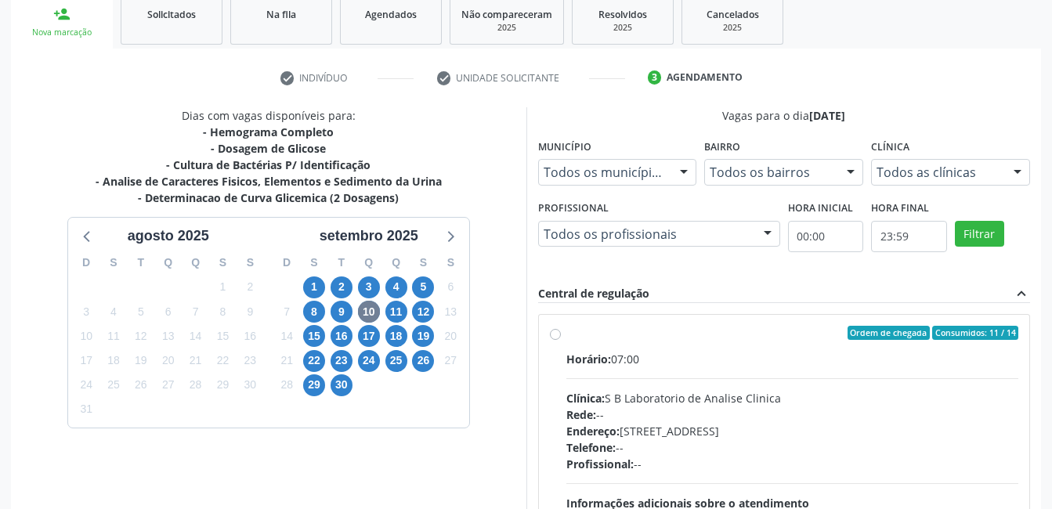
click at [566, 333] on label "Ordem de chegada Consumidos: 11 / 14 Horário: 07:00 Clínica: S B Laboratorio de…" at bounding box center [792, 446] width 453 height 240
click at [559, 333] on input "Ordem de chegada Consumidos: 11 / 14 Horário: 07:00 Clínica: S B Laboratorio de…" at bounding box center [555, 333] width 11 height 14
radio input "true"
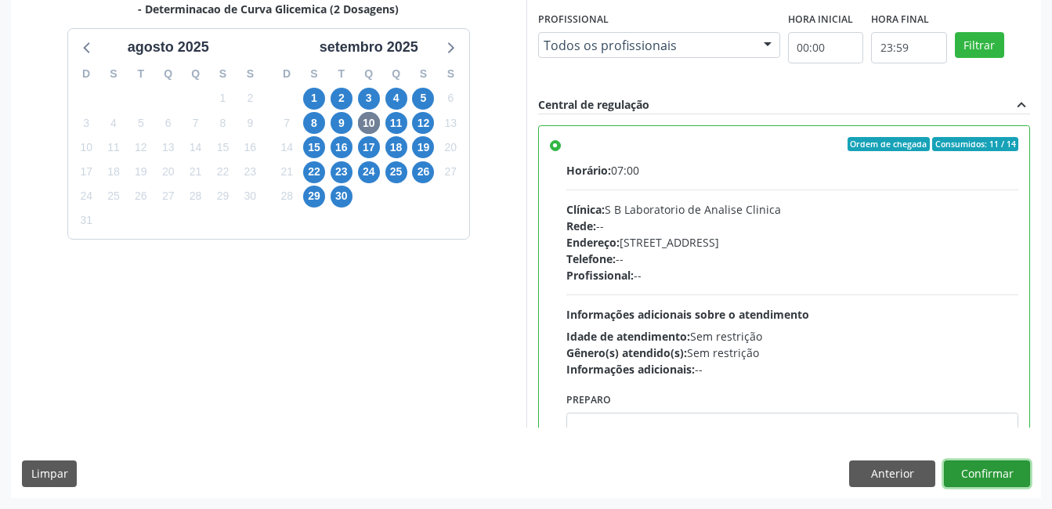
click at [1019, 470] on button "Confirmar" at bounding box center [987, 474] width 86 height 27
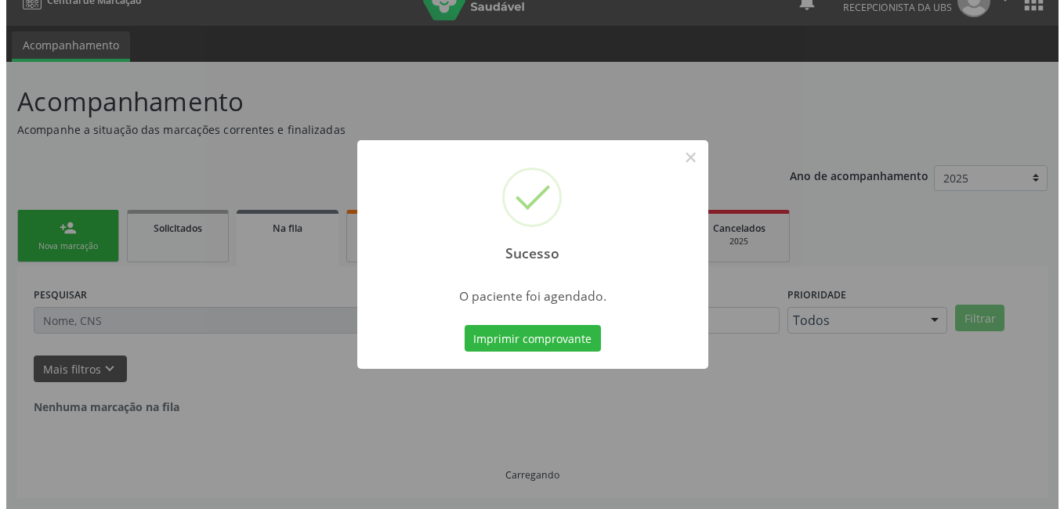
scroll to position [0, 0]
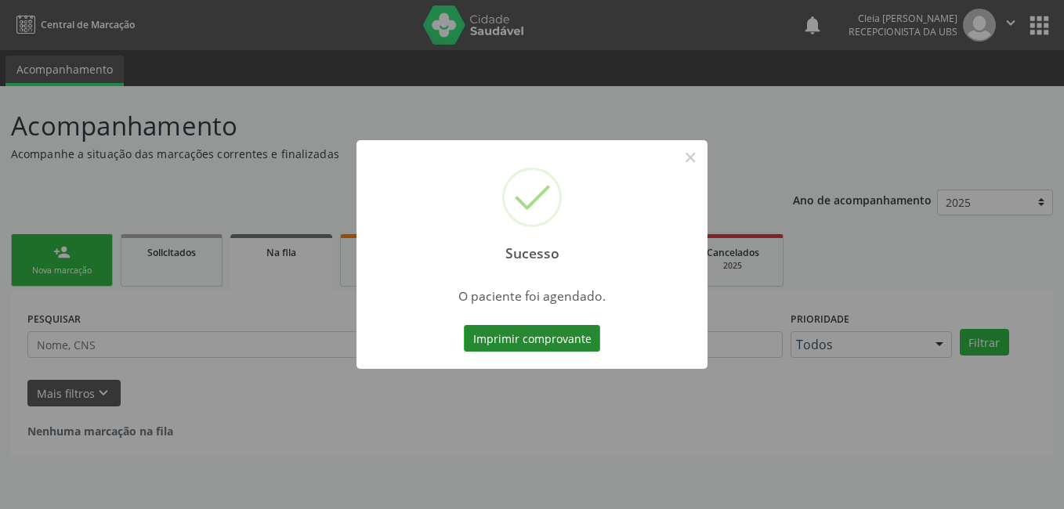
click at [512, 338] on button "Imprimir comprovante" at bounding box center [532, 338] width 136 height 27
